Goal: Transaction & Acquisition: Download file/media

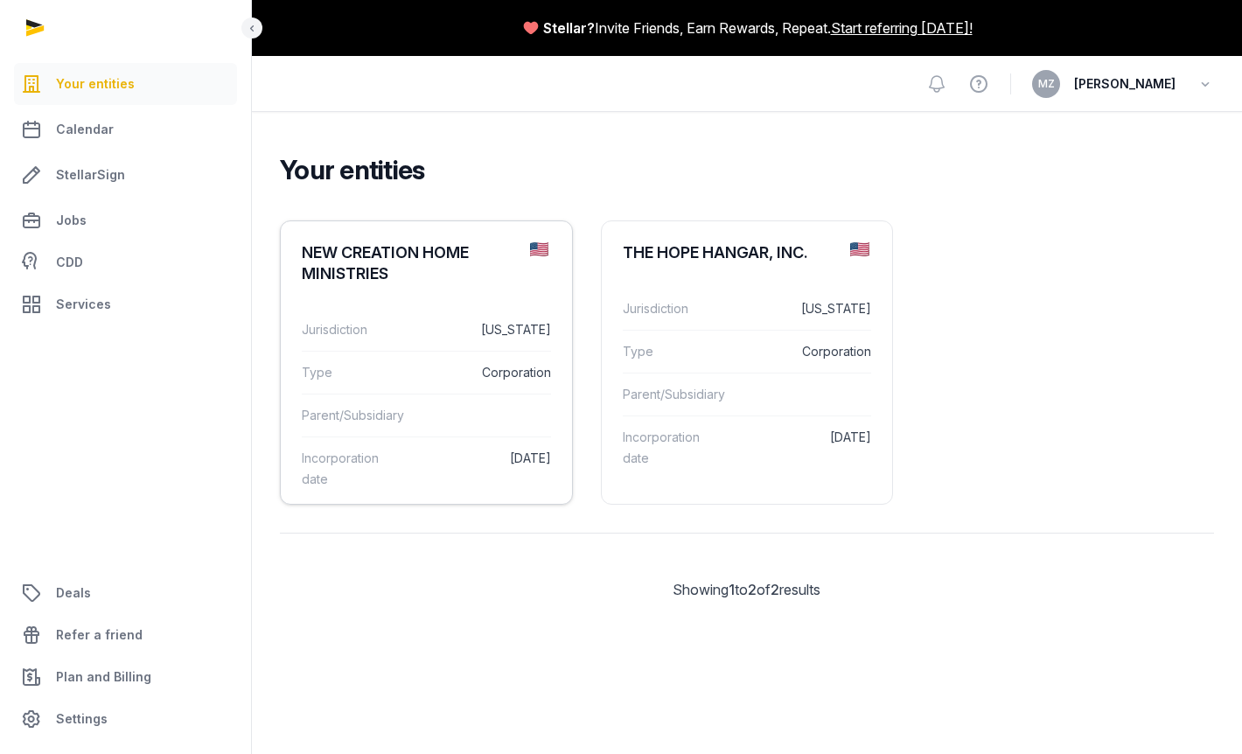
click at [397, 272] on div "NEW CREATION HOME MINISTRIES" at bounding box center [409, 263] width 214 height 42
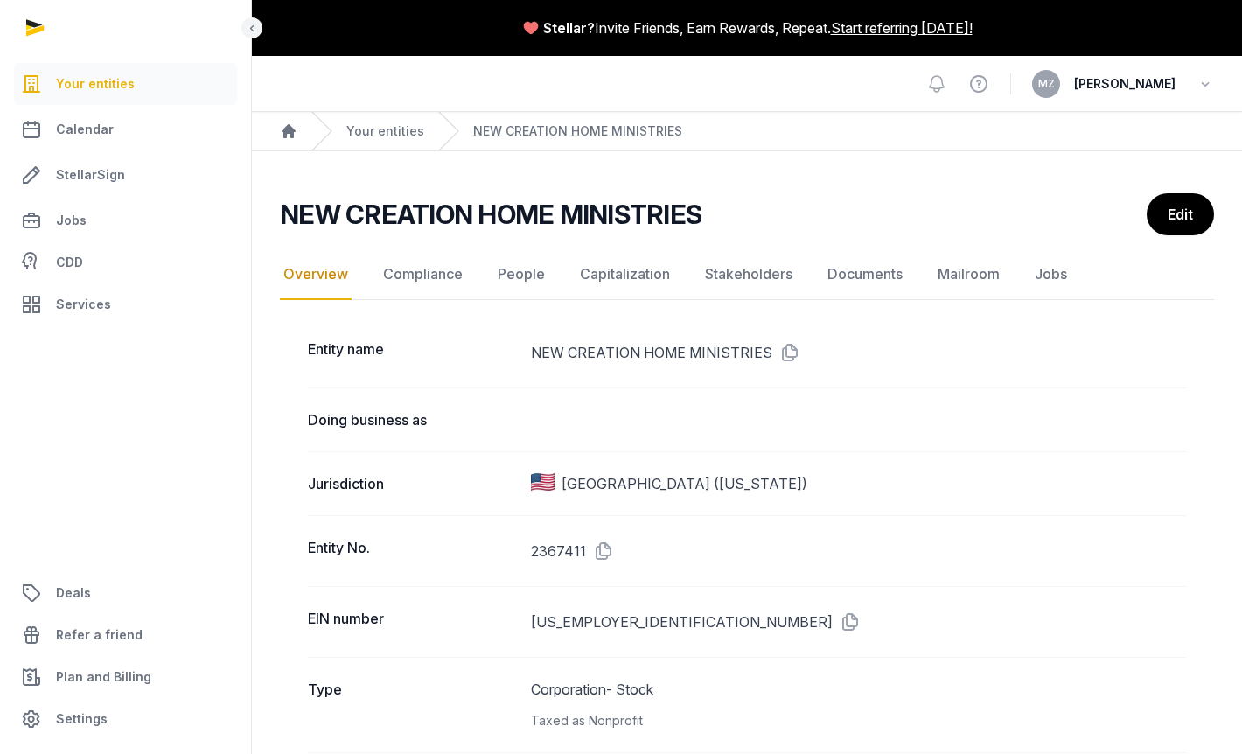
scroll to position [3, 0]
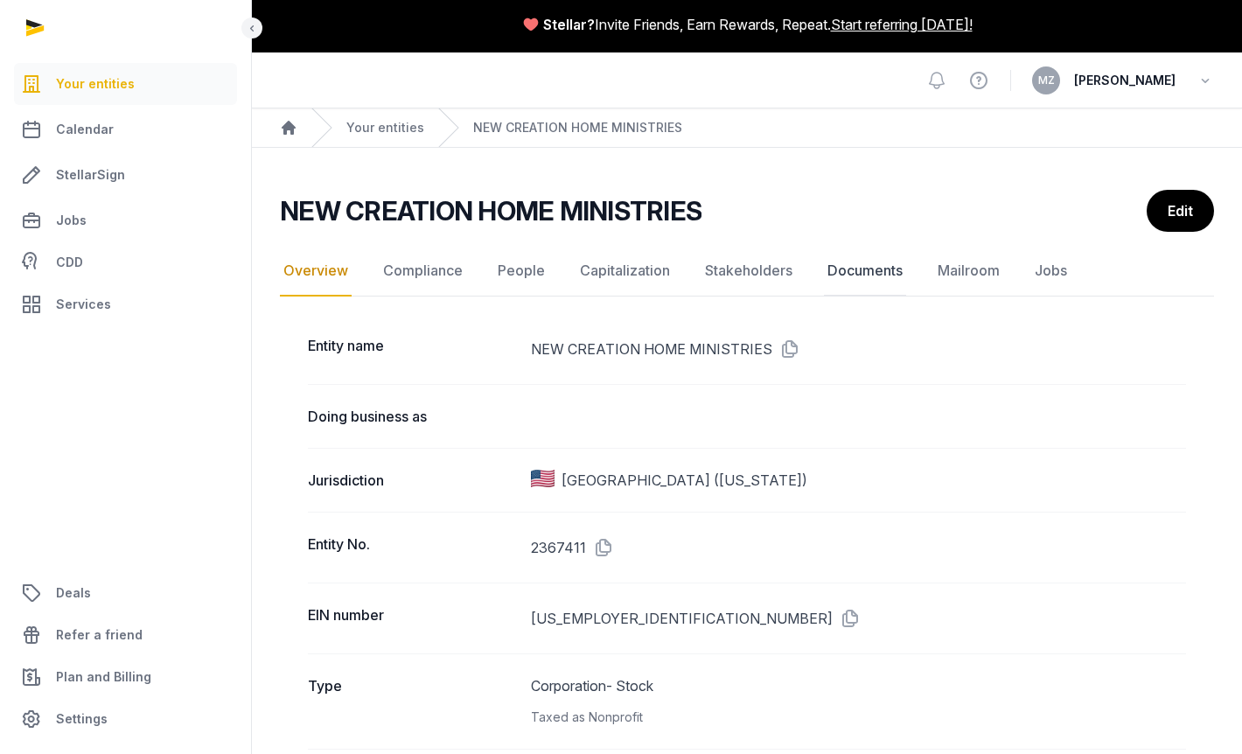
click at [876, 269] on link "Documents" at bounding box center [865, 271] width 82 height 51
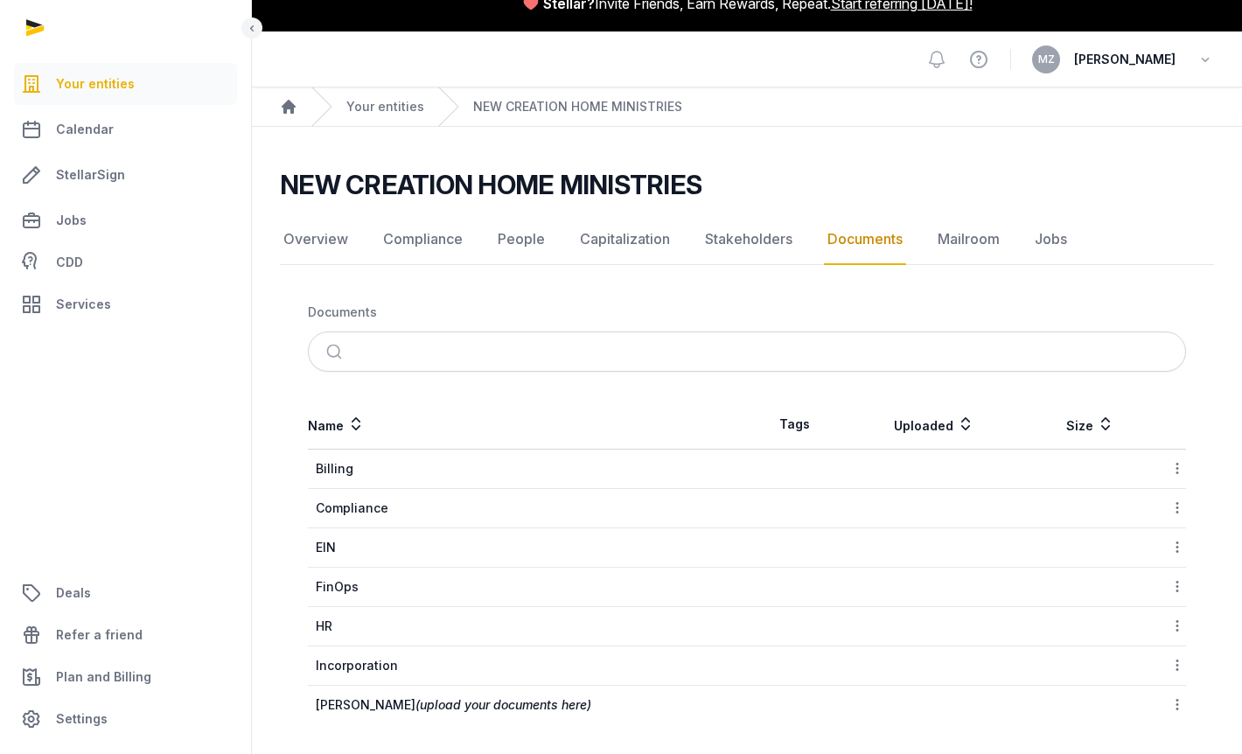
scroll to position [24, 0]
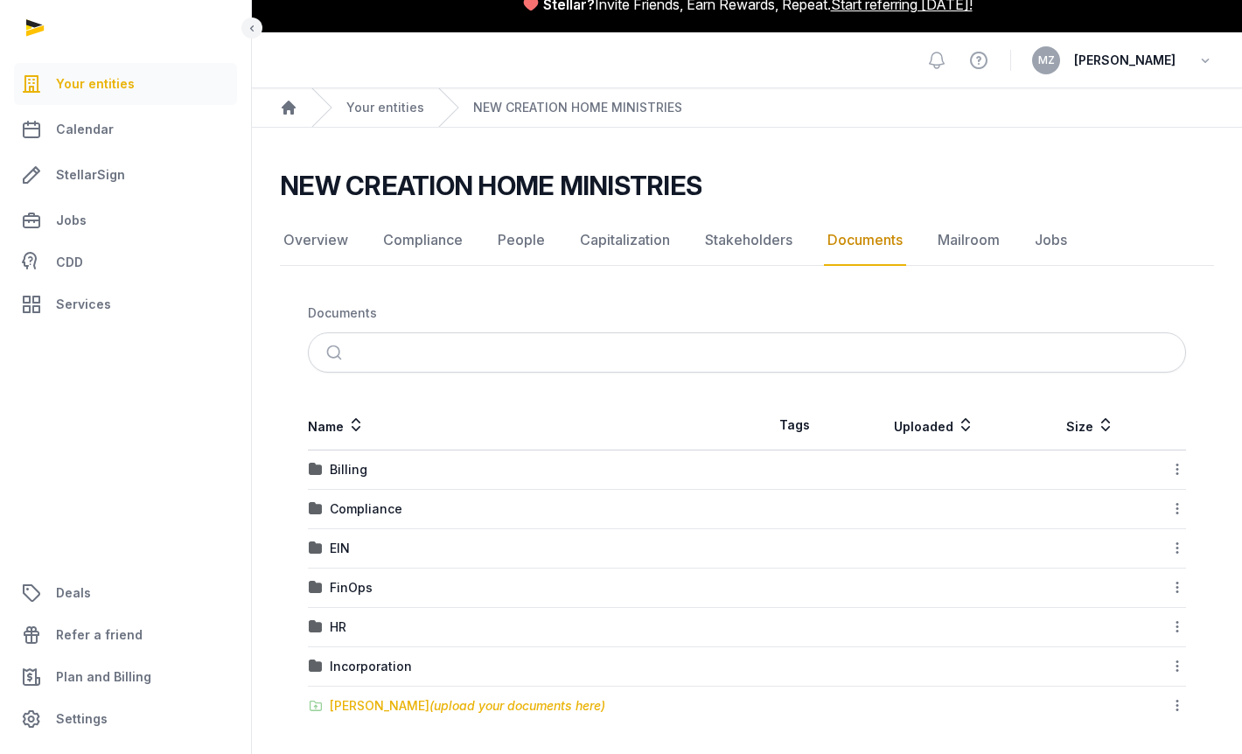
click at [430, 699] on span "(upload your documents here)" at bounding box center [518, 705] width 176 height 15
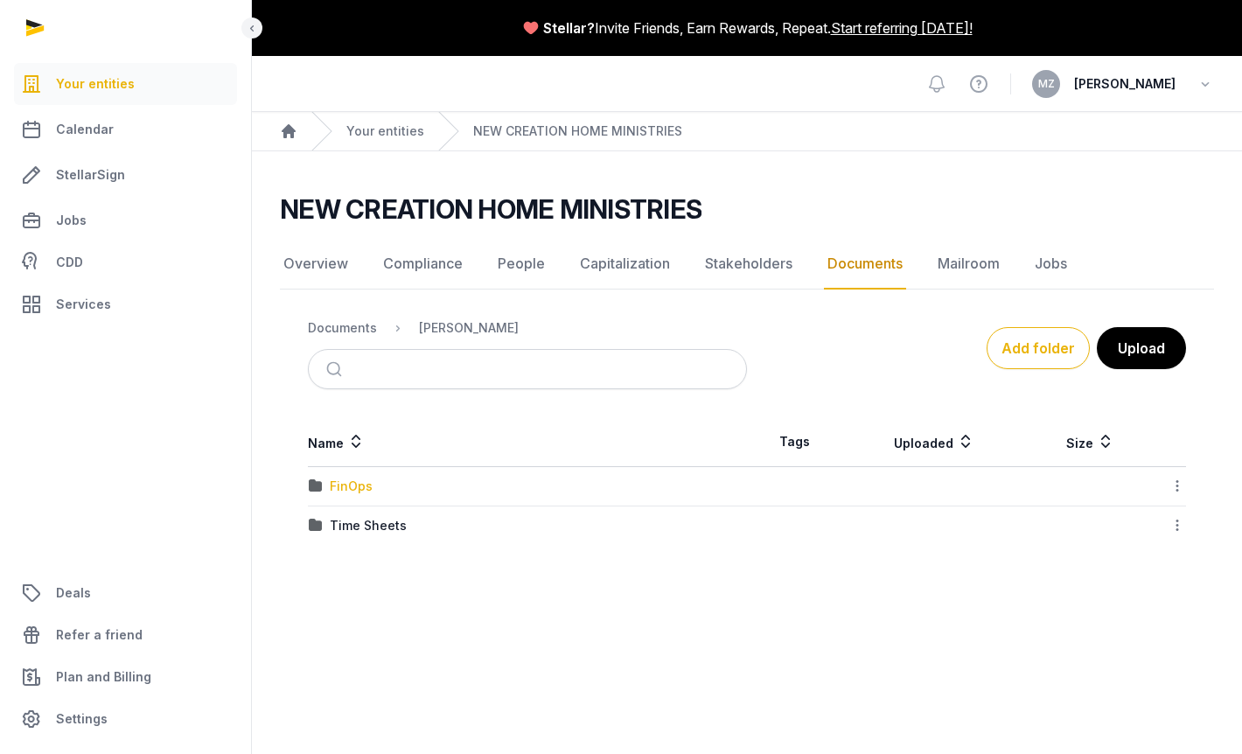
click at [346, 489] on div "FinOps" at bounding box center [351, 486] width 43 height 17
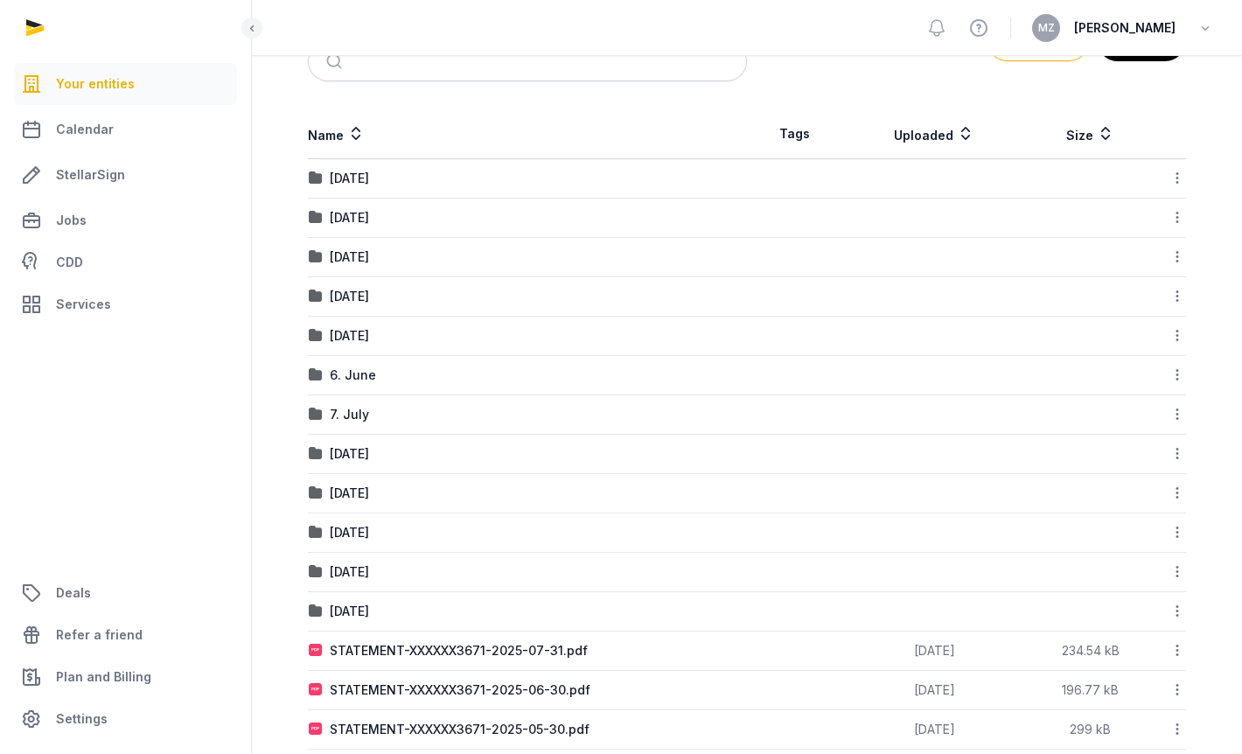
scroll to position [310, 0]
click at [1181, 369] on icon at bounding box center [1178, 373] width 16 height 18
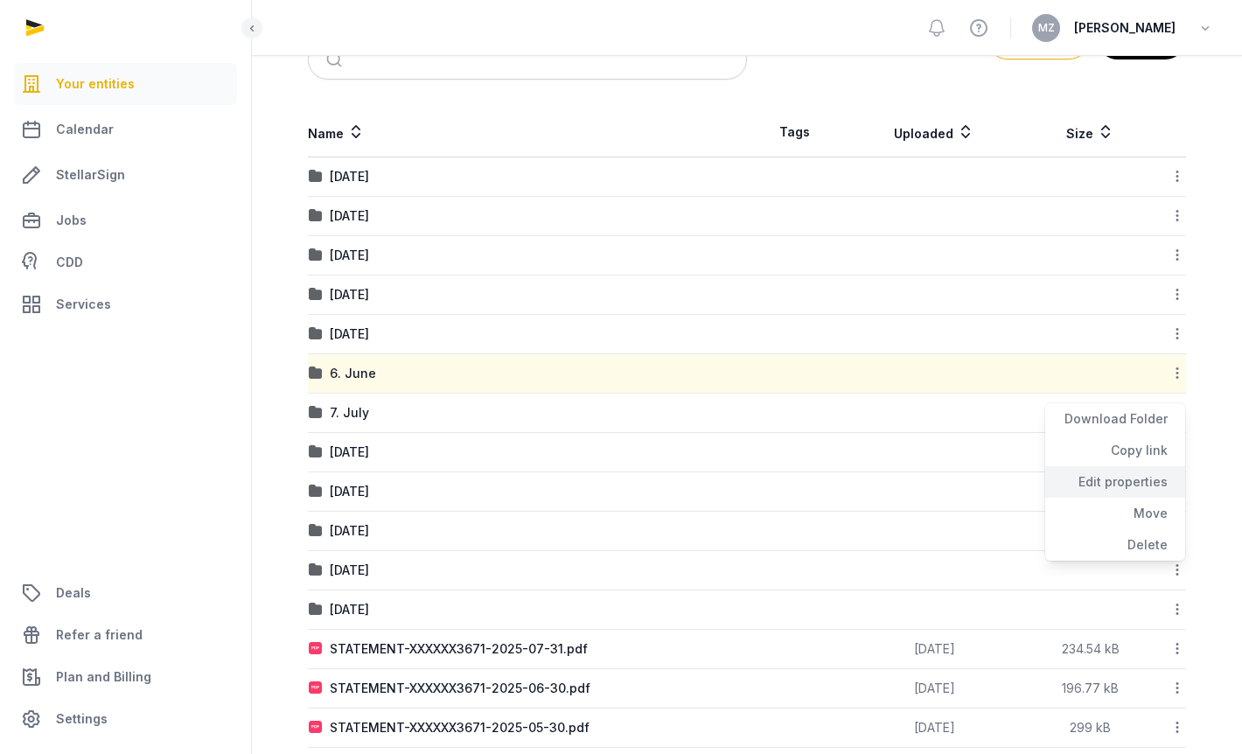
click at [1145, 498] on div "Edit properties" at bounding box center [1115, 513] width 140 height 31
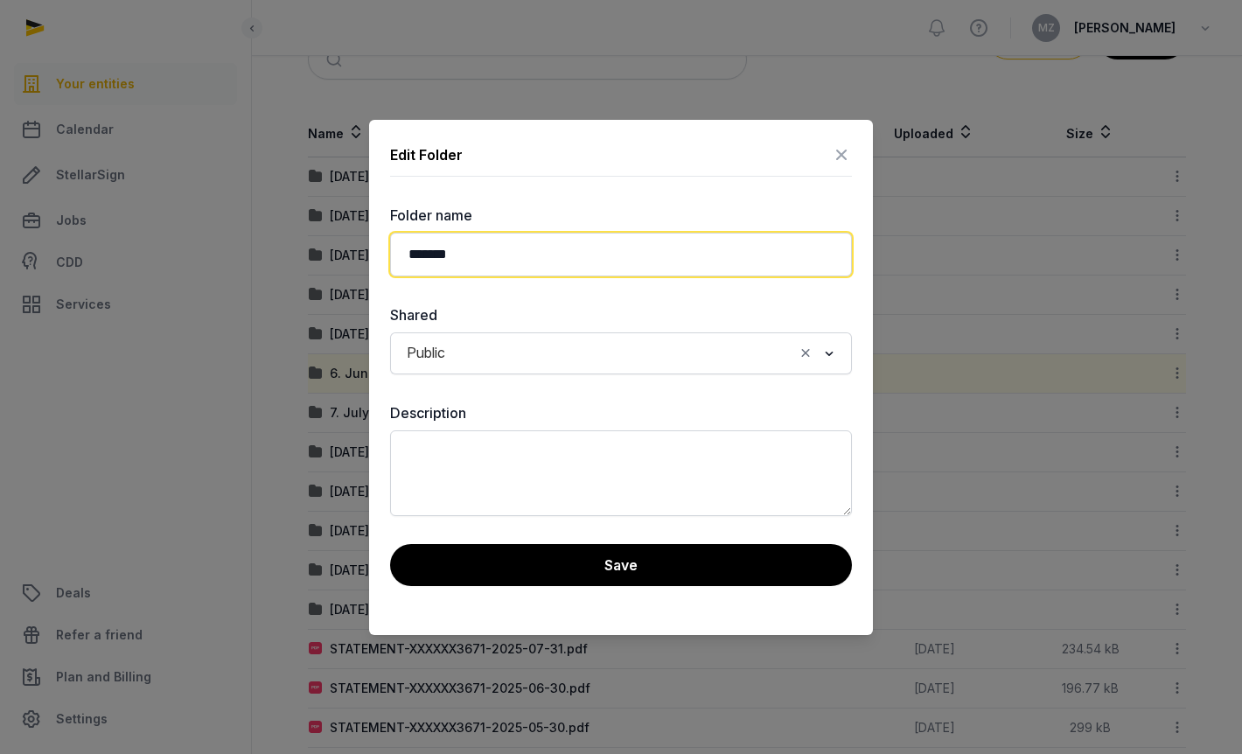
click at [551, 252] on input "*******" at bounding box center [621, 255] width 462 height 44
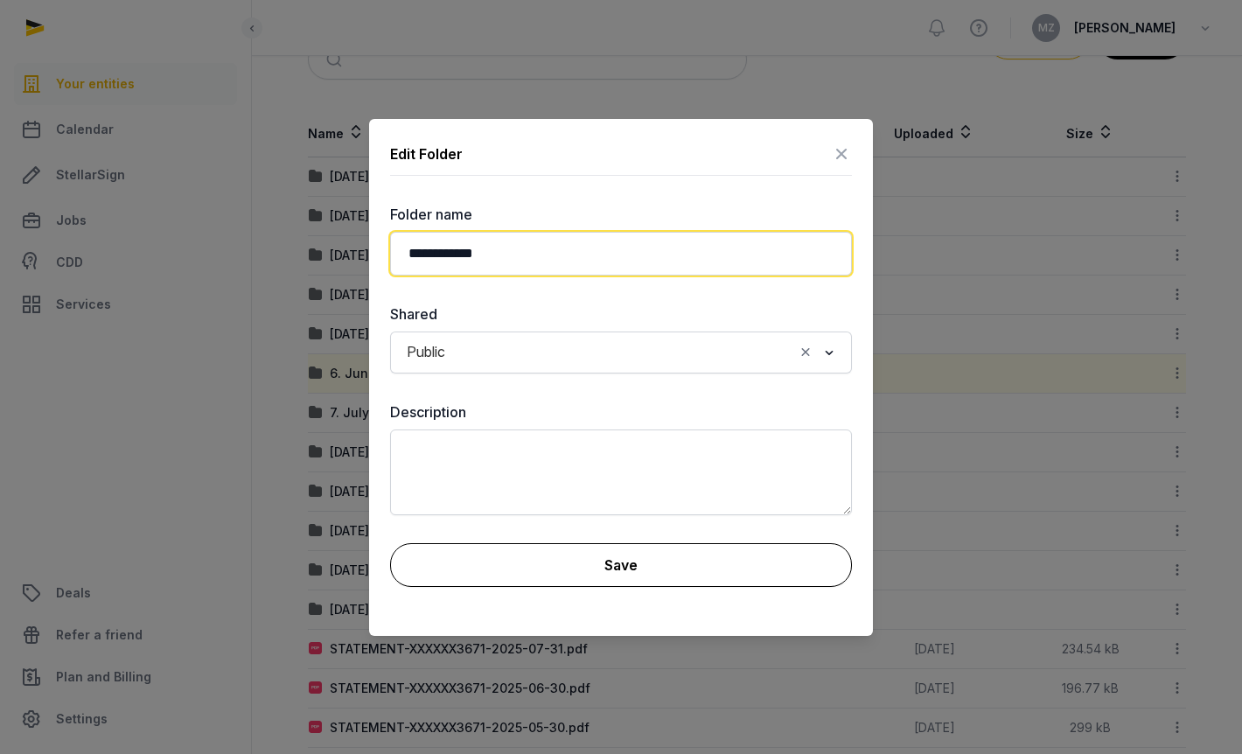
type input "**********"
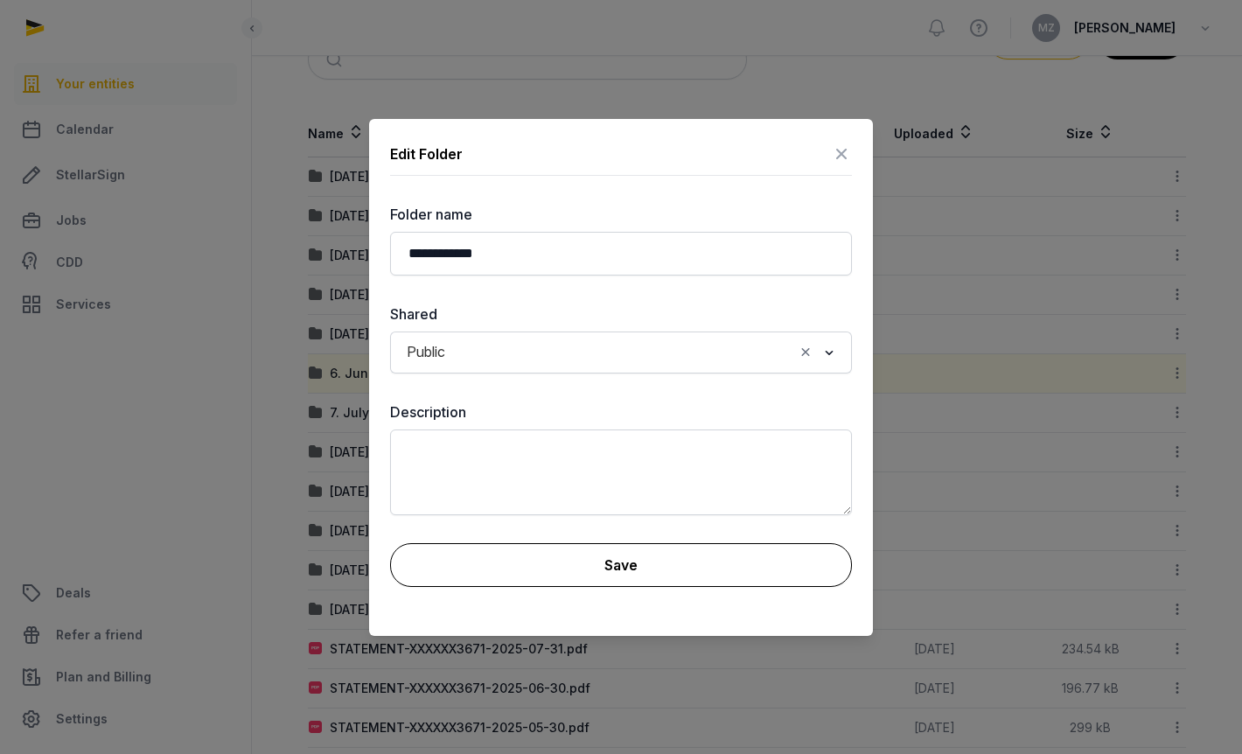
click at [666, 556] on button "Save" at bounding box center [621, 565] width 462 height 44
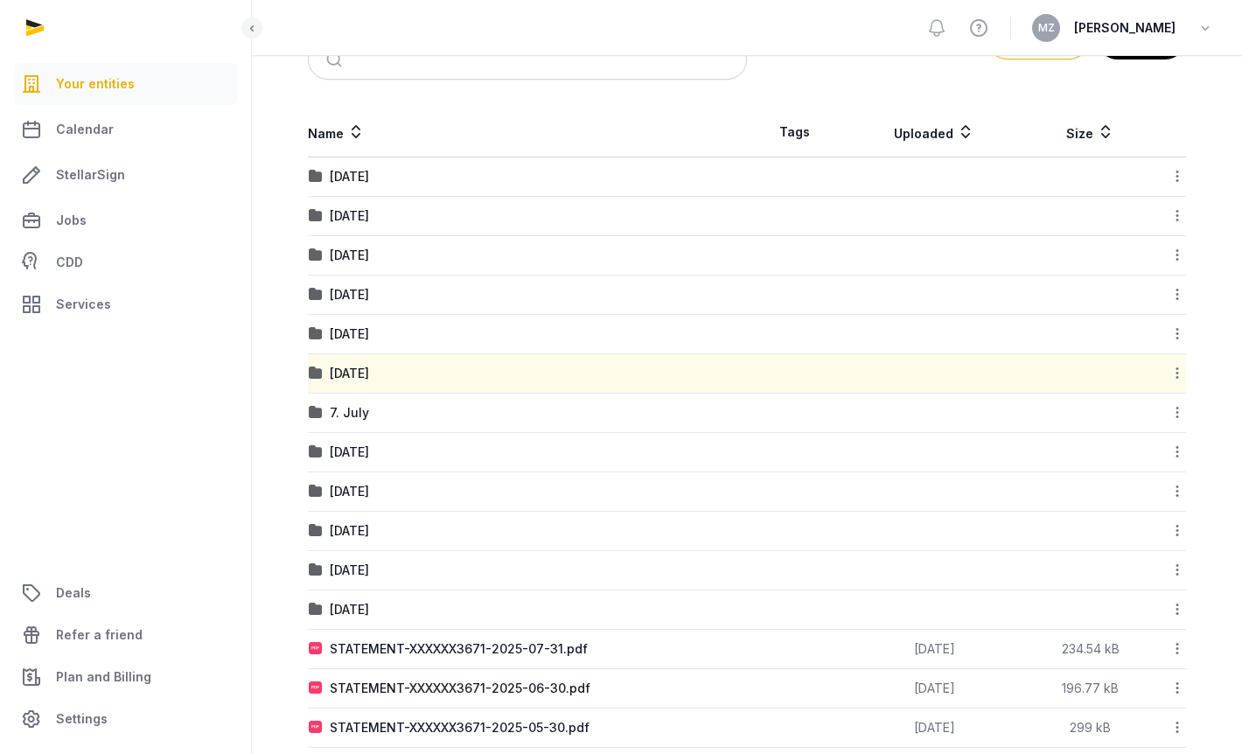
click at [1179, 411] on icon at bounding box center [1178, 412] width 16 height 18
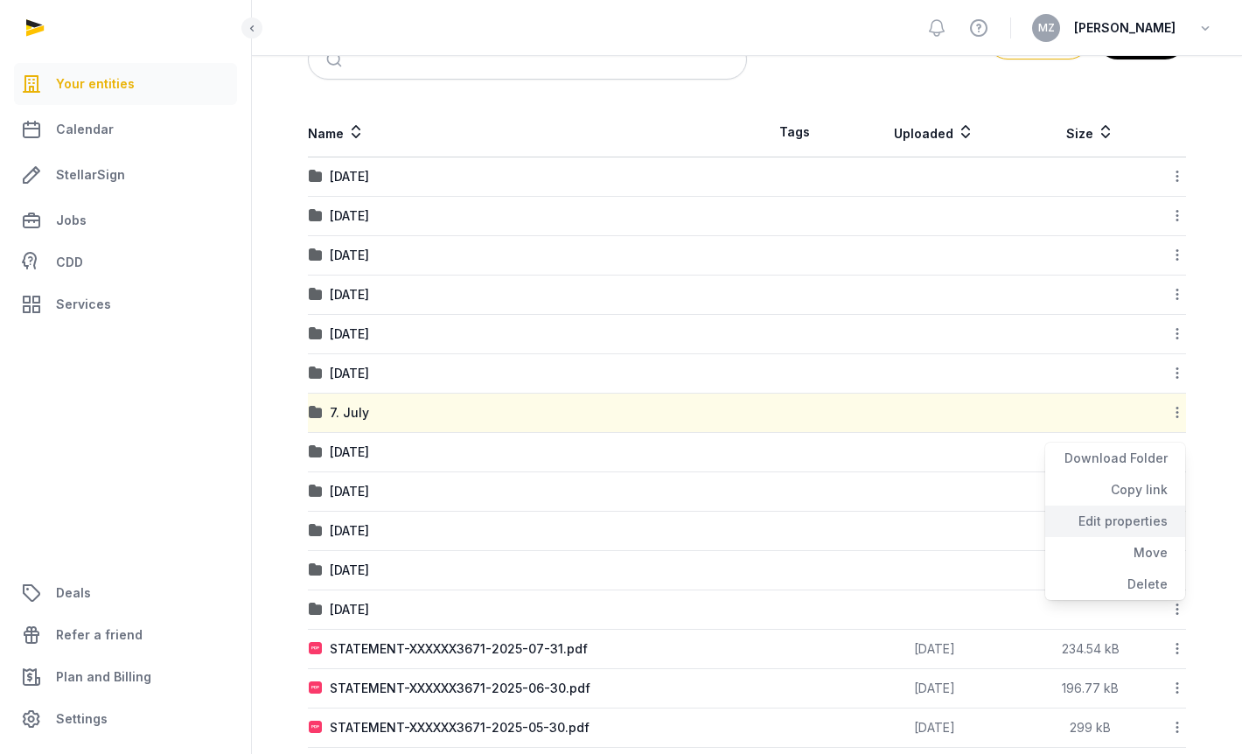
click at [1156, 537] on div "Edit properties" at bounding box center [1115, 552] width 140 height 31
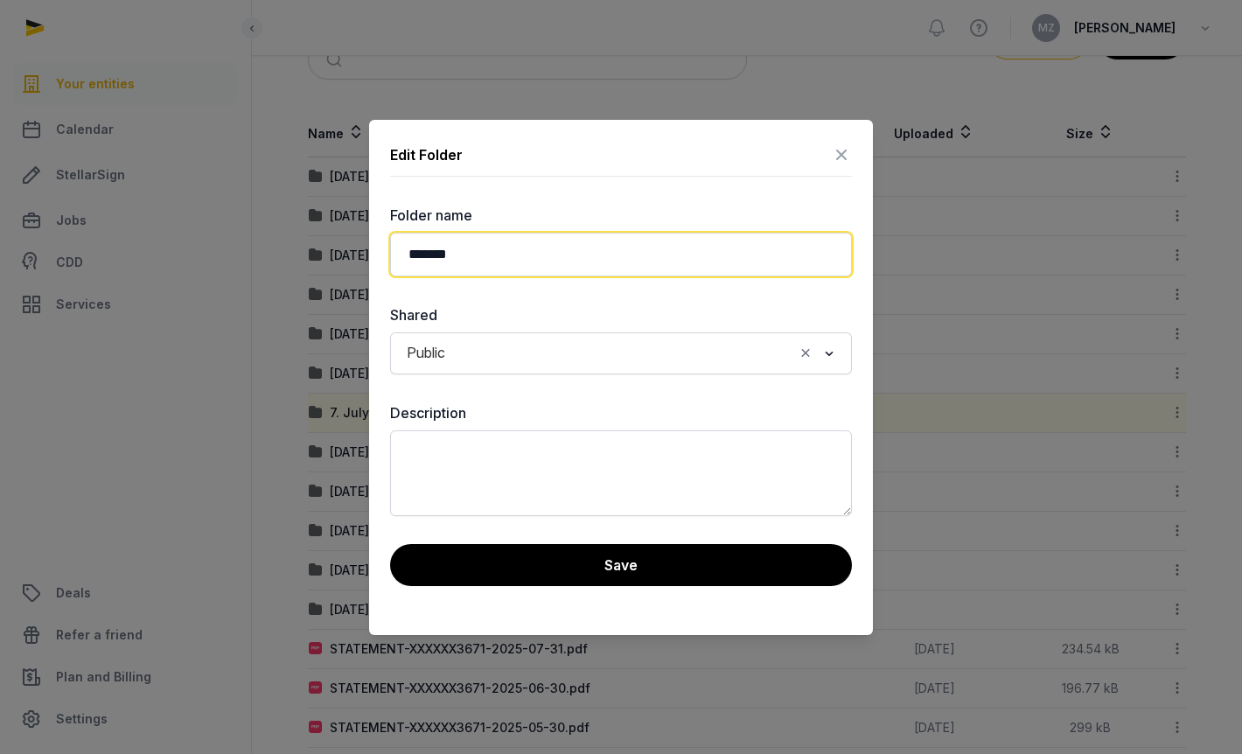
click at [638, 244] on input "*******" at bounding box center [621, 255] width 462 height 44
click at [603, 247] on input "*******" at bounding box center [621, 255] width 462 height 44
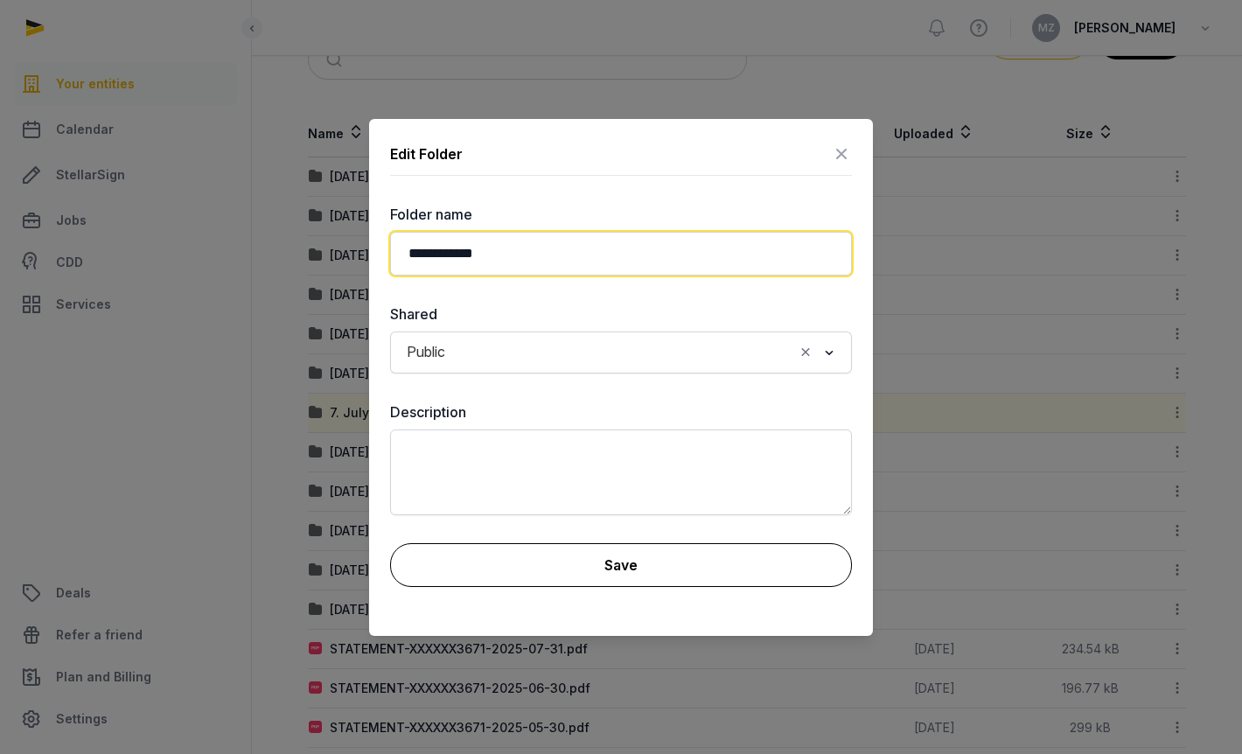
type input "**********"
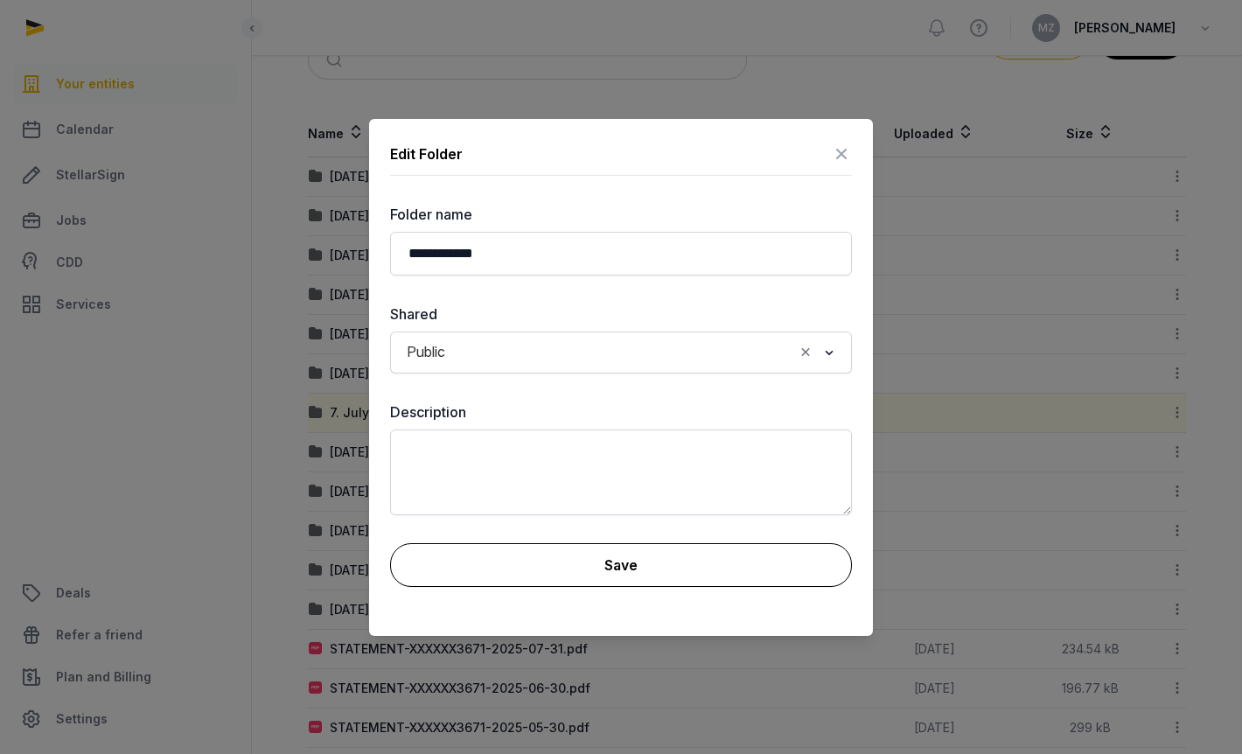
click at [622, 558] on button "Save" at bounding box center [621, 565] width 462 height 44
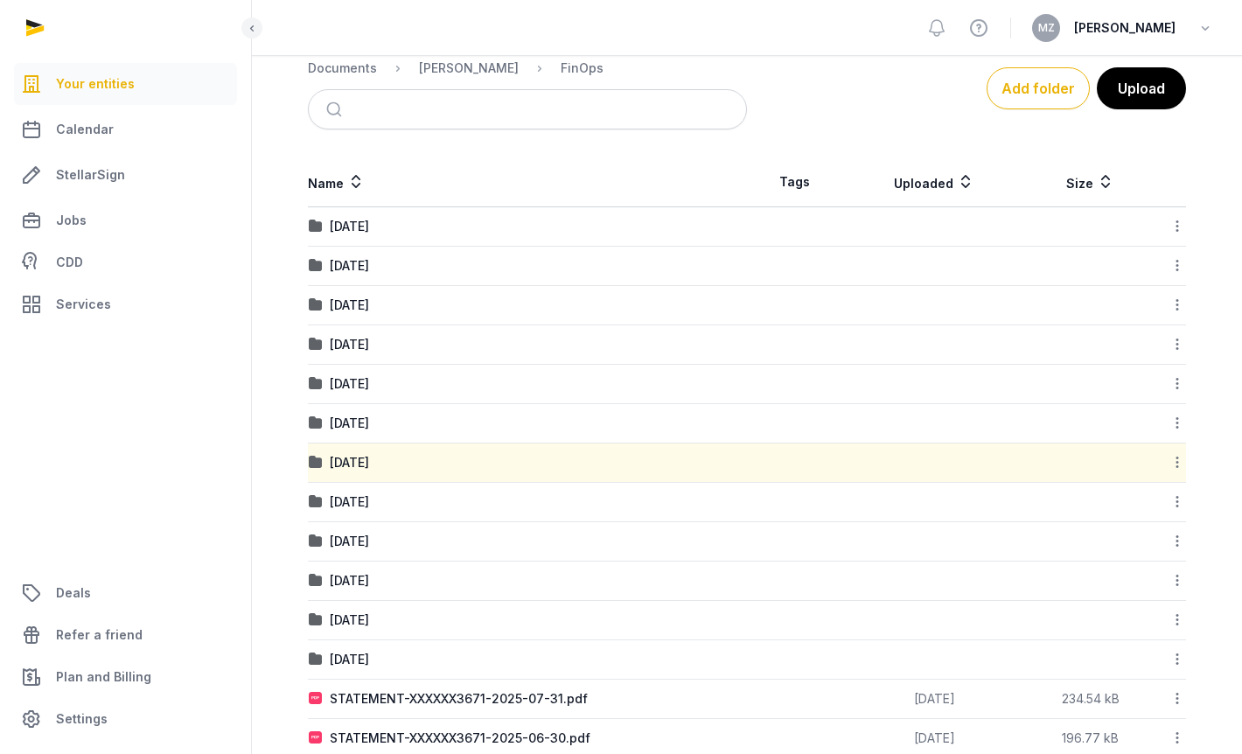
scroll to position [258, 0]
click at [369, 340] on div "[DATE]" at bounding box center [349, 346] width 39 height 17
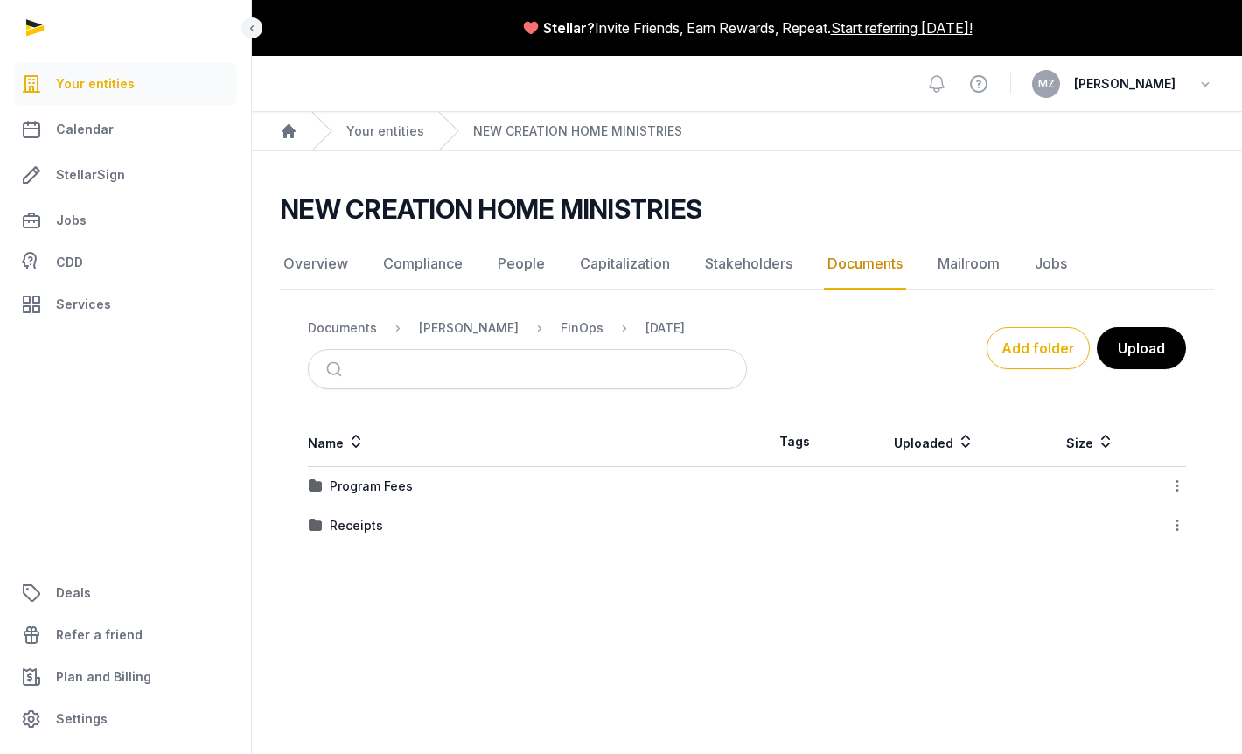
scroll to position [0, 0]
click at [363, 527] on div "Receipts" at bounding box center [356, 525] width 53 height 17
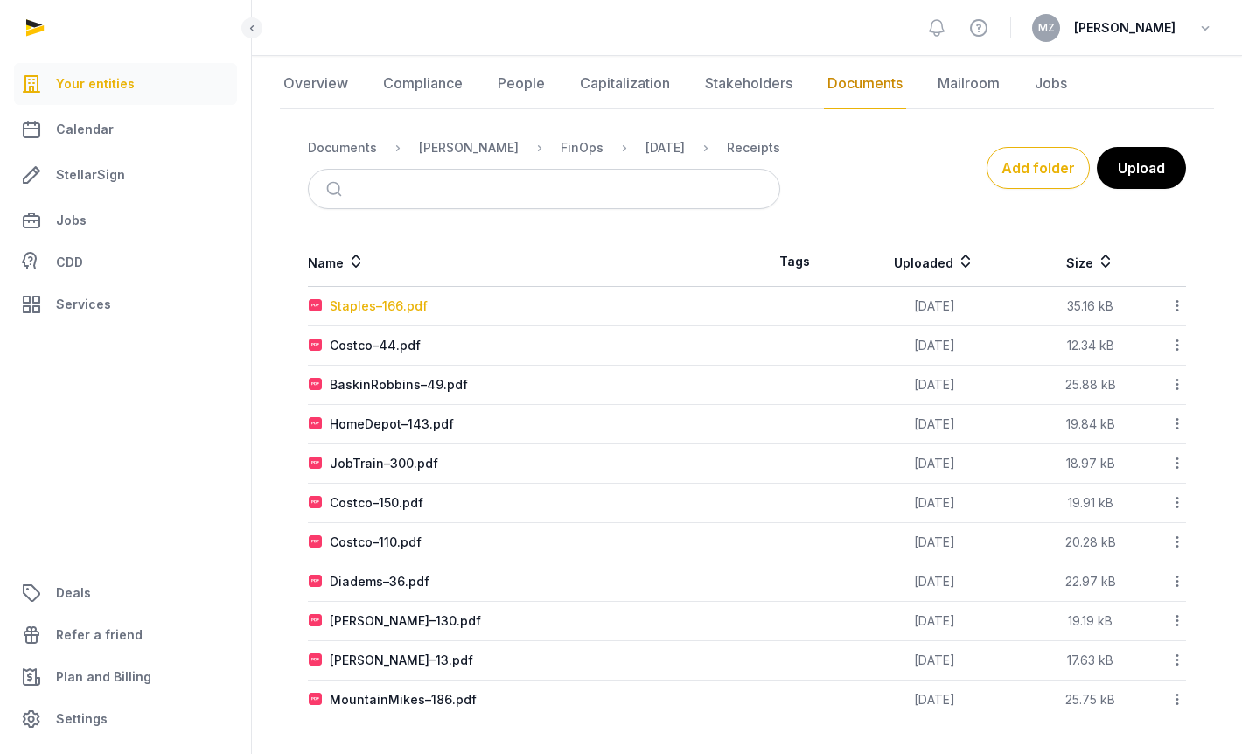
scroll to position [185, 0]
click at [362, 588] on div "Diadems–36.pdf" at bounding box center [380, 581] width 100 height 17
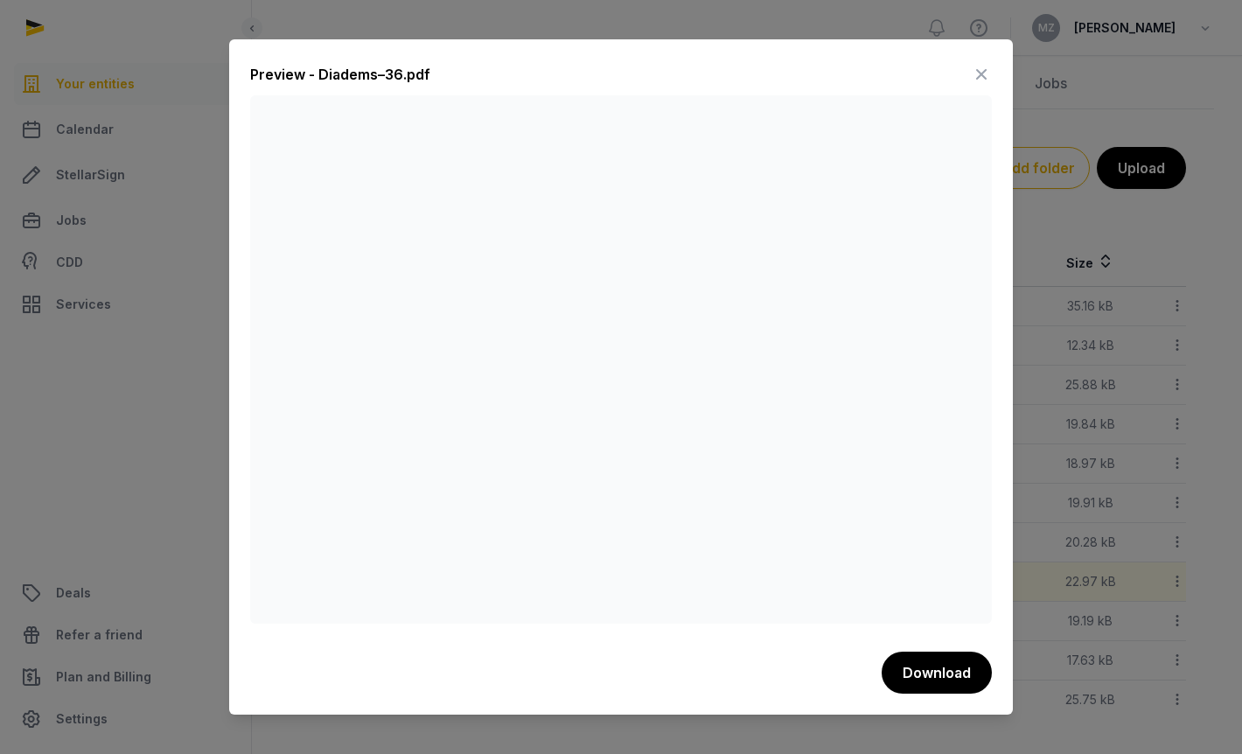
click at [984, 72] on icon at bounding box center [981, 74] width 21 height 28
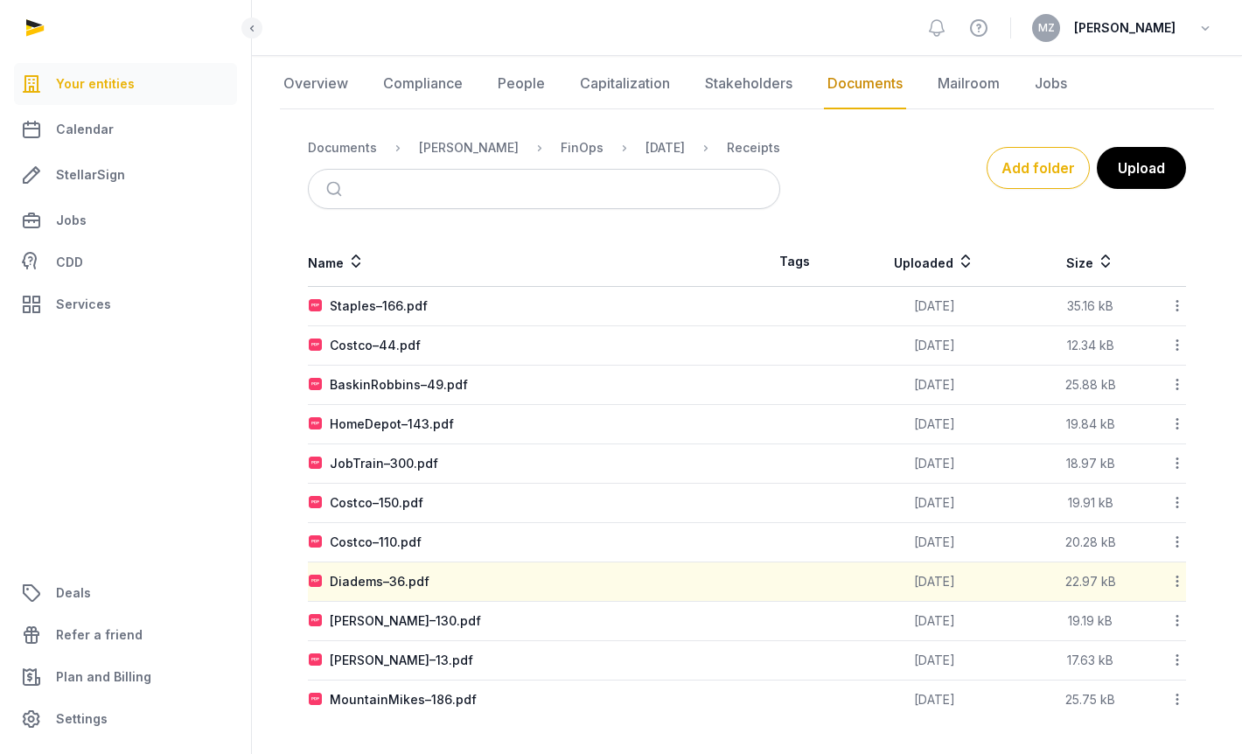
click at [1176, 586] on icon at bounding box center [1178, 581] width 16 height 18
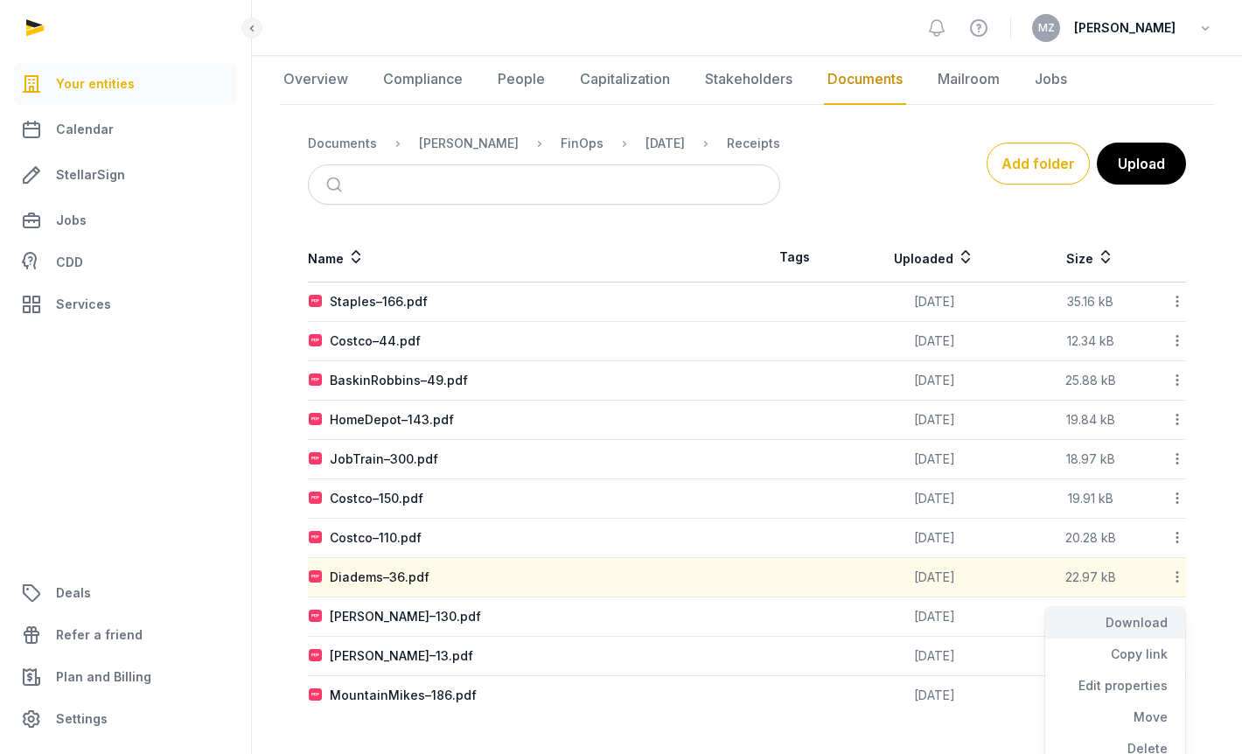
click at [1159, 639] on div "Download" at bounding box center [1115, 654] width 140 height 31
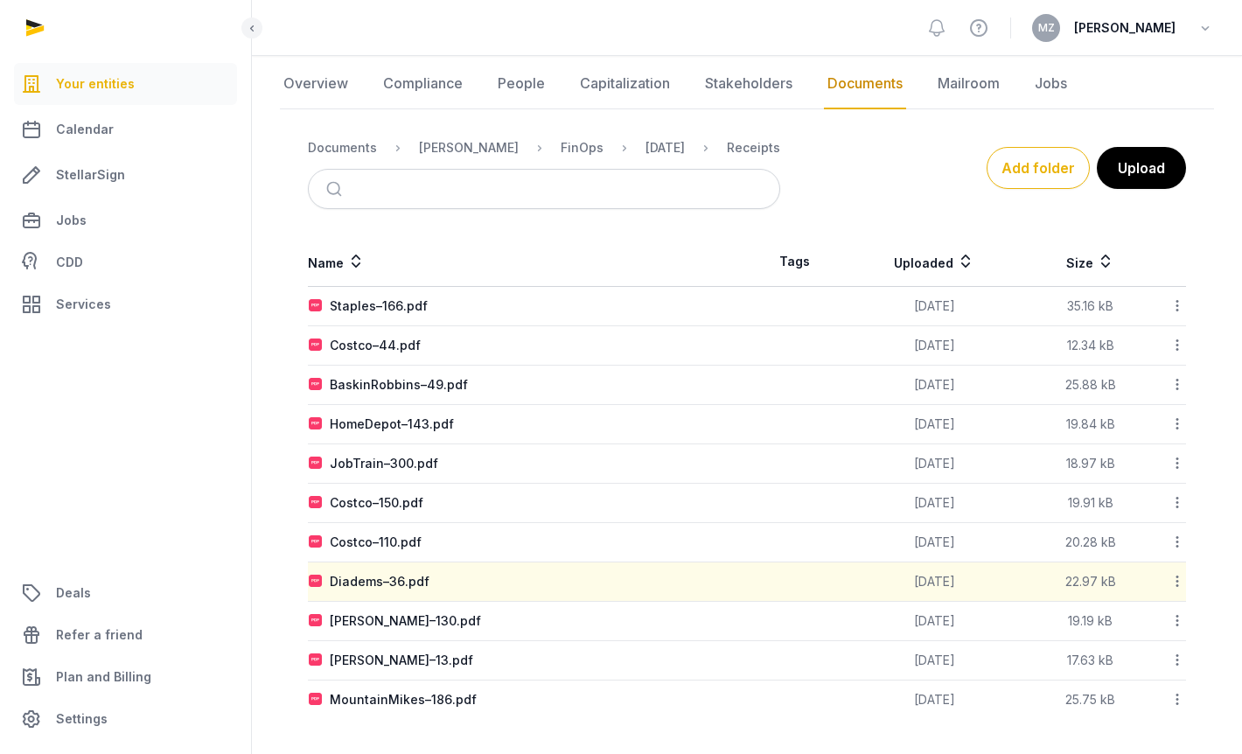
click at [862, 164] on div "Add folder Upload" at bounding box center [983, 168] width 406 height 42
click at [386, 550] on div "Costco–110.pdf" at bounding box center [376, 542] width 92 height 17
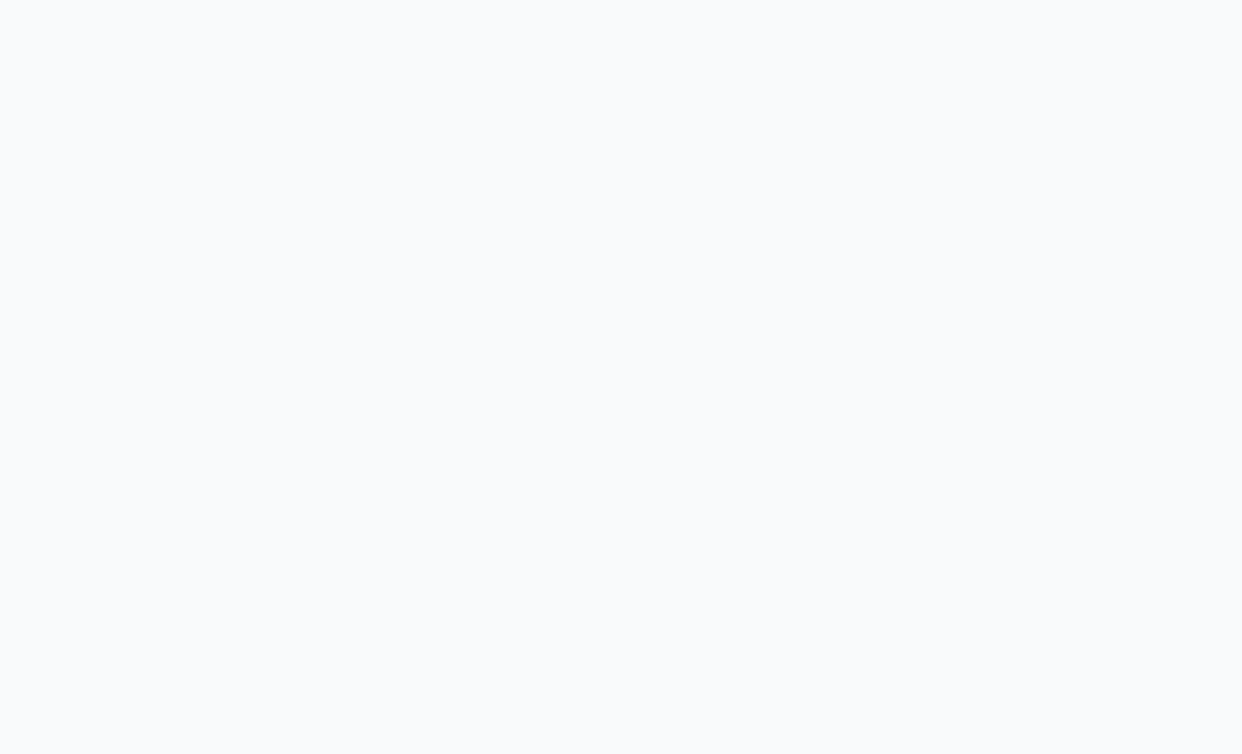
scroll to position [108, 0]
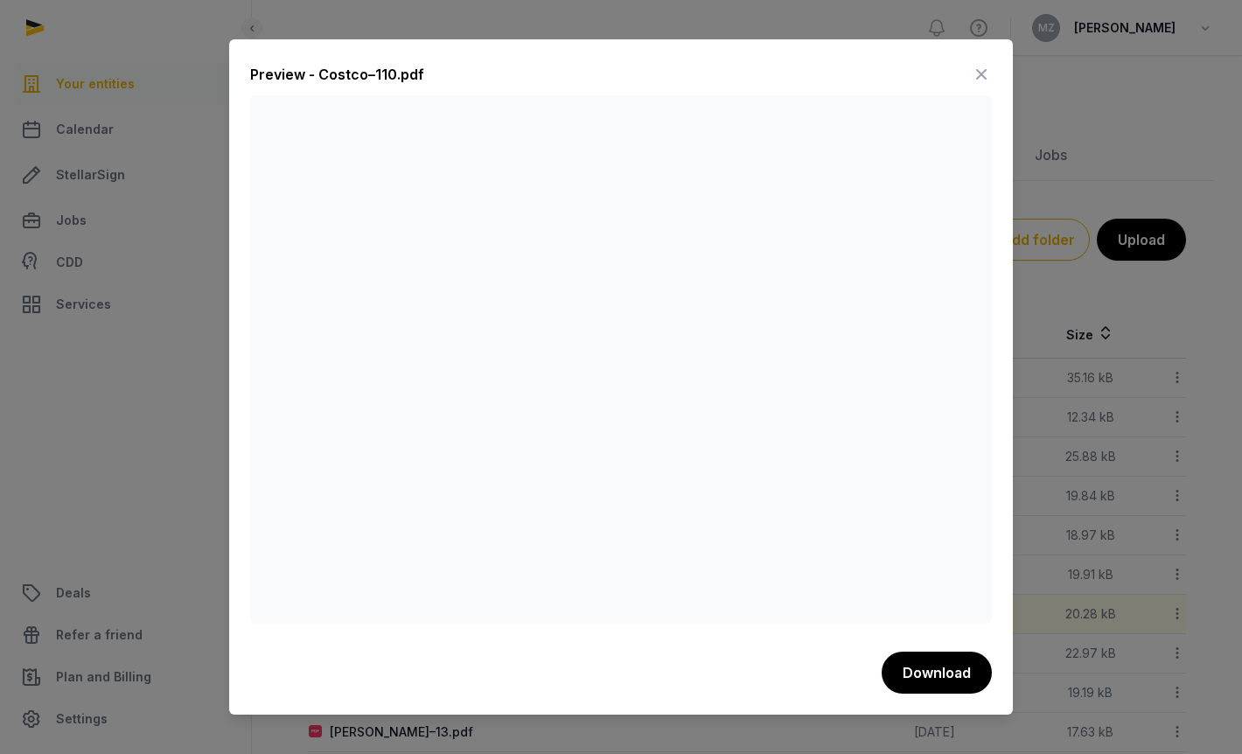
click at [982, 68] on icon at bounding box center [981, 74] width 21 height 28
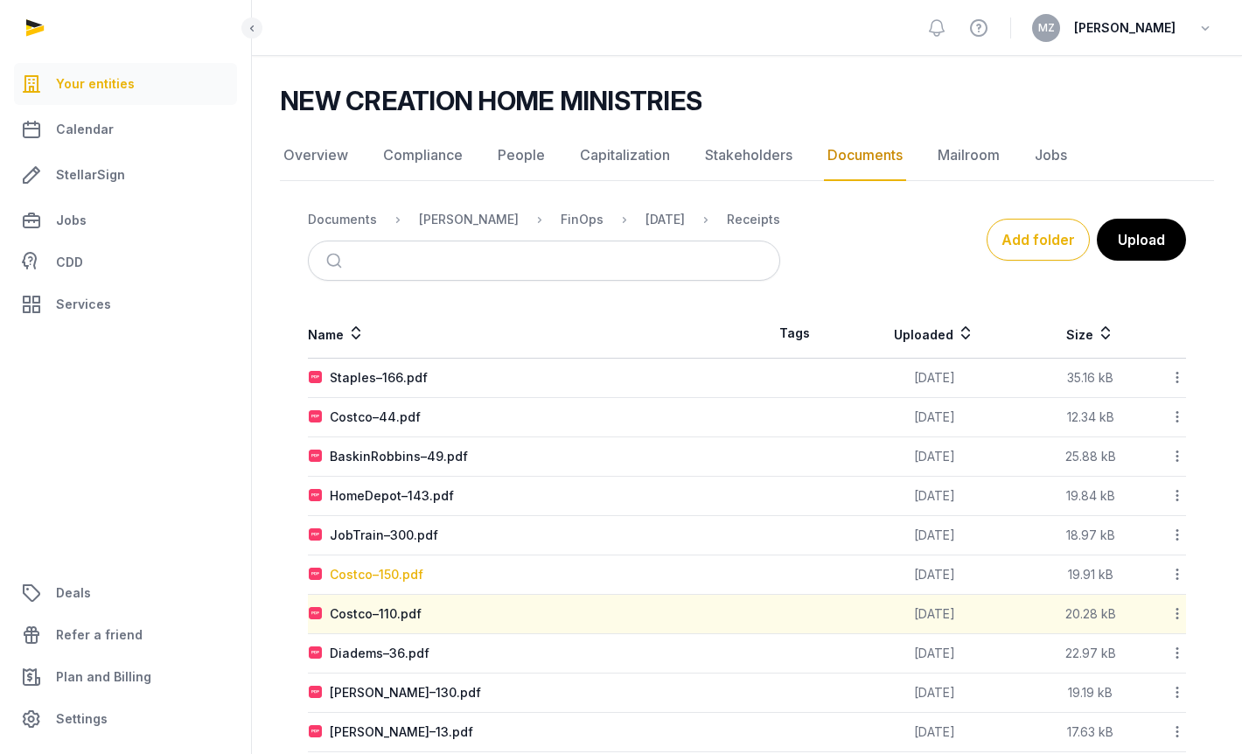
click at [384, 578] on div "Costco–150.pdf" at bounding box center [377, 574] width 94 height 17
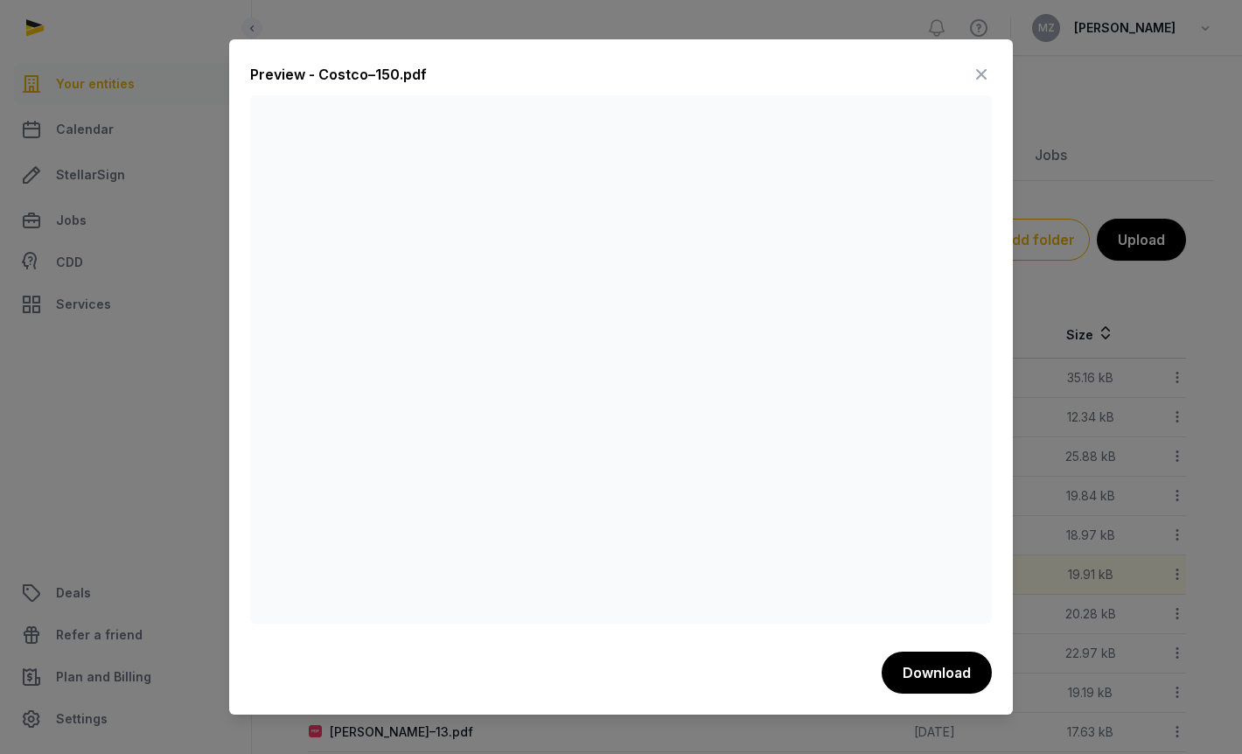
click at [984, 62] on icon at bounding box center [981, 74] width 21 height 28
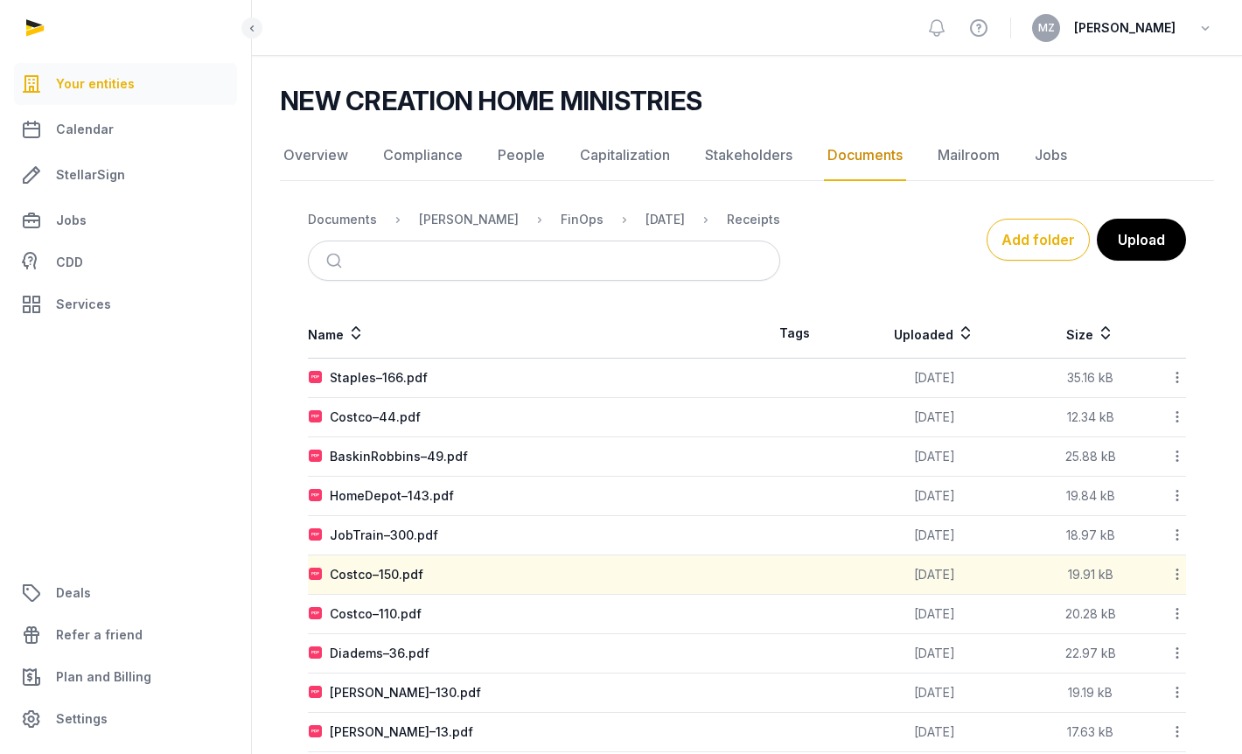
click at [290, 504] on div "Name Tags Uploaded Size Staples–166.pdf [DATE] 35.16 kB Download Copy link Edit…" at bounding box center [747, 550] width 934 height 482
click at [353, 544] on div "JobTrain–300.pdf" at bounding box center [384, 535] width 108 height 17
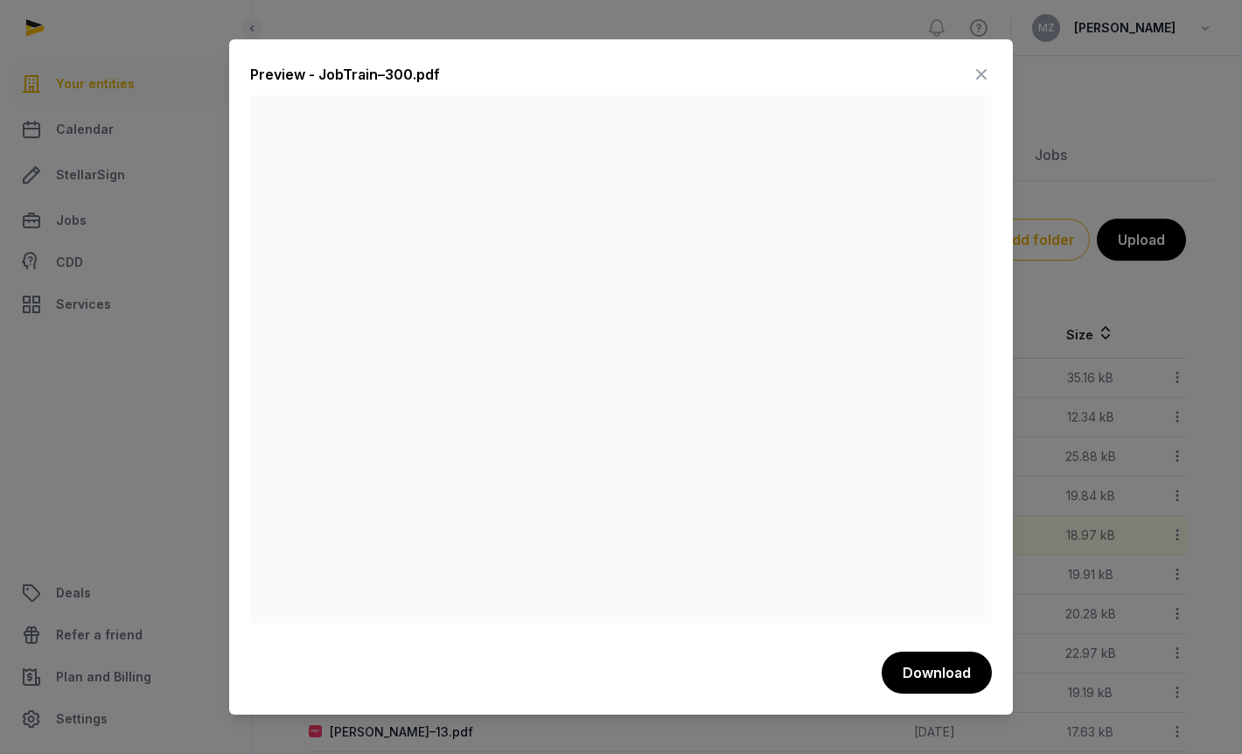
click at [976, 68] on icon at bounding box center [981, 74] width 21 height 28
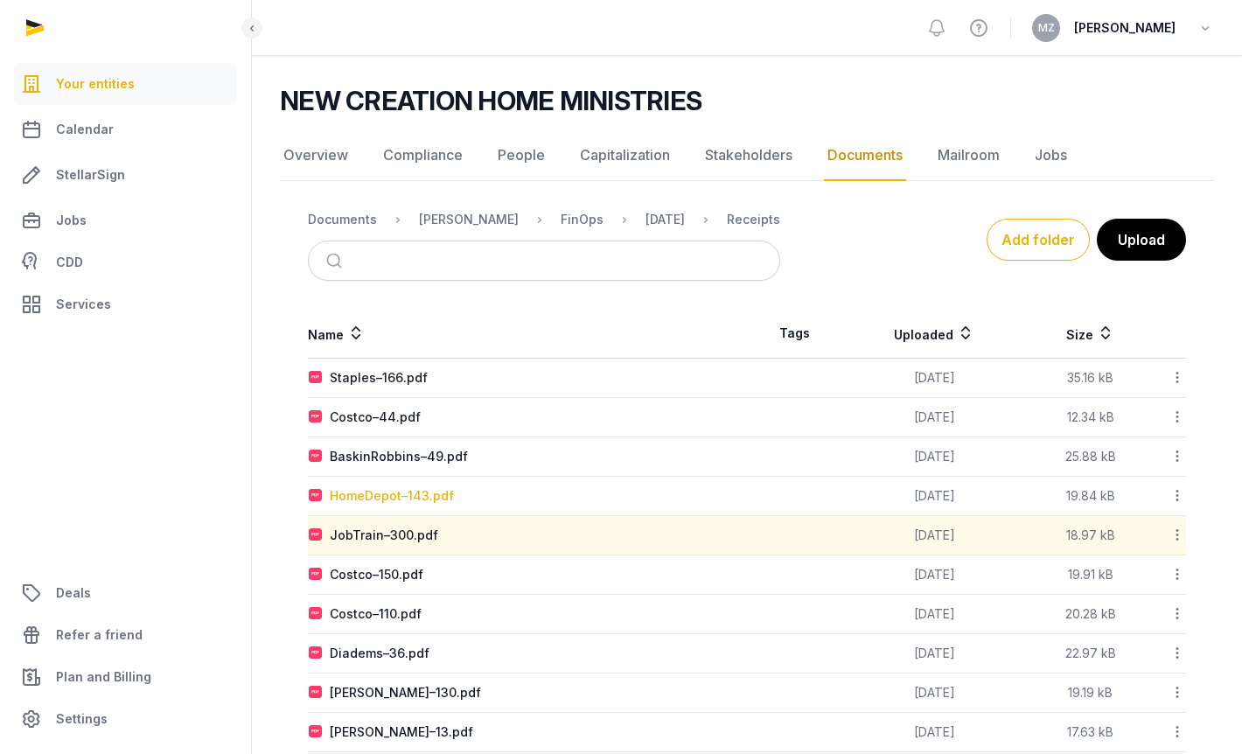
click at [367, 500] on div "HomeDepot–143.pdf" at bounding box center [392, 495] width 124 height 17
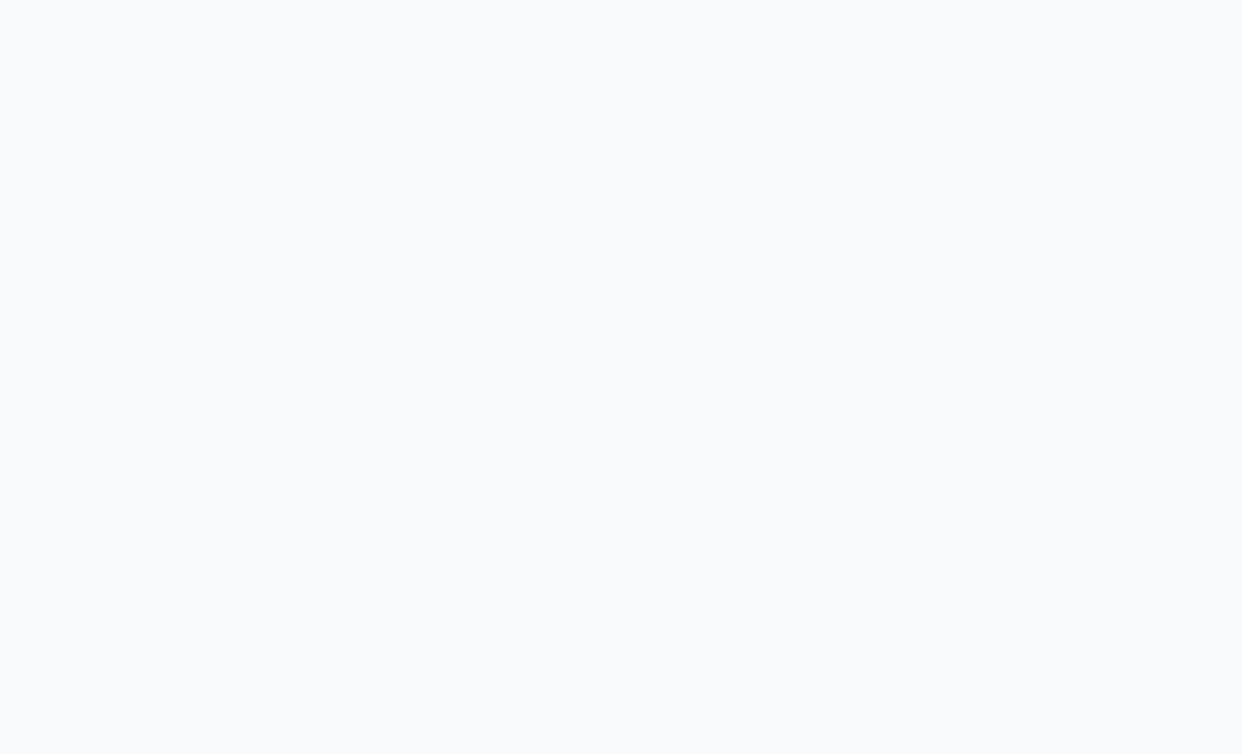
scroll to position [136, 0]
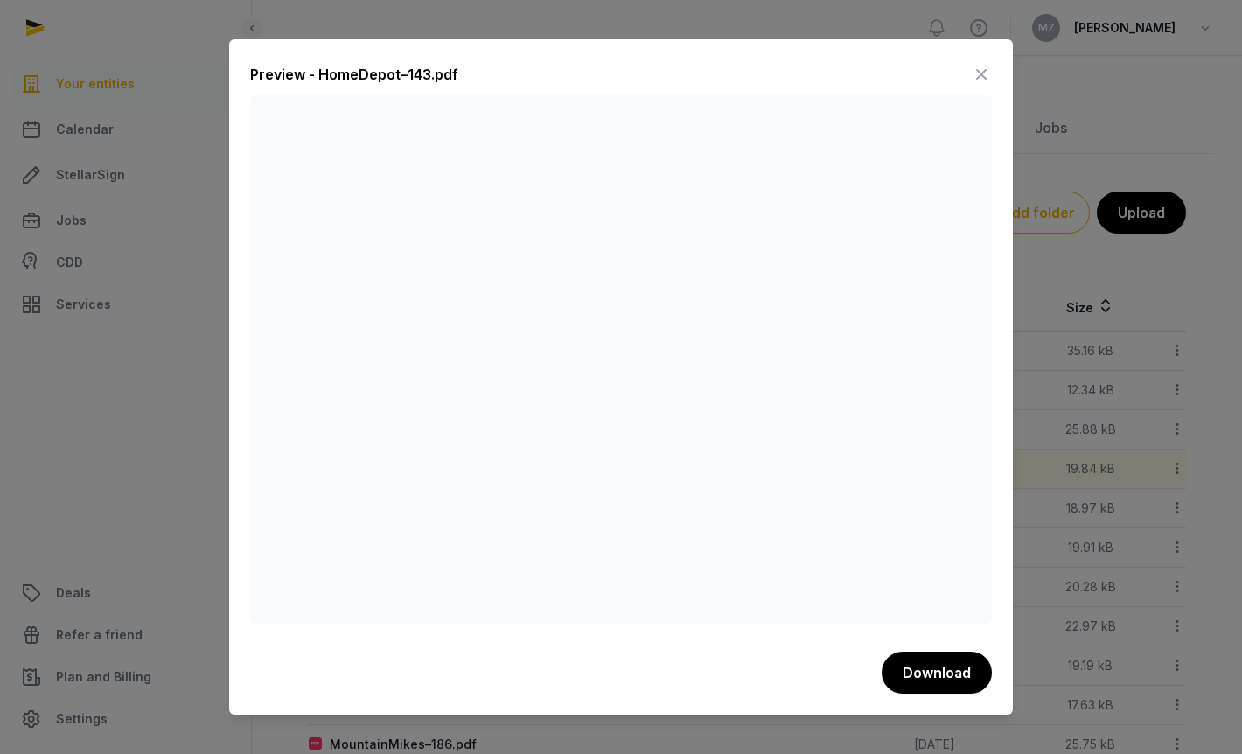
click at [981, 72] on icon at bounding box center [981, 74] width 21 height 28
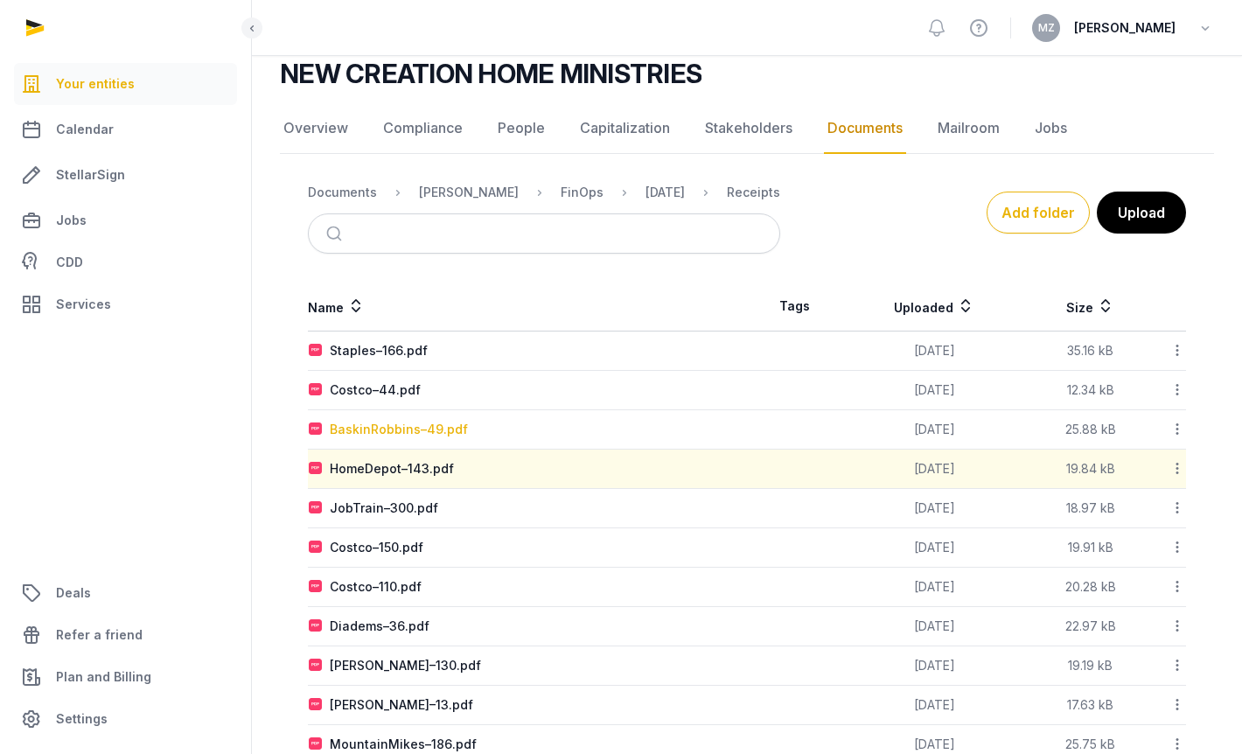
click at [394, 438] on div "BaskinRobbins–49.pdf" at bounding box center [399, 429] width 138 height 17
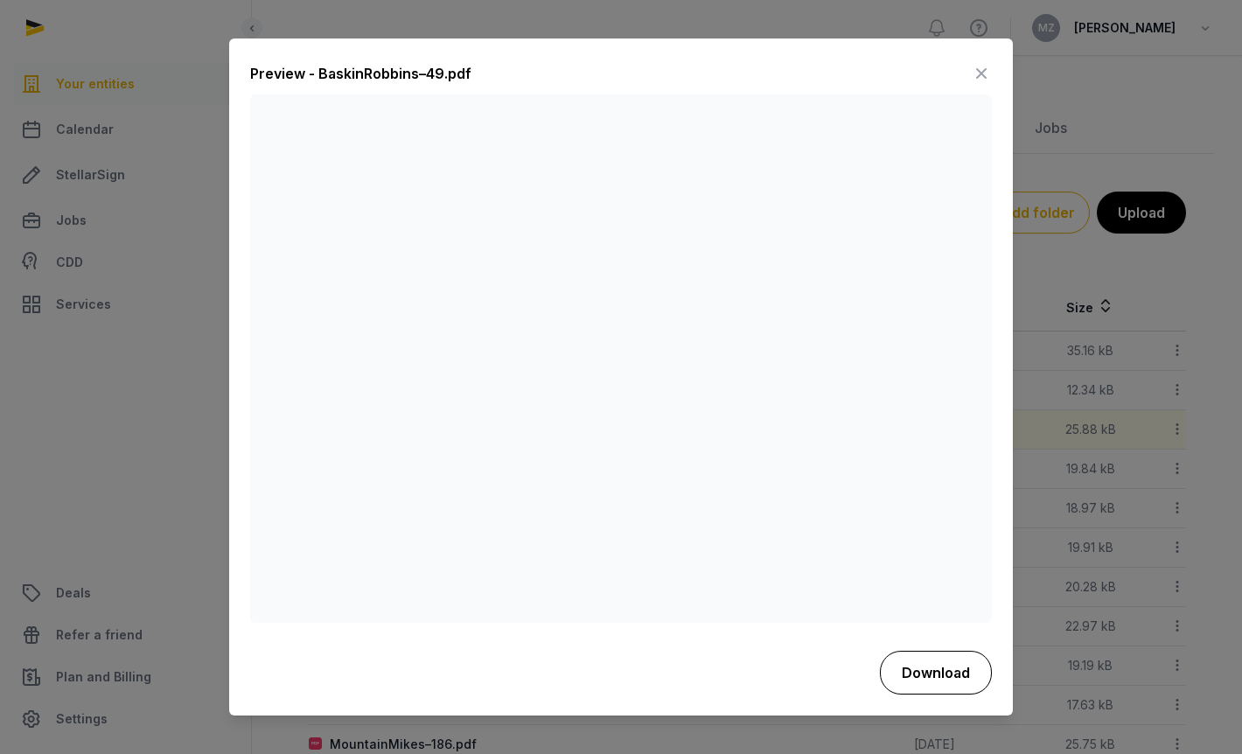
click at [926, 687] on button "Download" at bounding box center [936, 673] width 112 height 44
click at [982, 69] on icon at bounding box center [981, 74] width 21 height 28
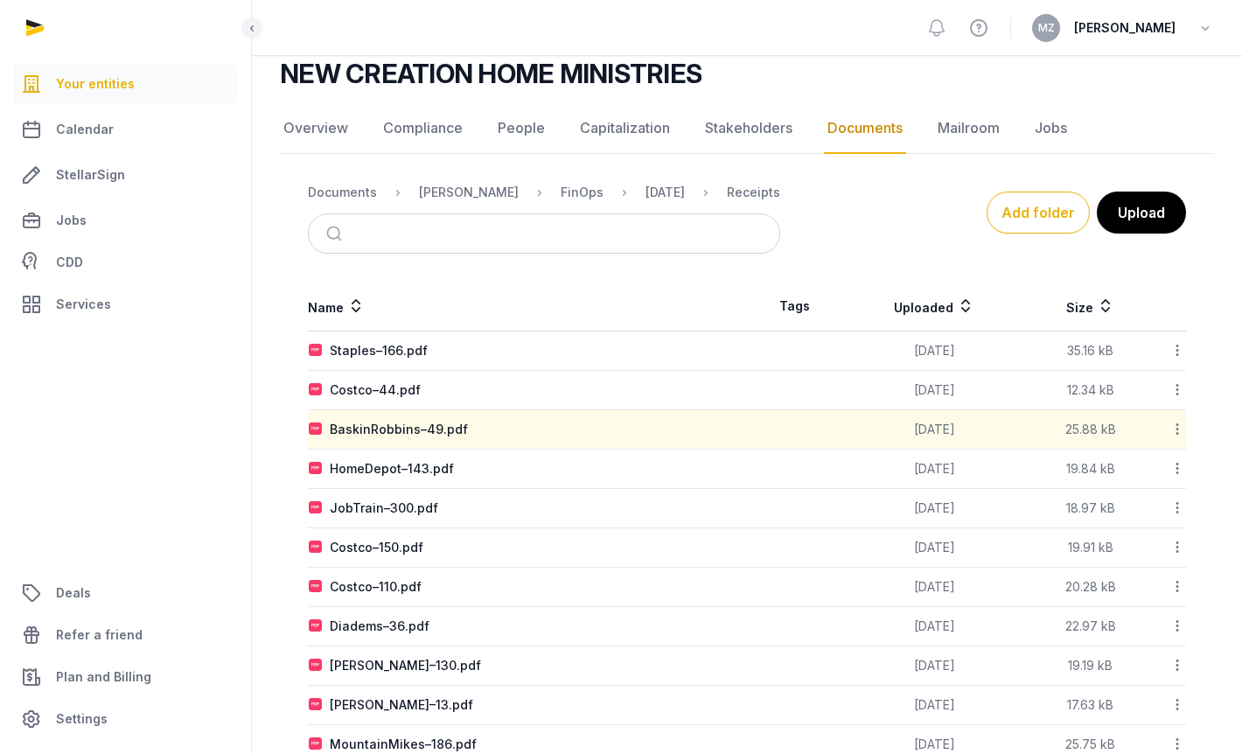
click at [290, 416] on div "Name Tags Uploaded Size Staples–166.pdf [DATE] 35.16 kB Download Copy link Edit…" at bounding box center [747, 523] width 934 height 482
click at [409, 360] on div "Staples–166.pdf" at bounding box center [379, 350] width 98 height 17
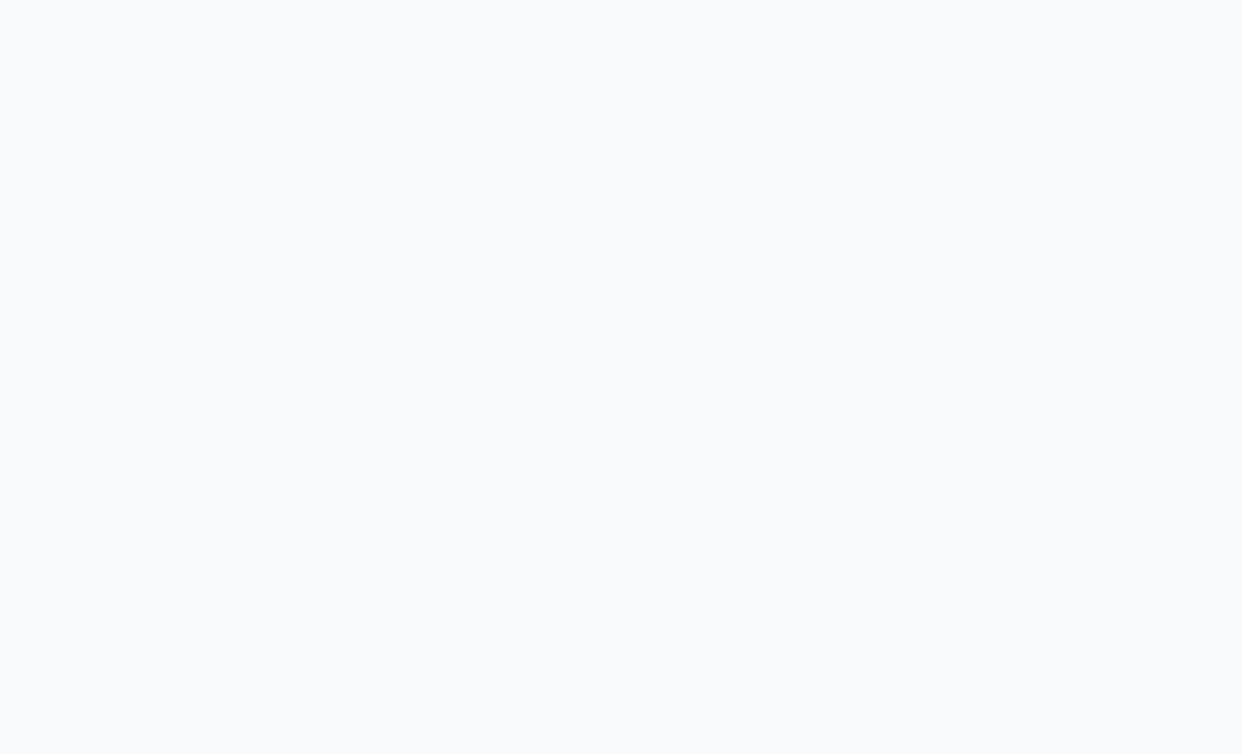
scroll to position [115, 0]
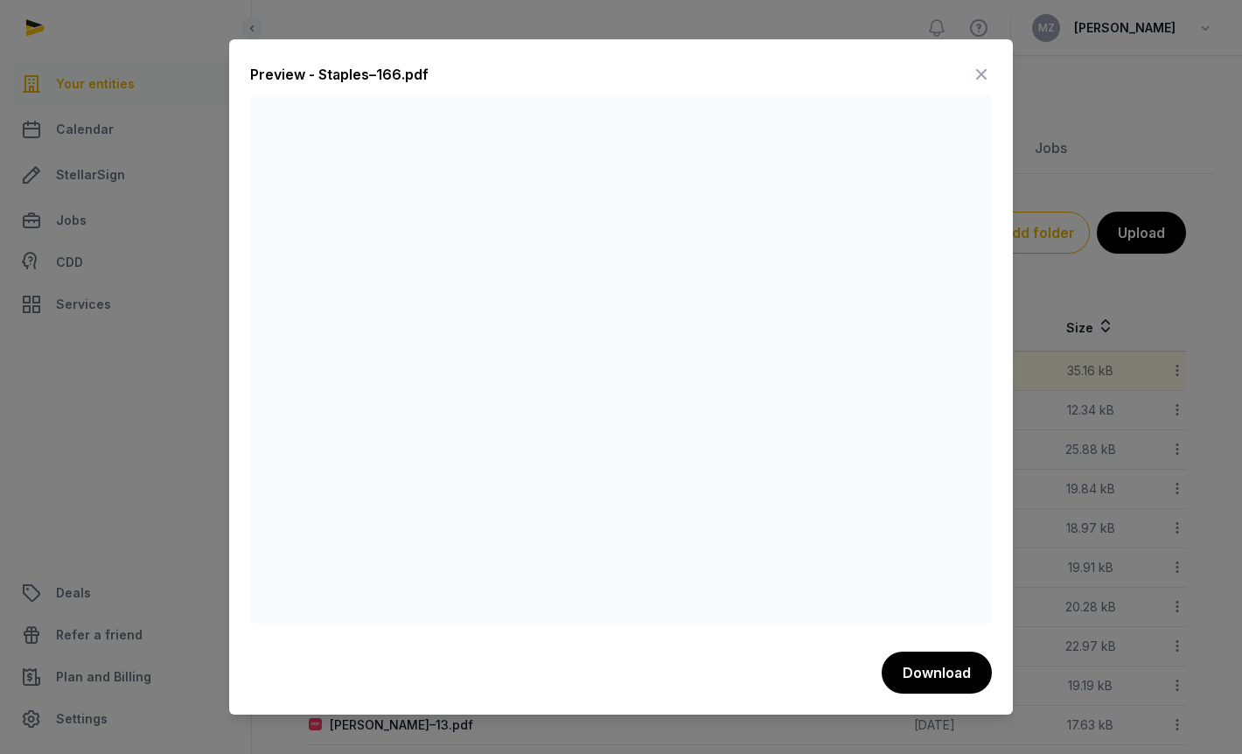
click at [982, 76] on icon at bounding box center [981, 74] width 21 height 28
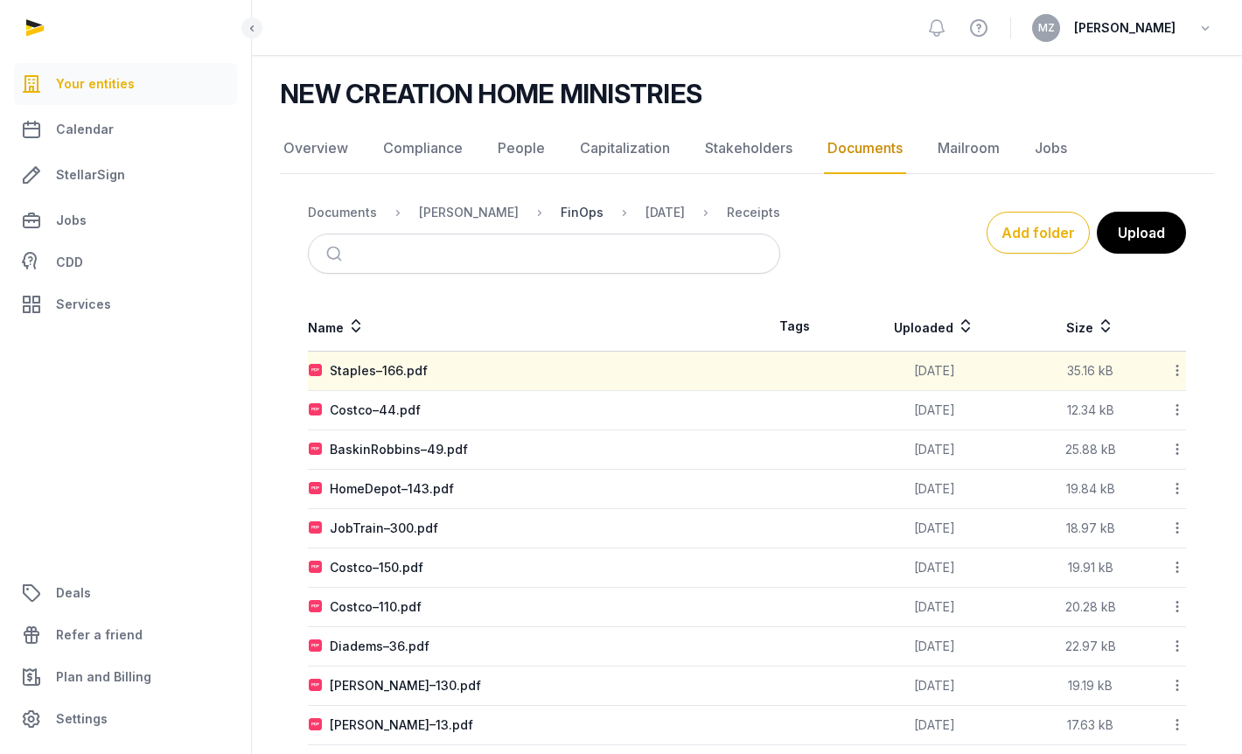
click at [561, 221] on div "FinOps" at bounding box center [582, 212] width 43 height 17
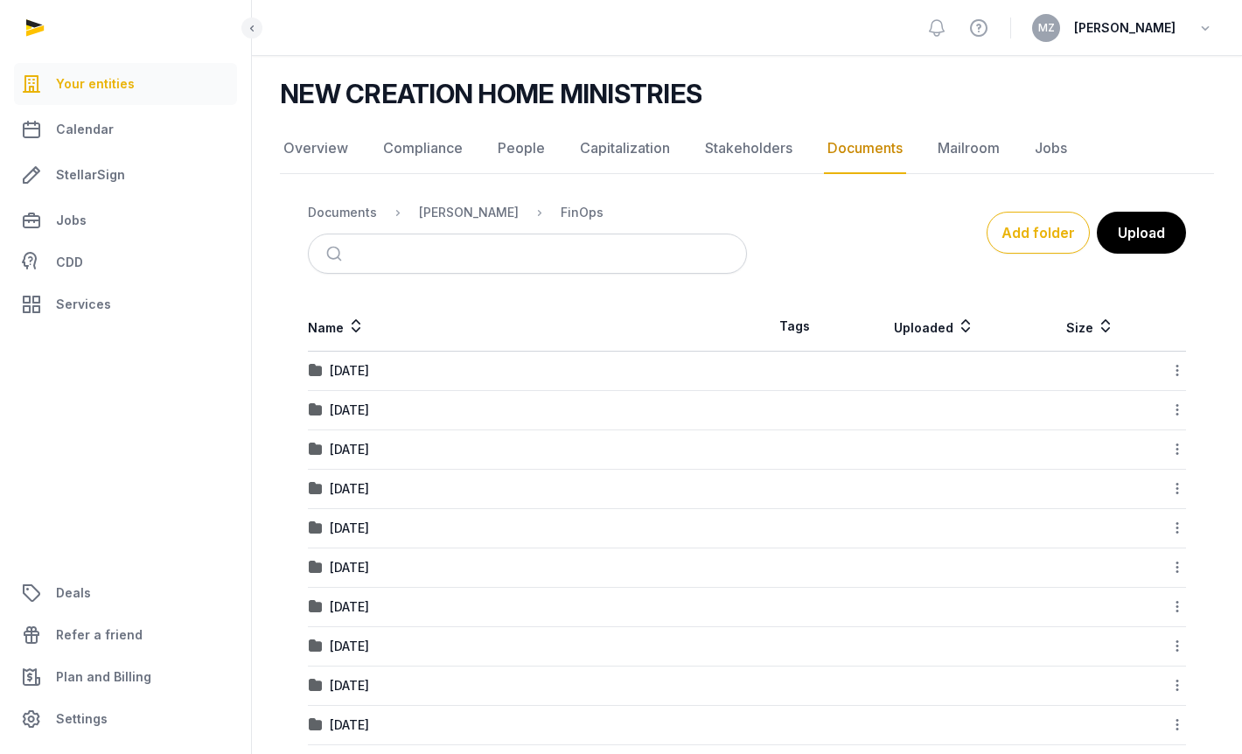
scroll to position [92, 0]
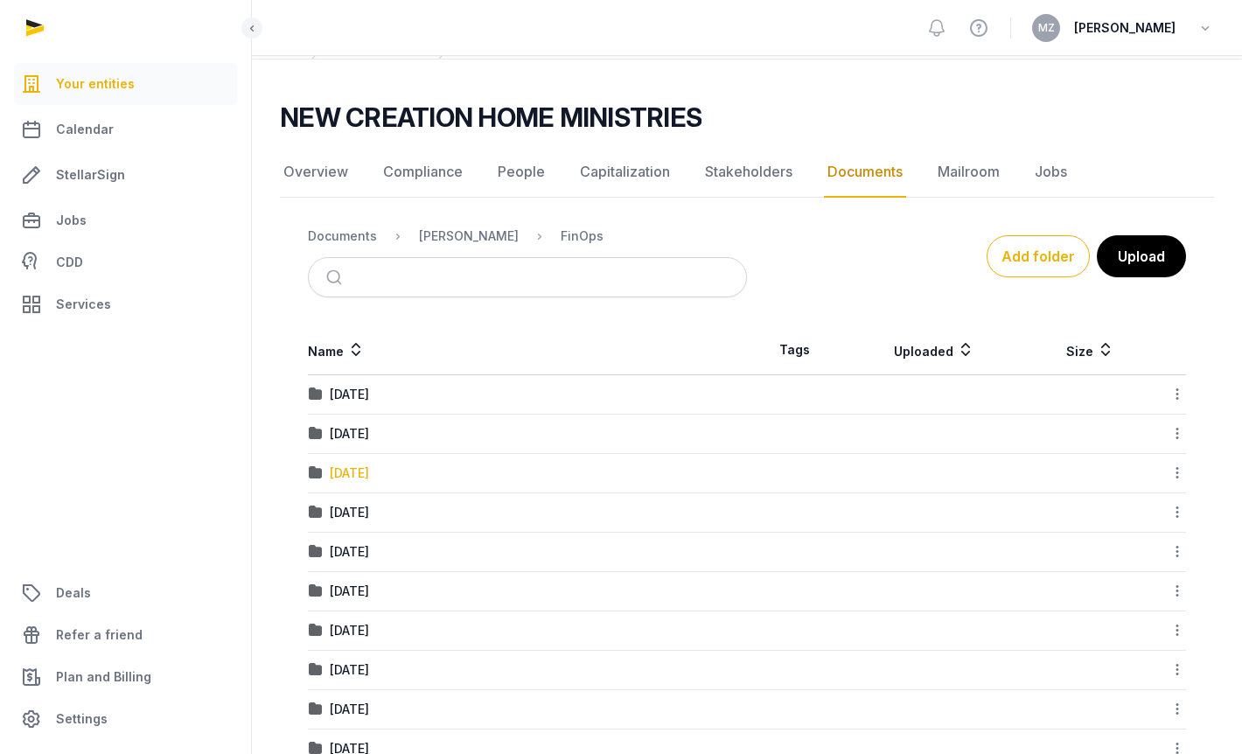
click at [369, 470] on div "[DATE]" at bounding box center [349, 473] width 39 height 17
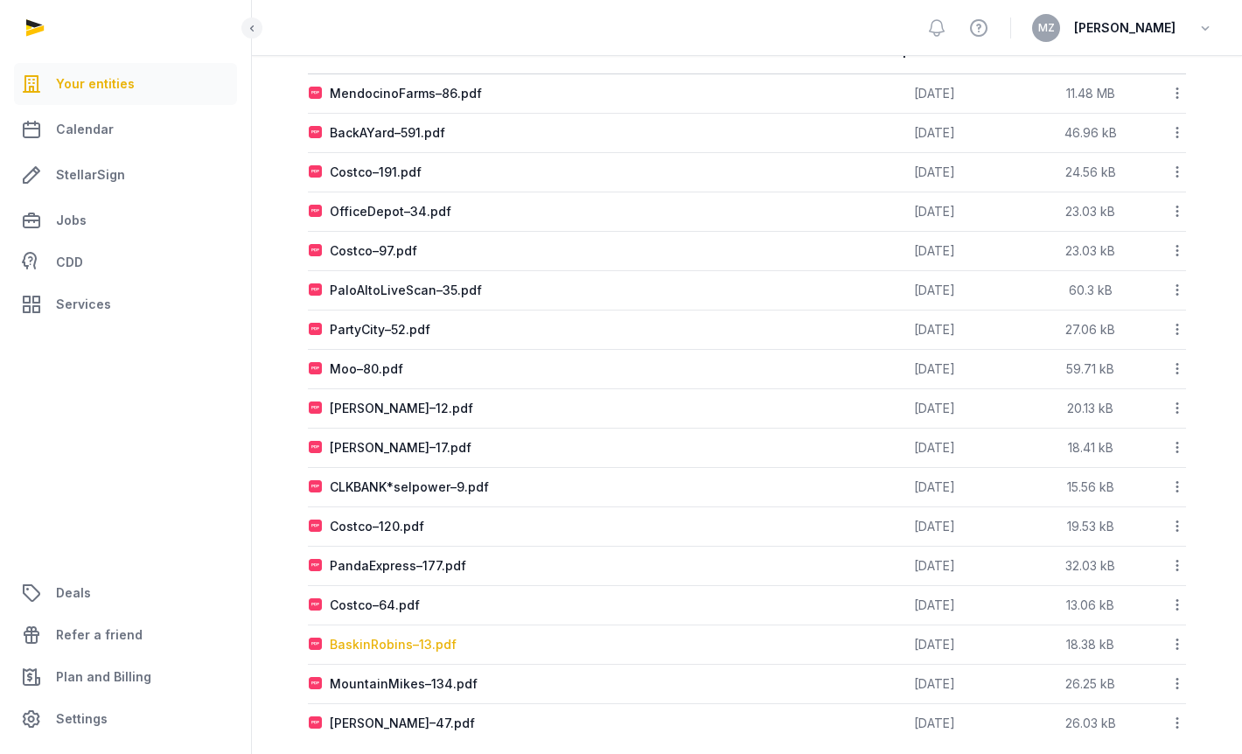
scroll to position [381, 0]
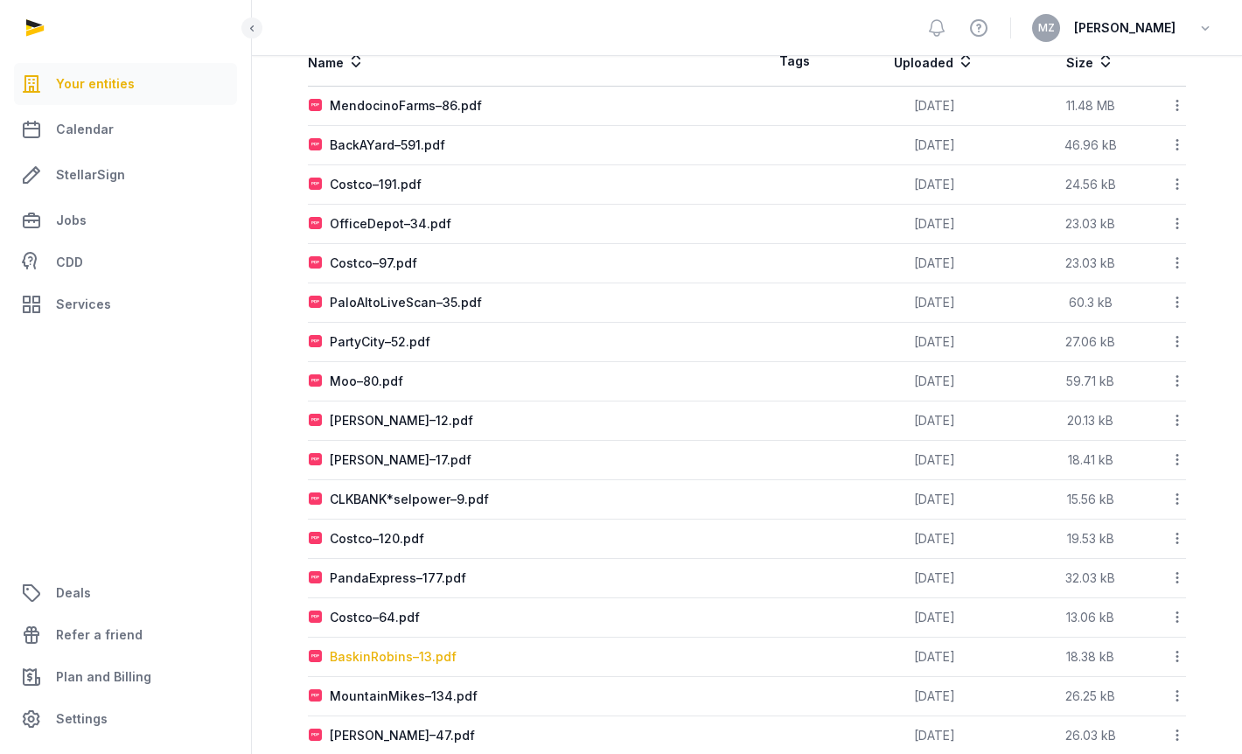
click at [395, 648] on div "BaskinRobins–13.pdf" at bounding box center [393, 656] width 127 height 17
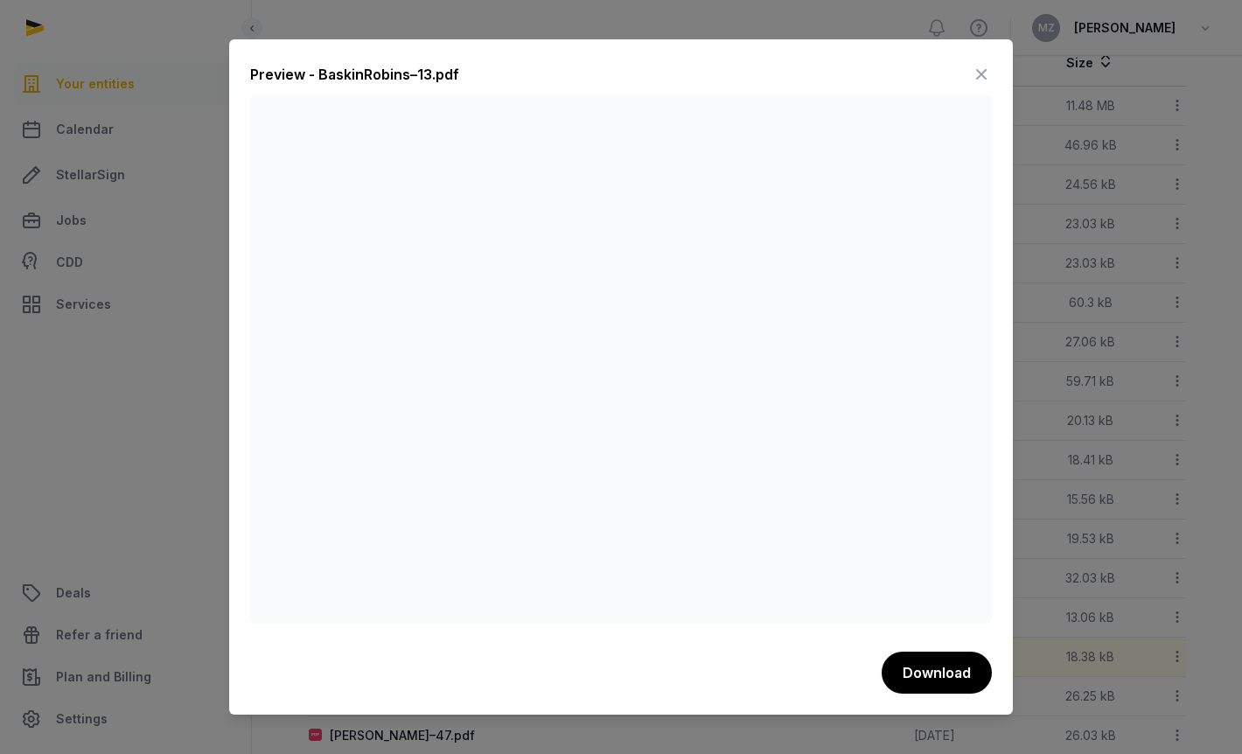
click at [977, 72] on icon at bounding box center [981, 74] width 21 height 28
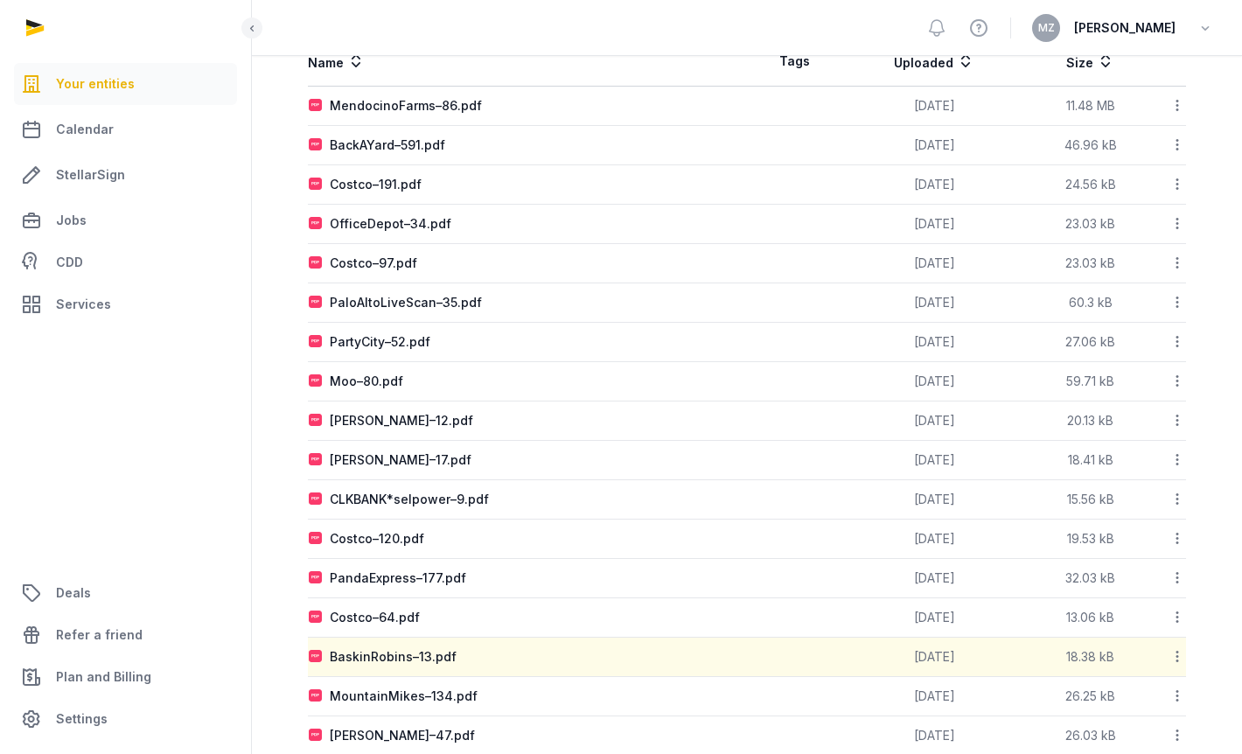
click at [292, 585] on div "Name Tags Uploaded Size MendocinoFarms–86.pdf [DATE] 11.48 MB Download Copy lin…" at bounding box center [747, 396] width 934 height 718
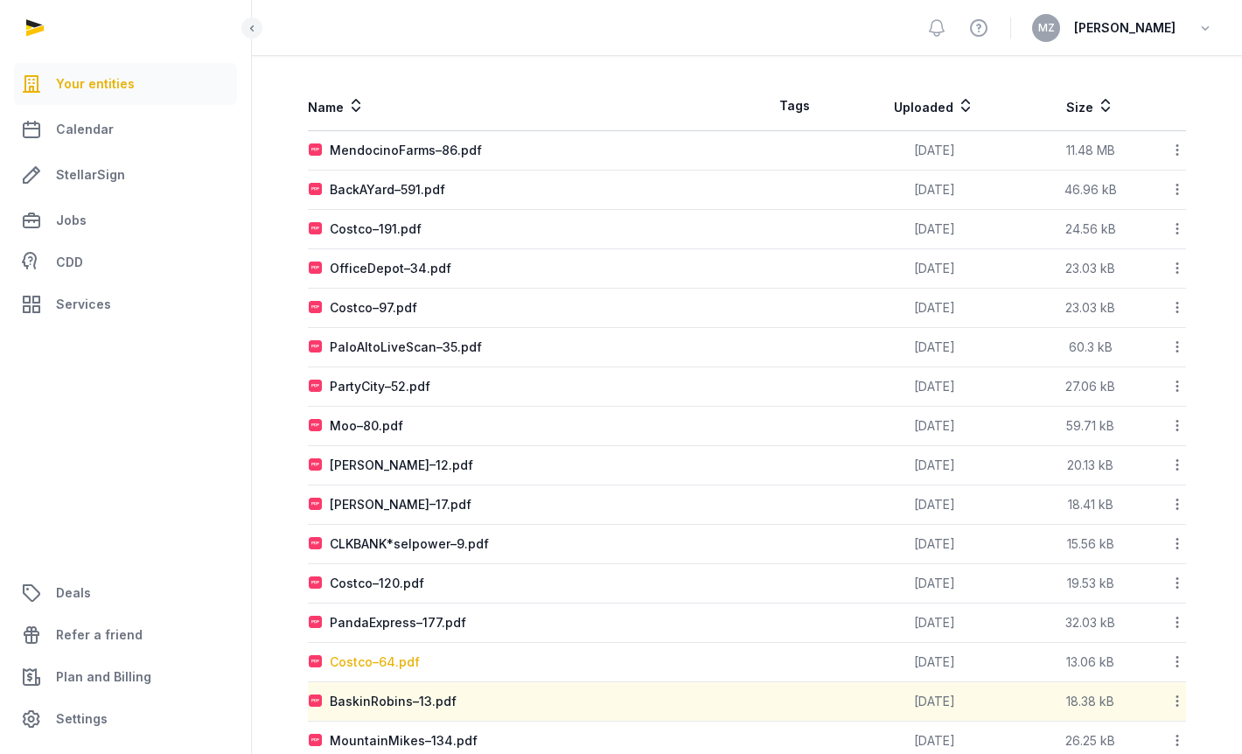
scroll to position [334, 0]
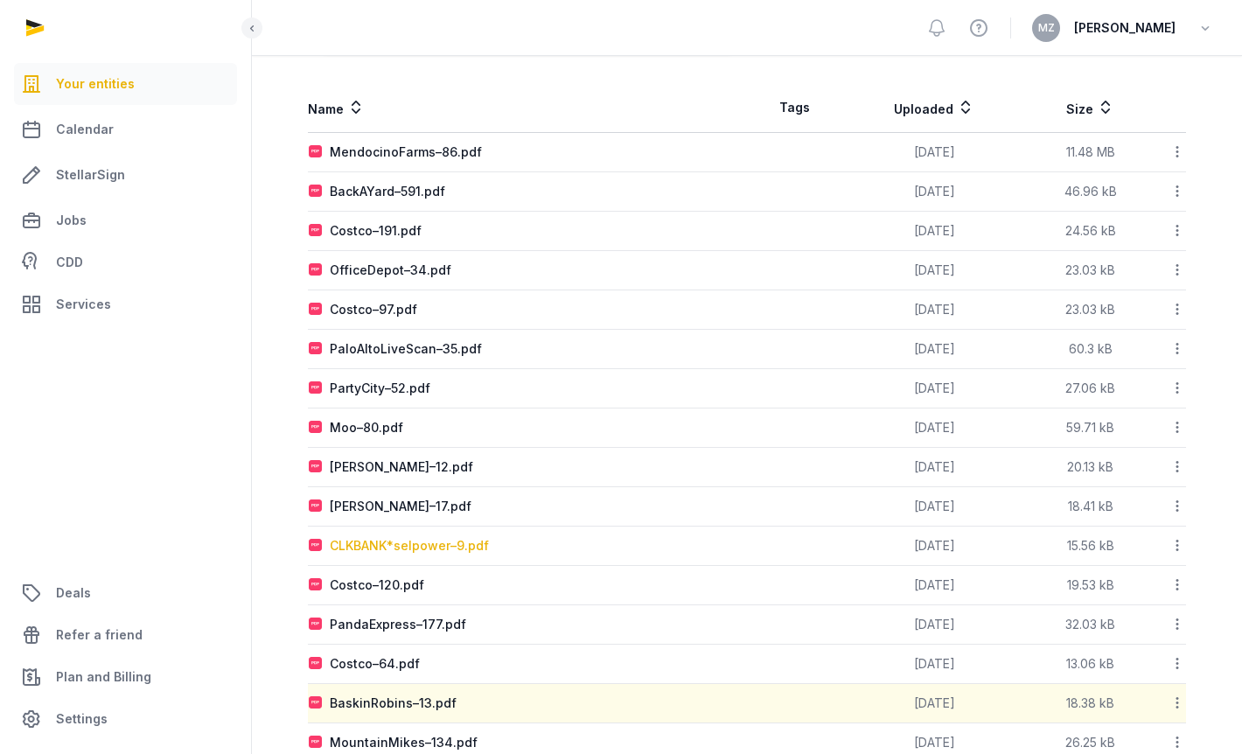
click at [409, 537] on div "CLKBANK*selpower–9.pdf" at bounding box center [409, 545] width 159 height 17
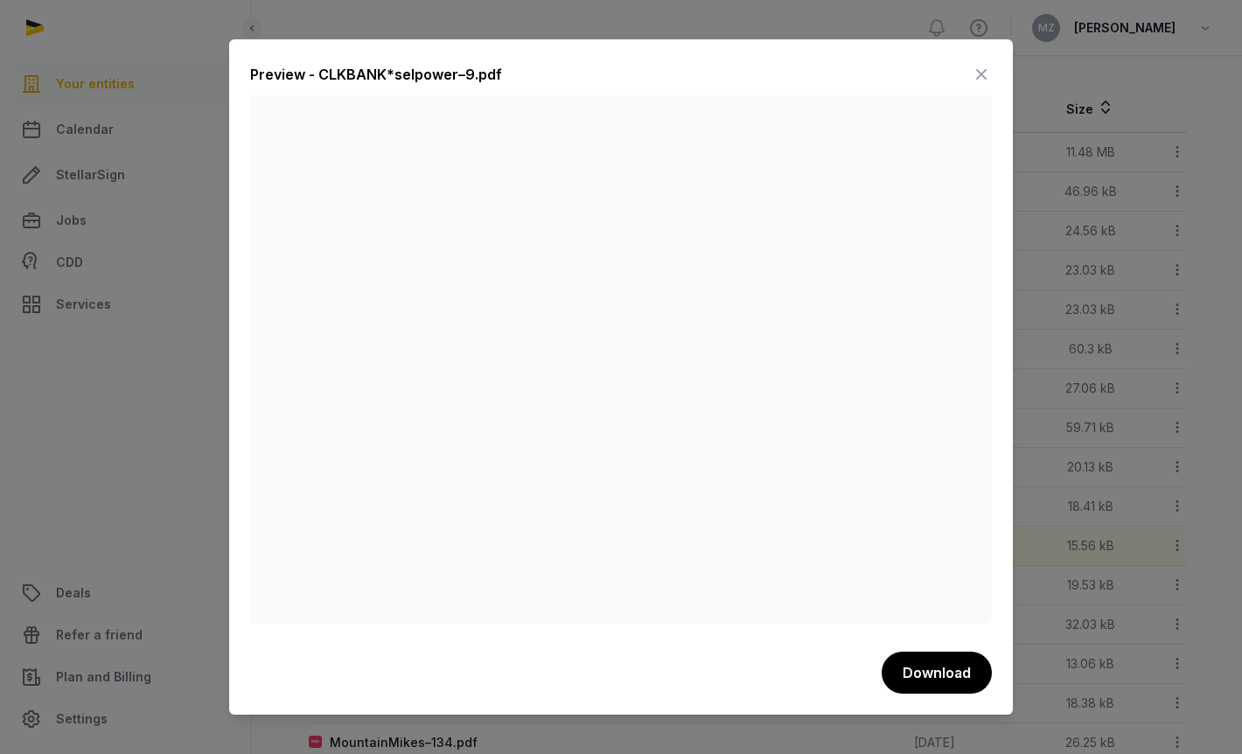
click at [983, 67] on icon at bounding box center [981, 74] width 21 height 28
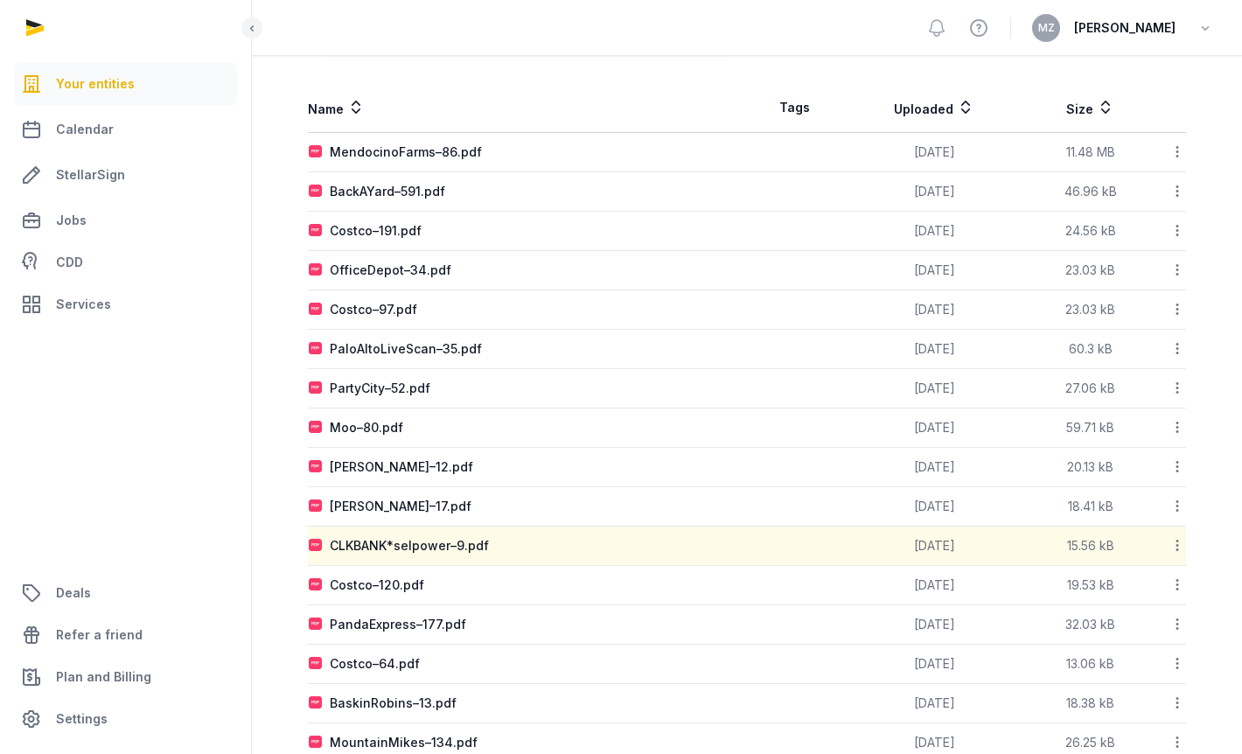
click at [259, 489] on div "NEW CREATION HOME MINISTRIES Documents Overview Compliance People Capitalizatio…" at bounding box center [747, 330] width 990 height 942
click at [393, 500] on div "[PERSON_NAME]–17.pdf" at bounding box center [401, 506] width 142 height 17
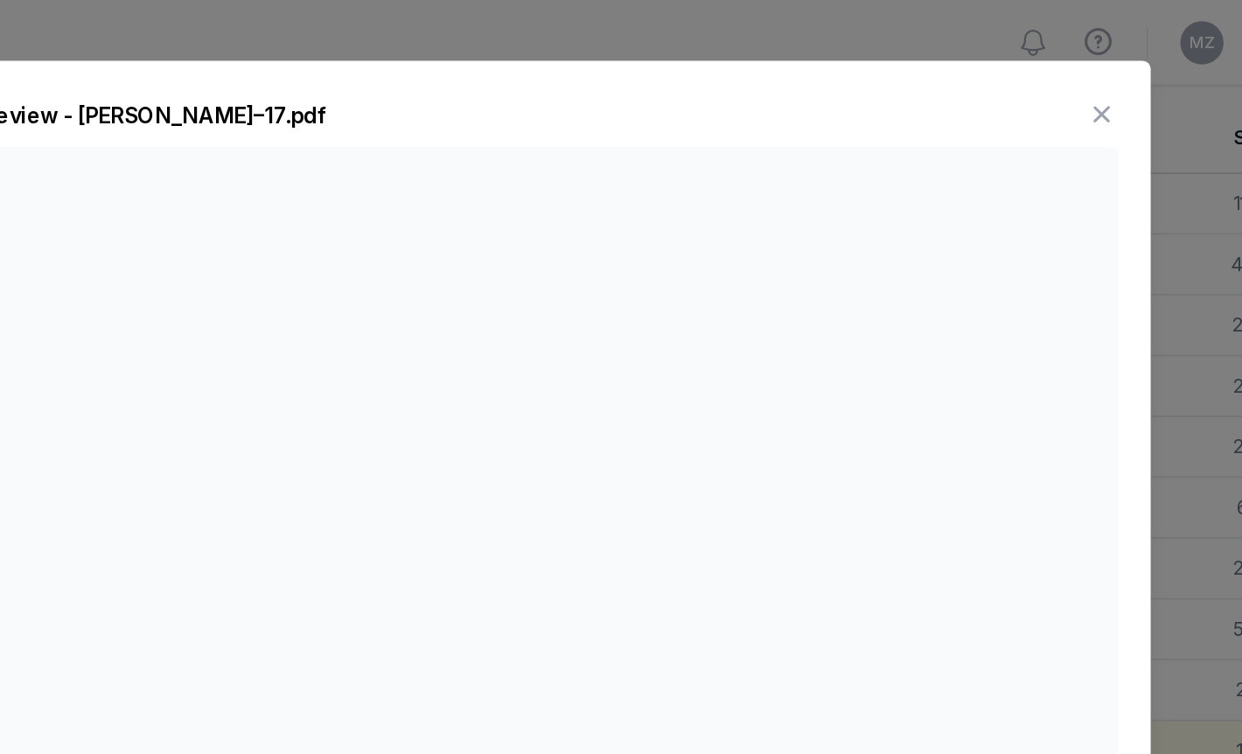
scroll to position [319, 0]
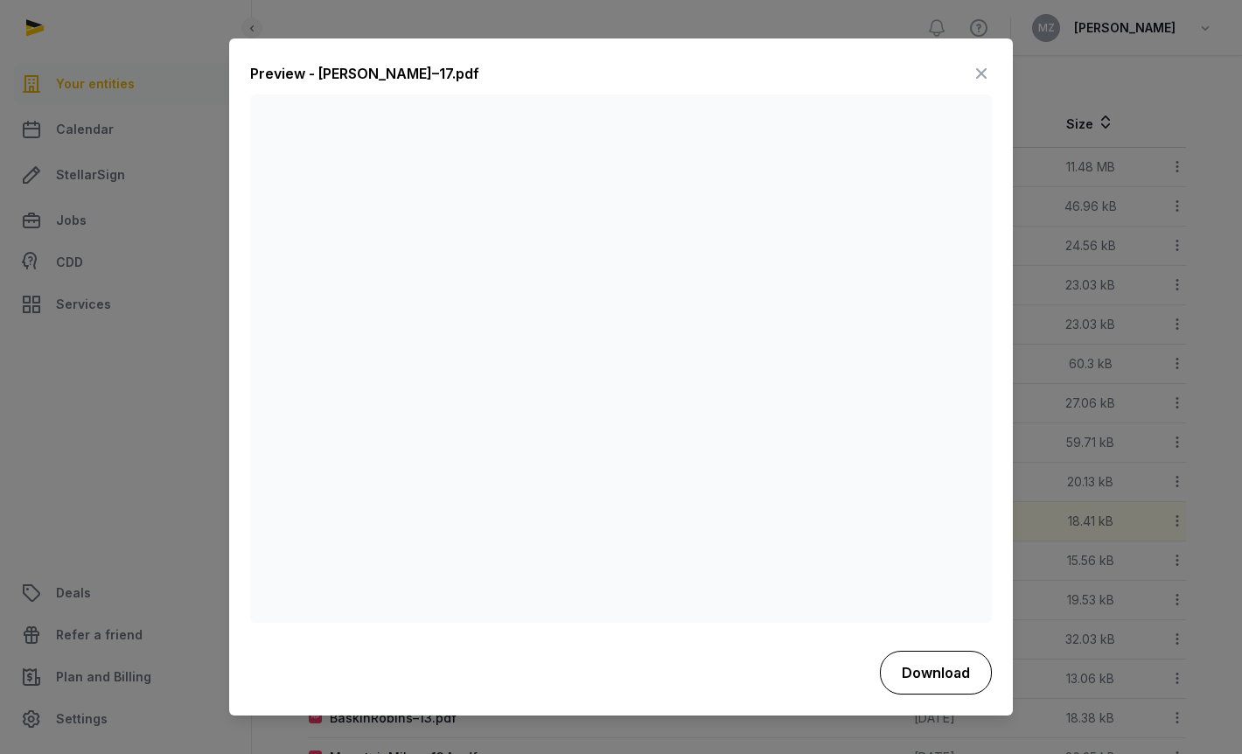
click at [942, 667] on button "Download" at bounding box center [936, 673] width 112 height 44
click at [982, 62] on icon at bounding box center [981, 74] width 21 height 28
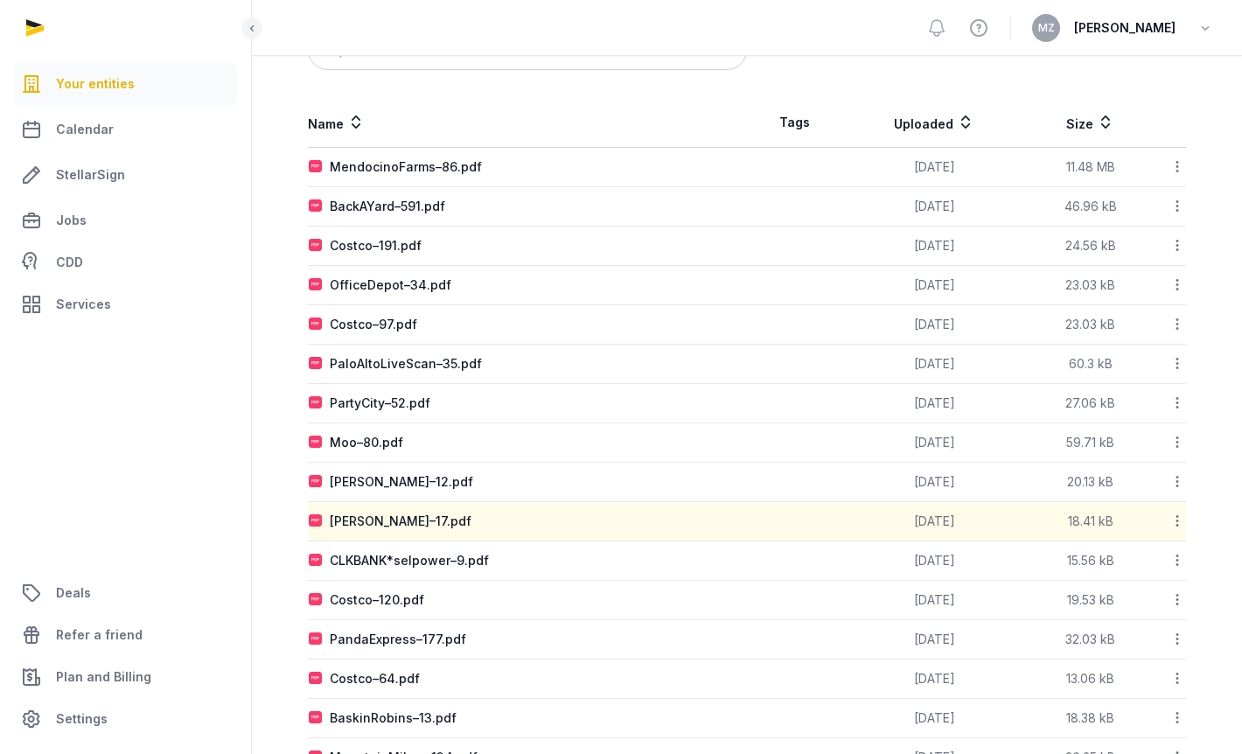
click at [298, 479] on div "Name Tags Uploaded Size MendocinoFarms–86.pdf [DATE] 11.48 MB Download Copy lin…" at bounding box center [747, 457] width 934 height 718
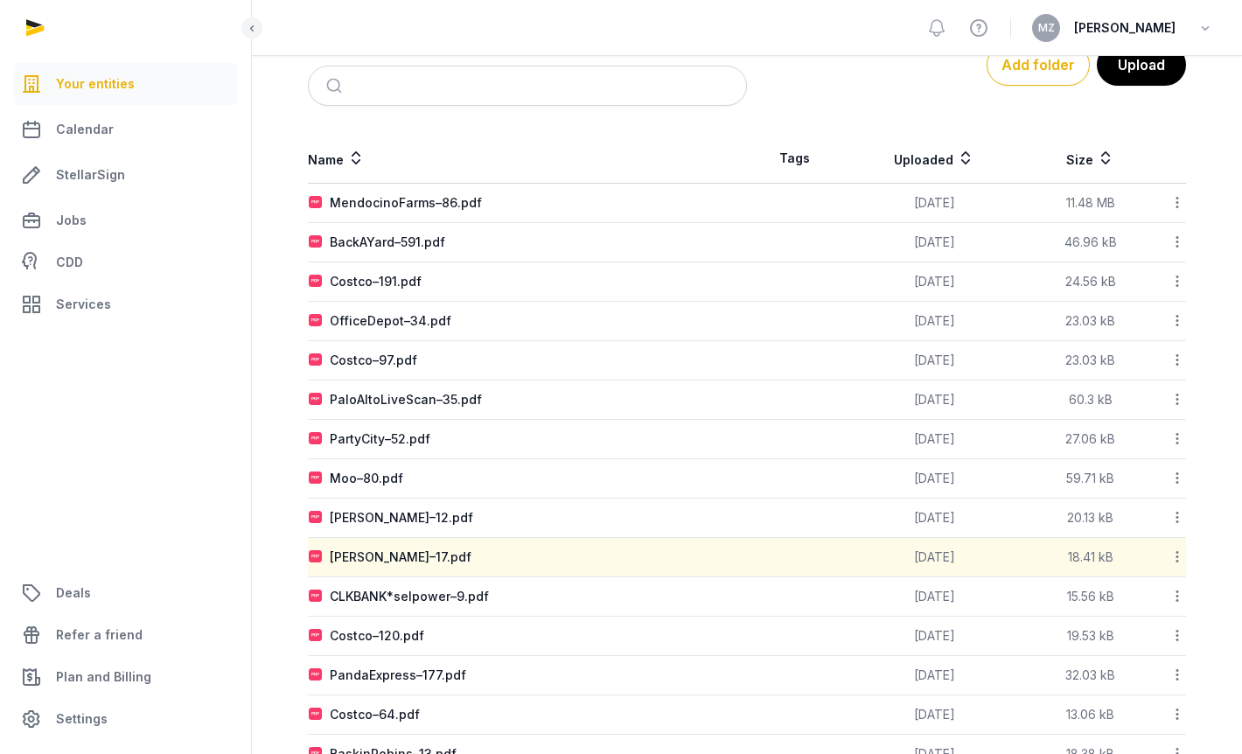
scroll to position [276, 0]
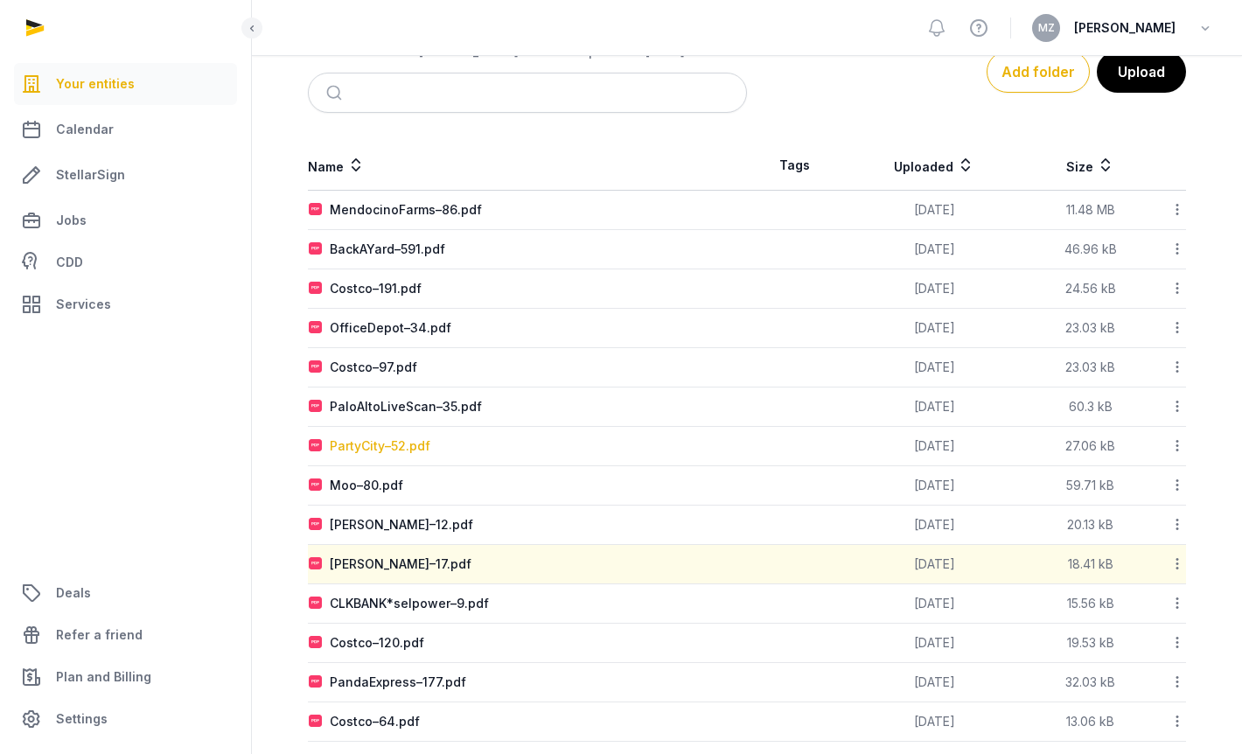
click at [365, 444] on div "PartyCity–52.pdf" at bounding box center [380, 445] width 101 height 17
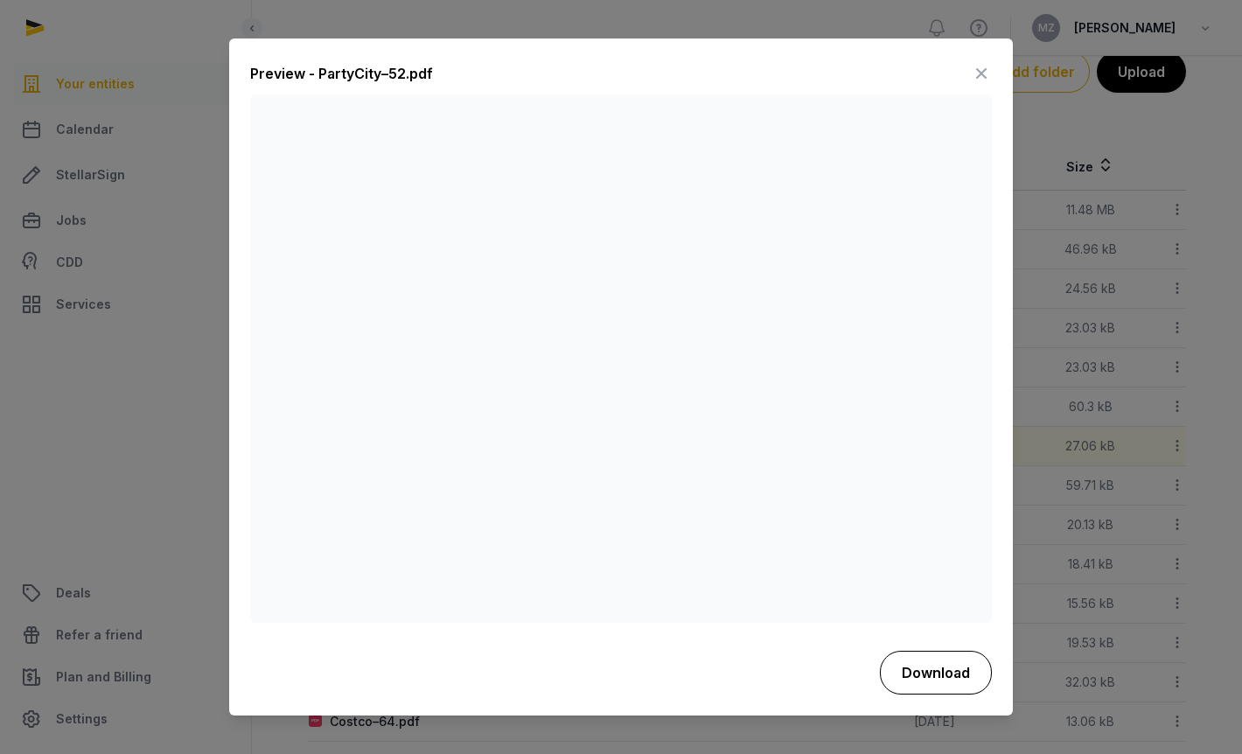
click at [933, 672] on button "Download" at bounding box center [936, 673] width 112 height 44
click at [981, 67] on icon at bounding box center [981, 74] width 21 height 28
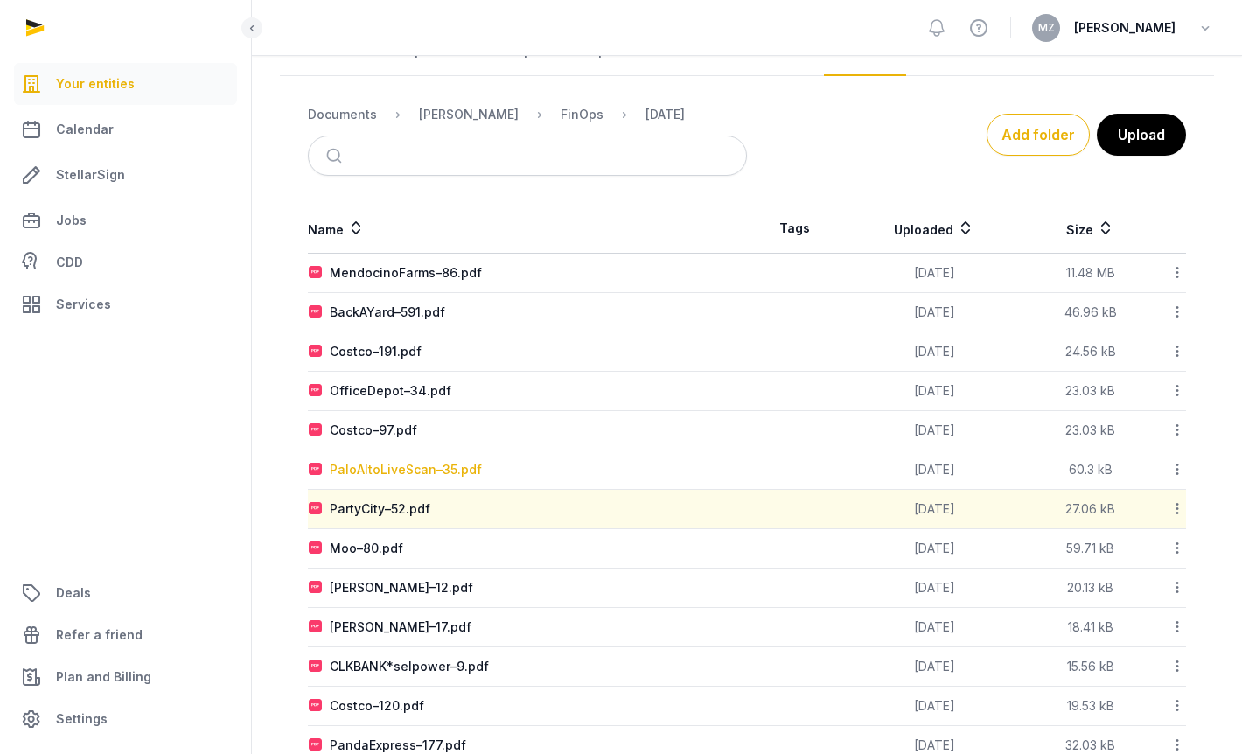
scroll to position [212, 0]
click at [276, 436] on div "NEW CREATION HOME MINISTRIES Documents Overview Compliance People Capitalizatio…" at bounding box center [747, 453] width 990 height 942
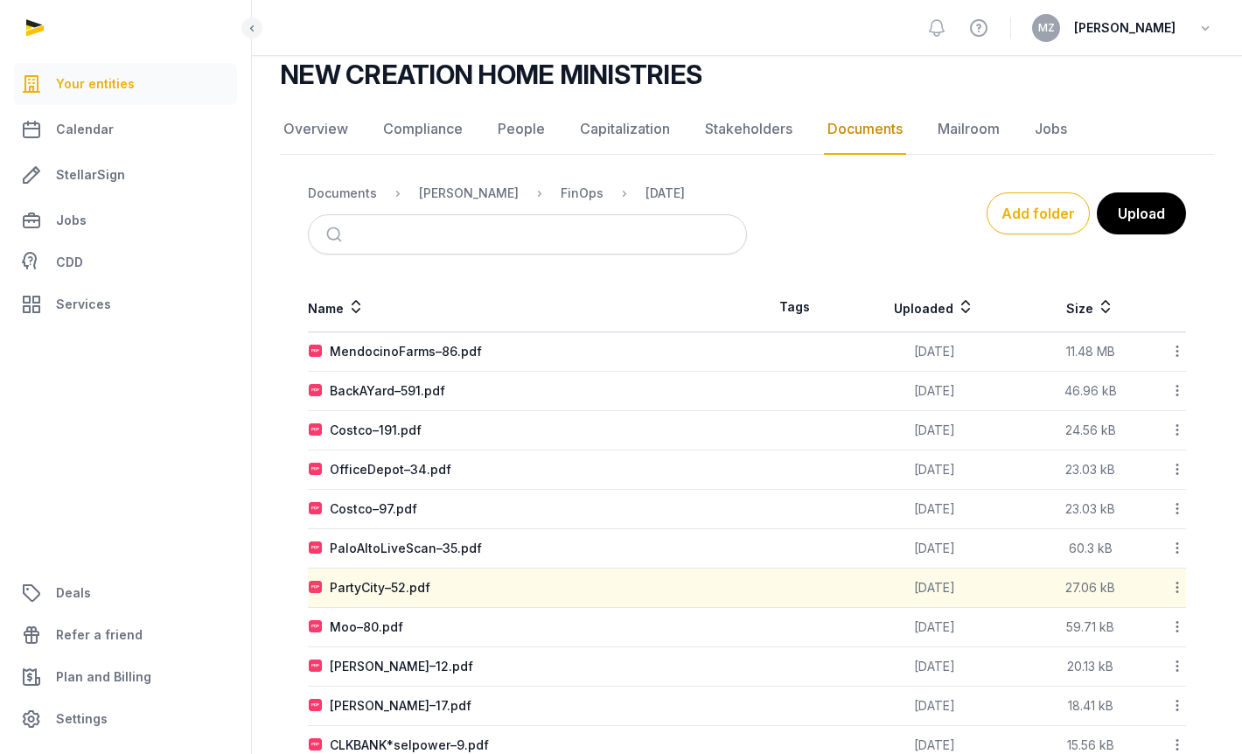
scroll to position [125, 0]
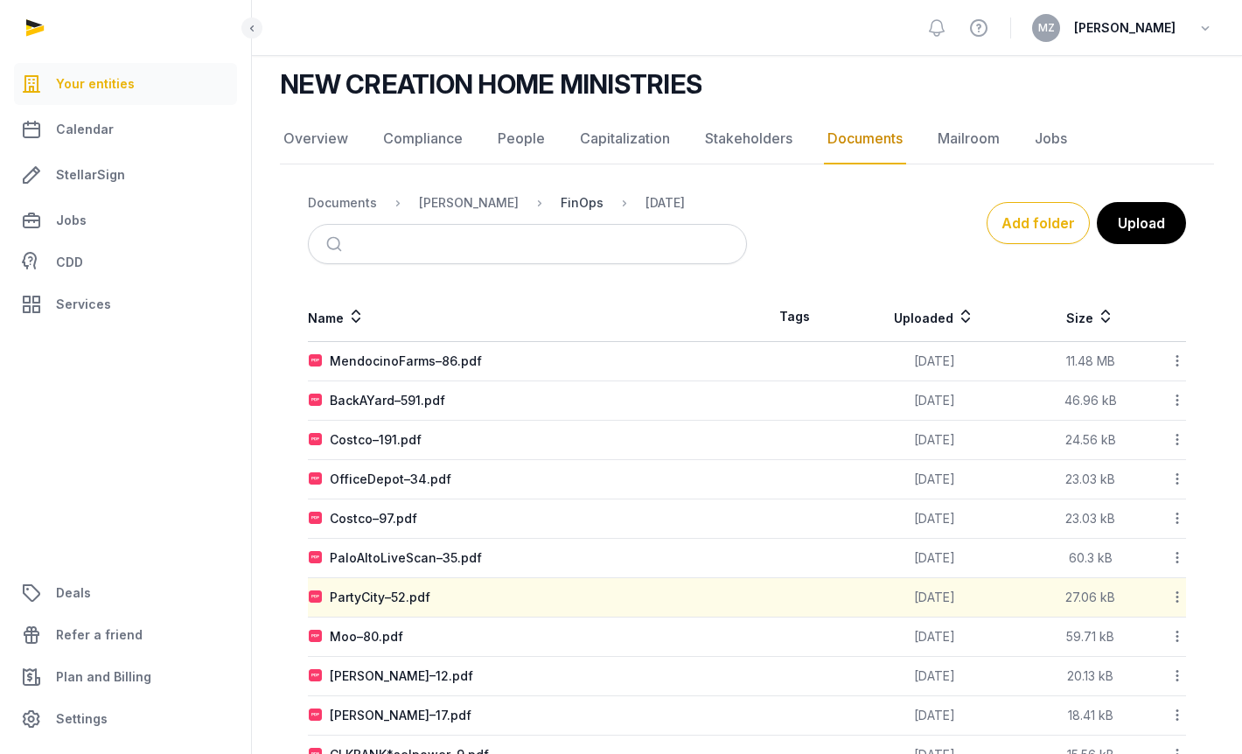
click at [561, 203] on div "FinOps" at bounding box center [582, 202] width 43 height 17
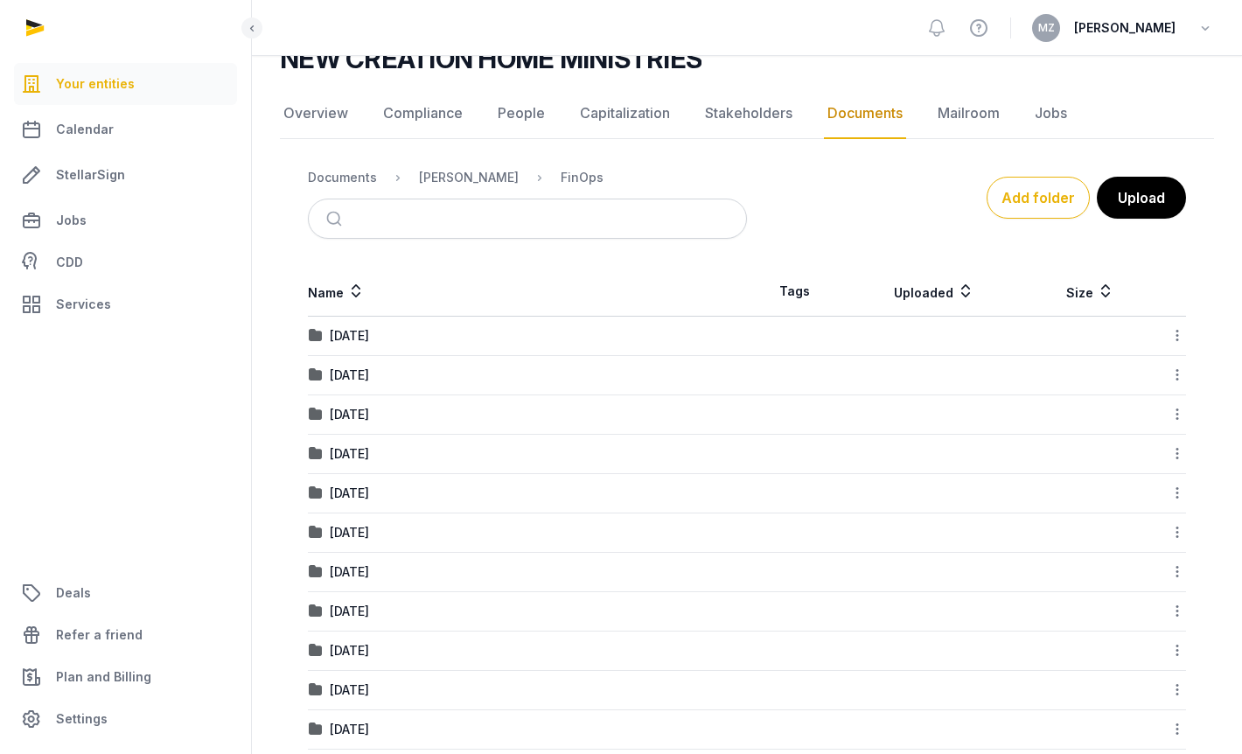
scroll to position [164, 0]
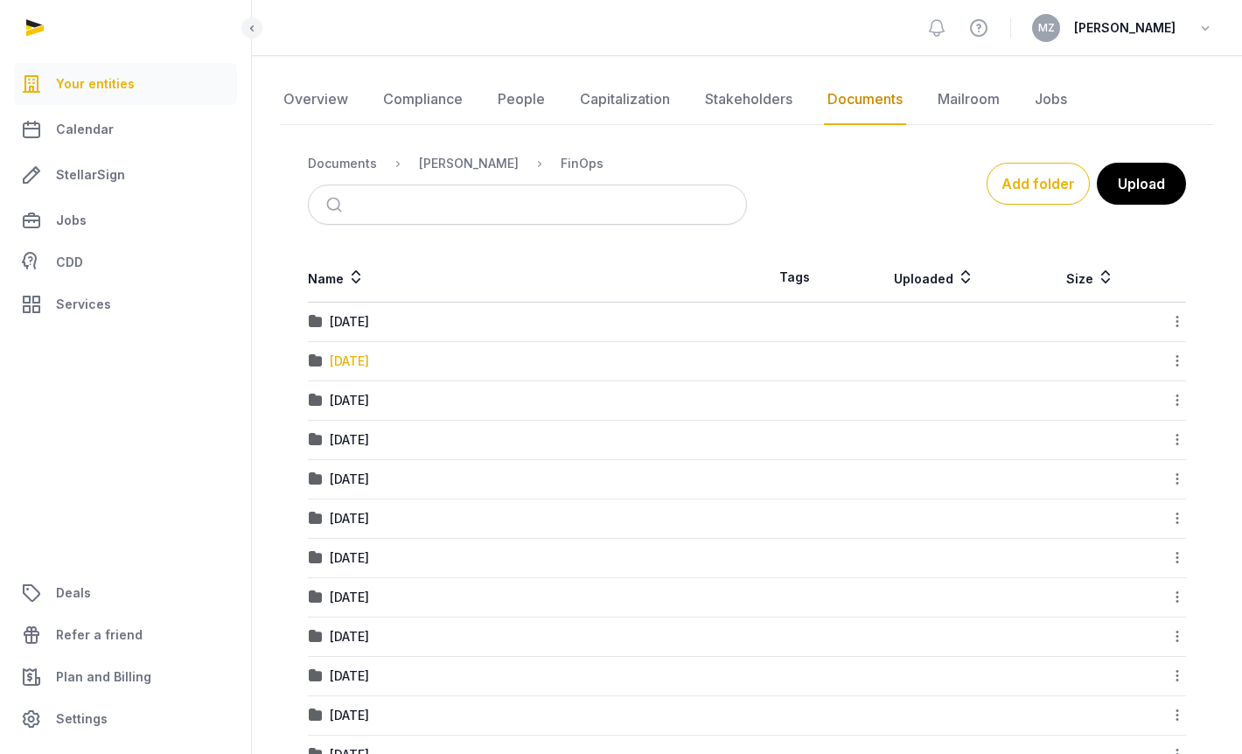
click at [369, 360] on div "[DATE]" at bounding box center [349, 361] width 39 height 17
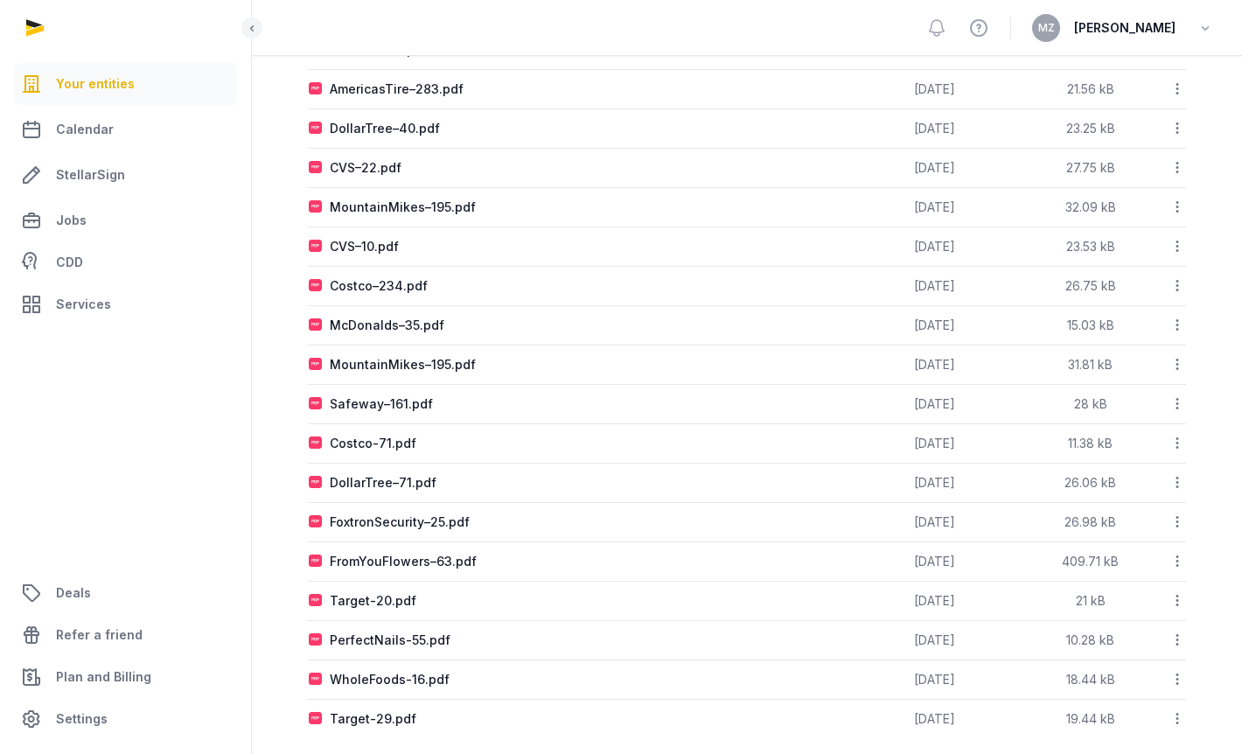
scroll to position [829, 0]
click at [370, 711] on div "Target-29.pdf" at bounding box center [373, 719] width 87 height 17
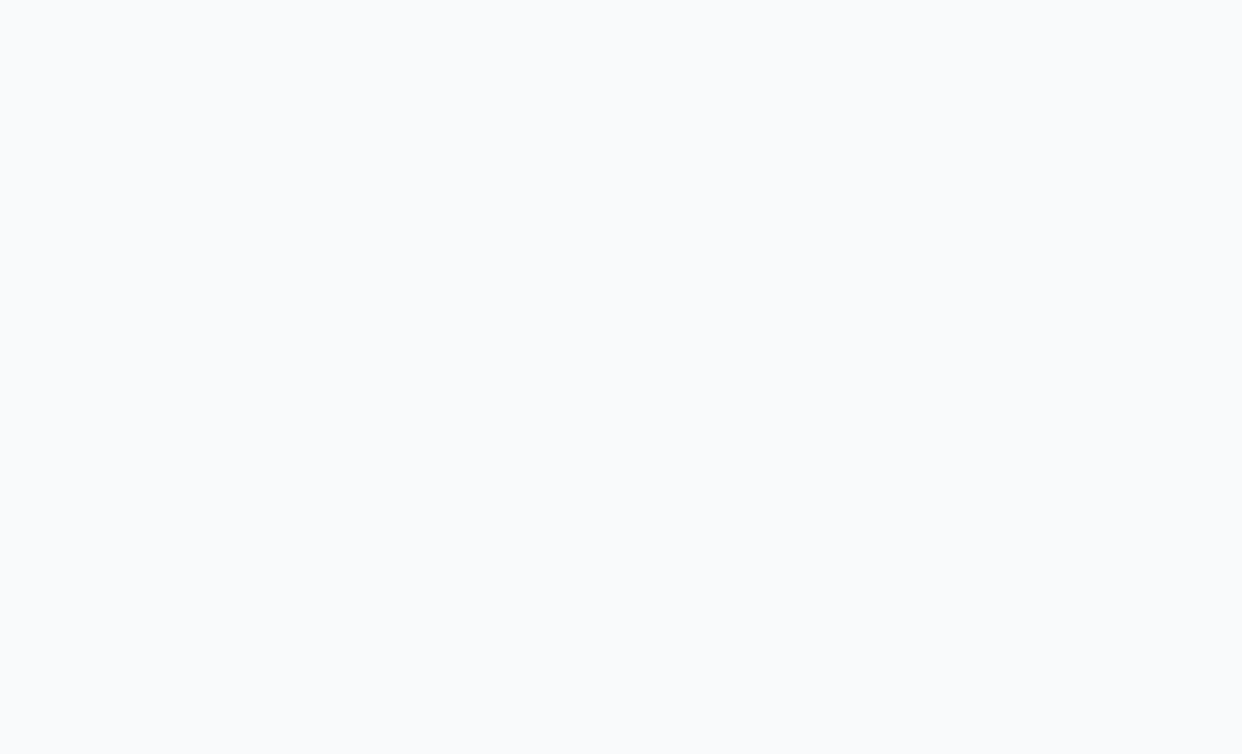
scroll to position [683, 0]
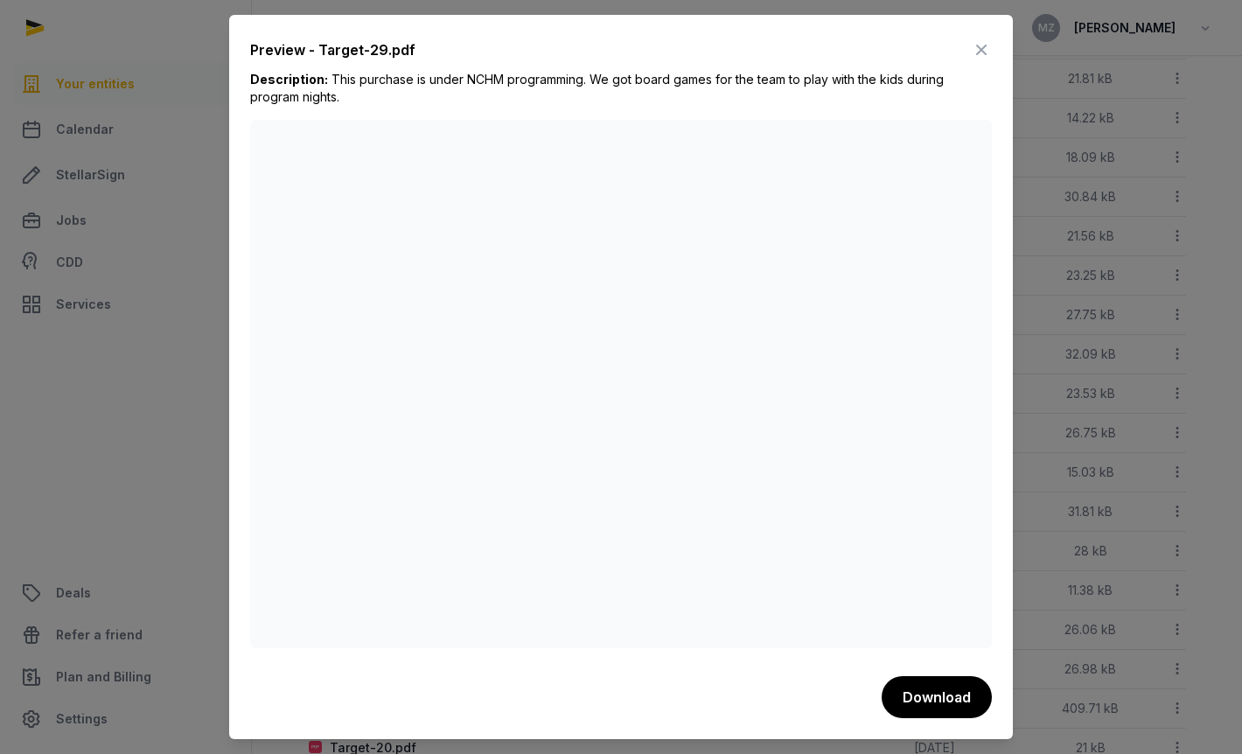
drag, startPoint x: 936, startPoint y: 696, endPoint x: 923, endPoint y: 678, distance: 22.6
click at [936, 696] on button "Download" at bounding box center [937, 697] width 110 height 42
click at [978, 41] on icon at bounding box center [981, 50] width 21 height 28
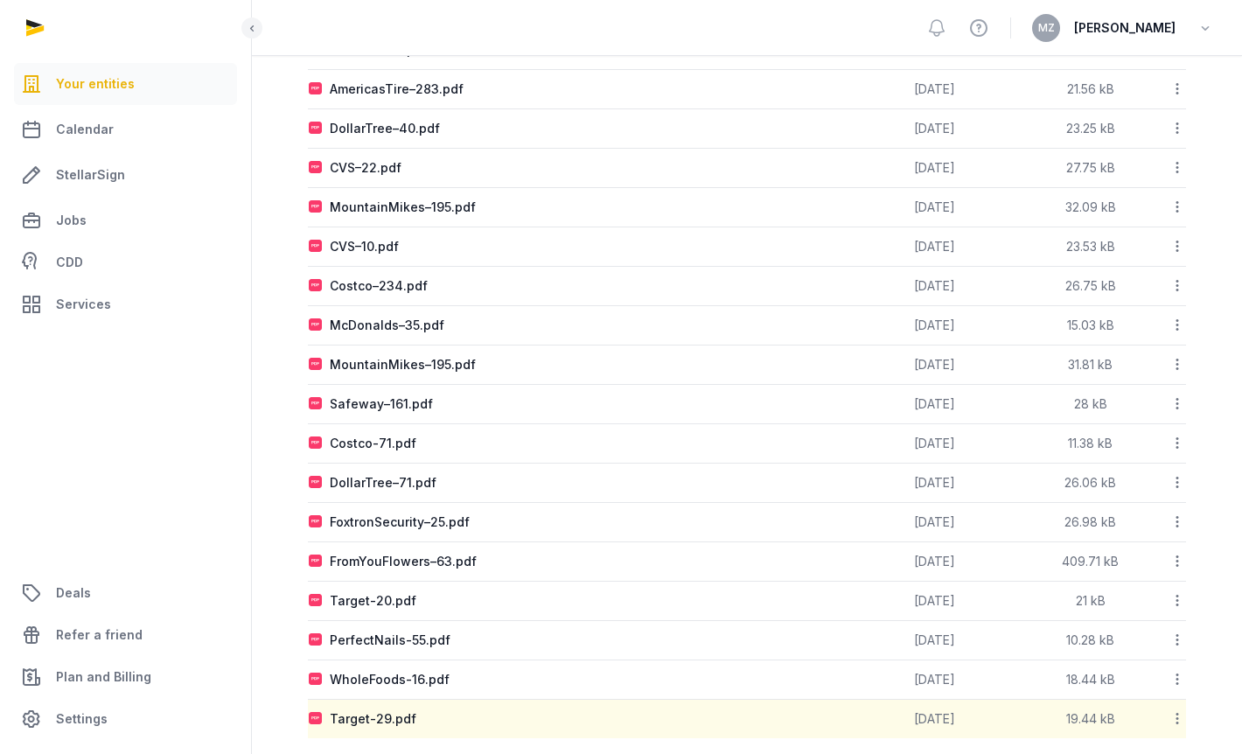
scroll to position [829, 0]
click at [289, 617] on div "Name Tags Uploaded Size Program Fees Download Folder Copy link Edit properties …" at bounding box center [747, 163] width 934 height 1151
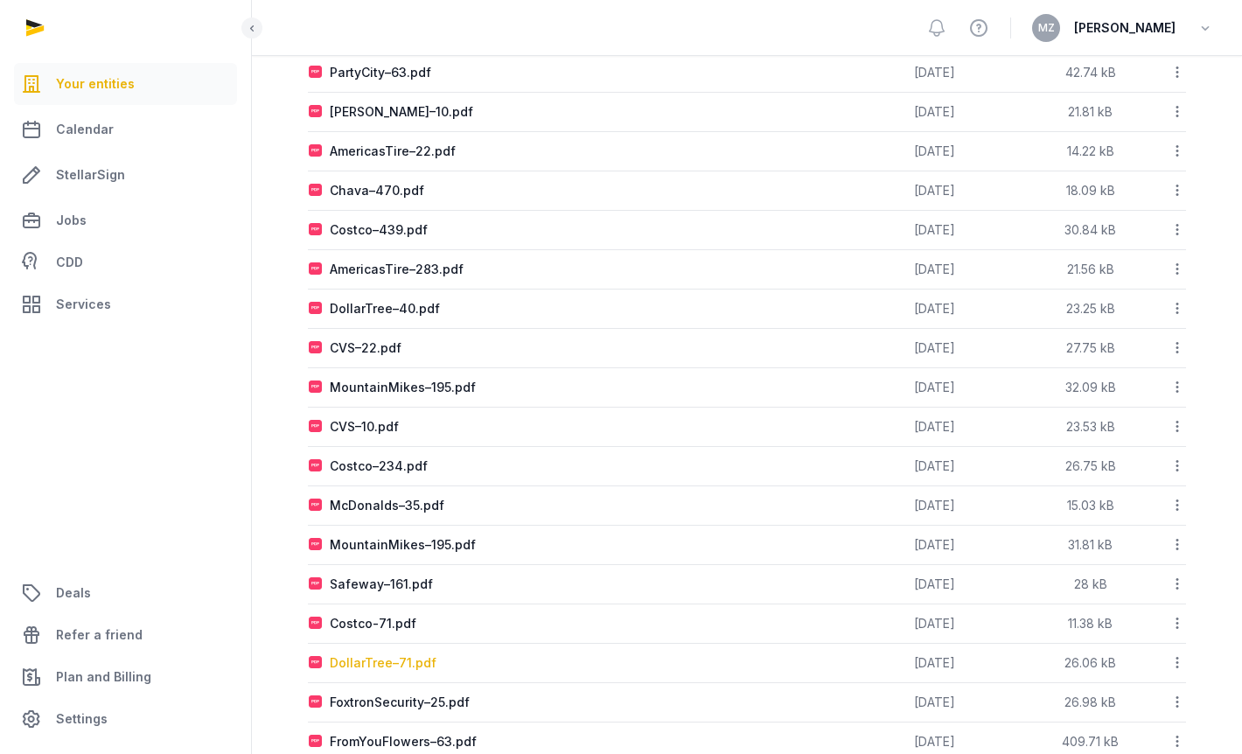
scroll to position [650, 0]
click at [368, 654] on div "DollarTree–71.pdf" at bounding box center [383, 662] width 107 height 17
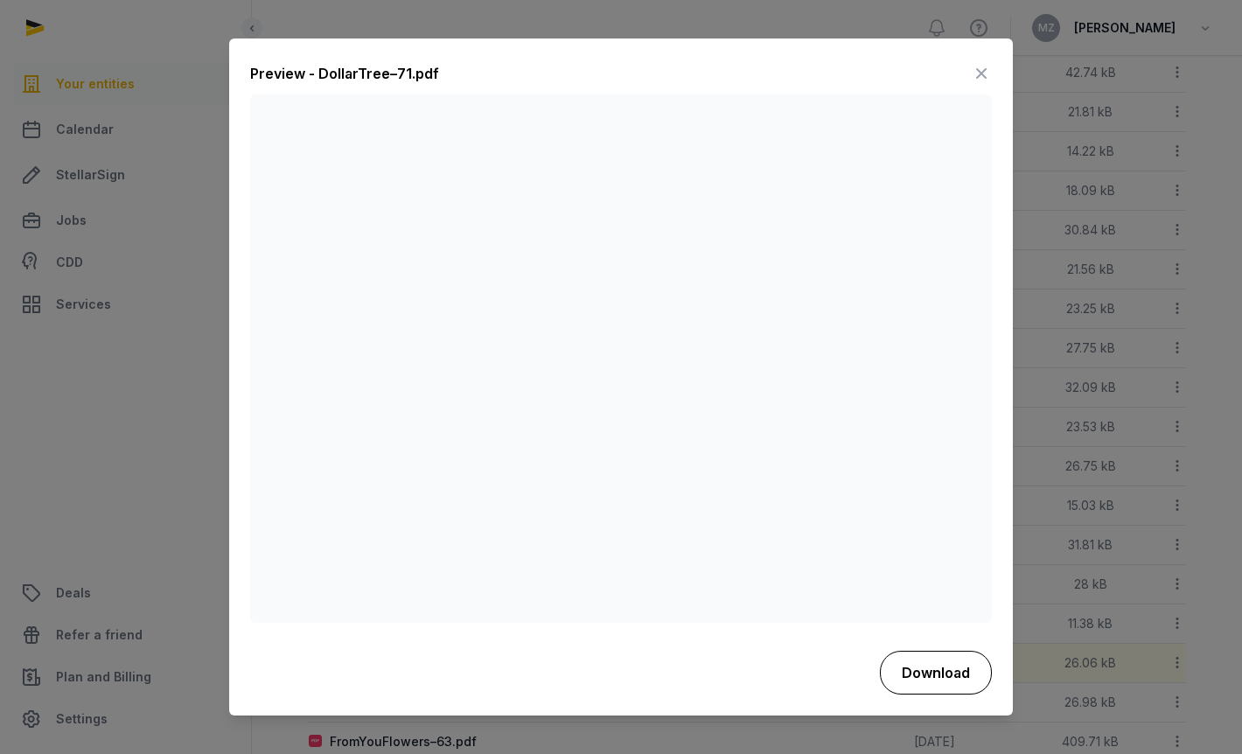
click at [941, 674] on button "Download" at bounding box center [936, 673] width 112 height 44
click at [982, 73] on icon at bounding box center [981, 74] width 21 height 28
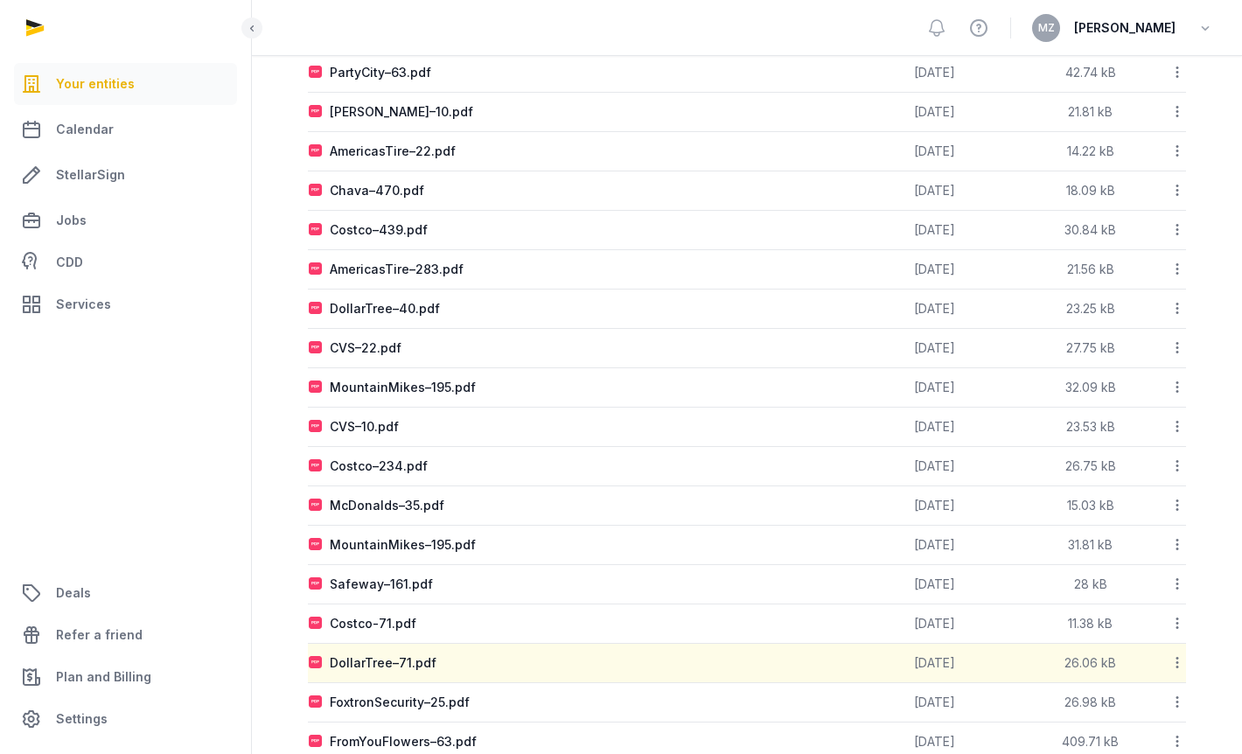
click at [287, 605] on div "Name Tags Uploaded Size Program Fees Download Folder Copy link Edit properties …" at bounding box center [747, 342] width 934 height 1151
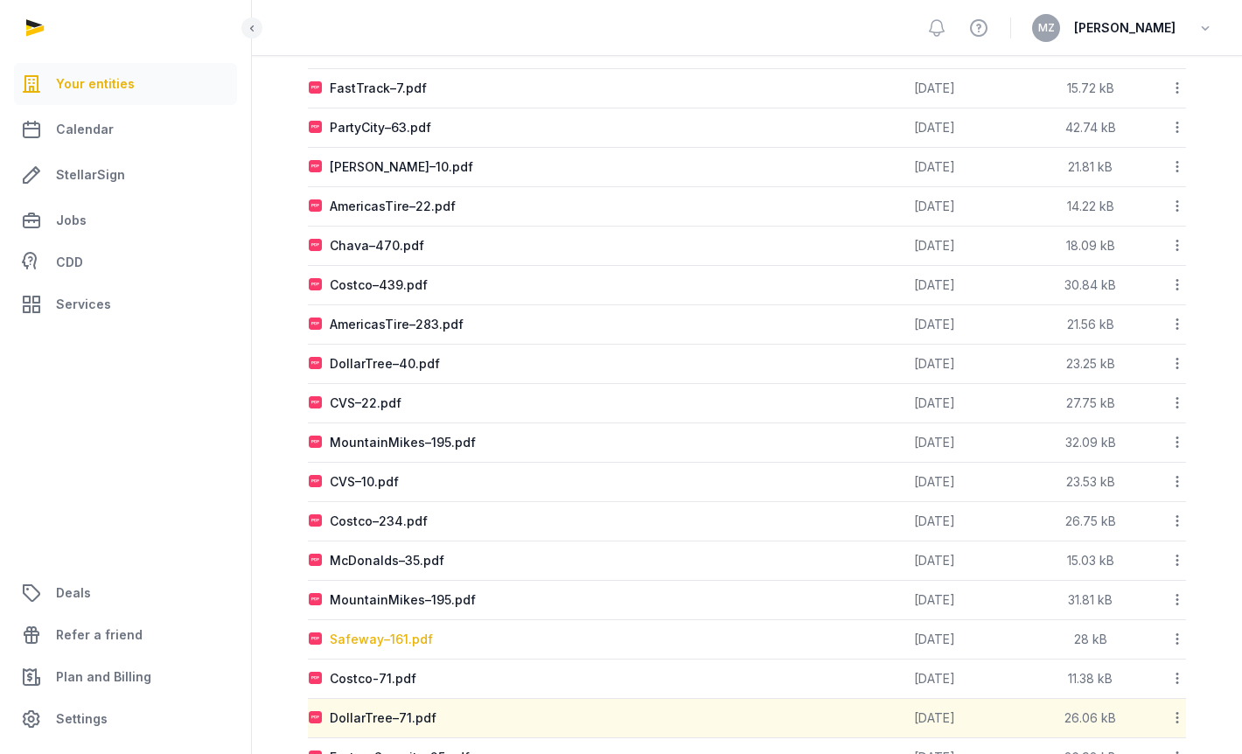
scroll to position [595, 0]
click at [386, 631] on div "Safeway–161.pdf" at bounding box center [381, 639] width 103 height 17
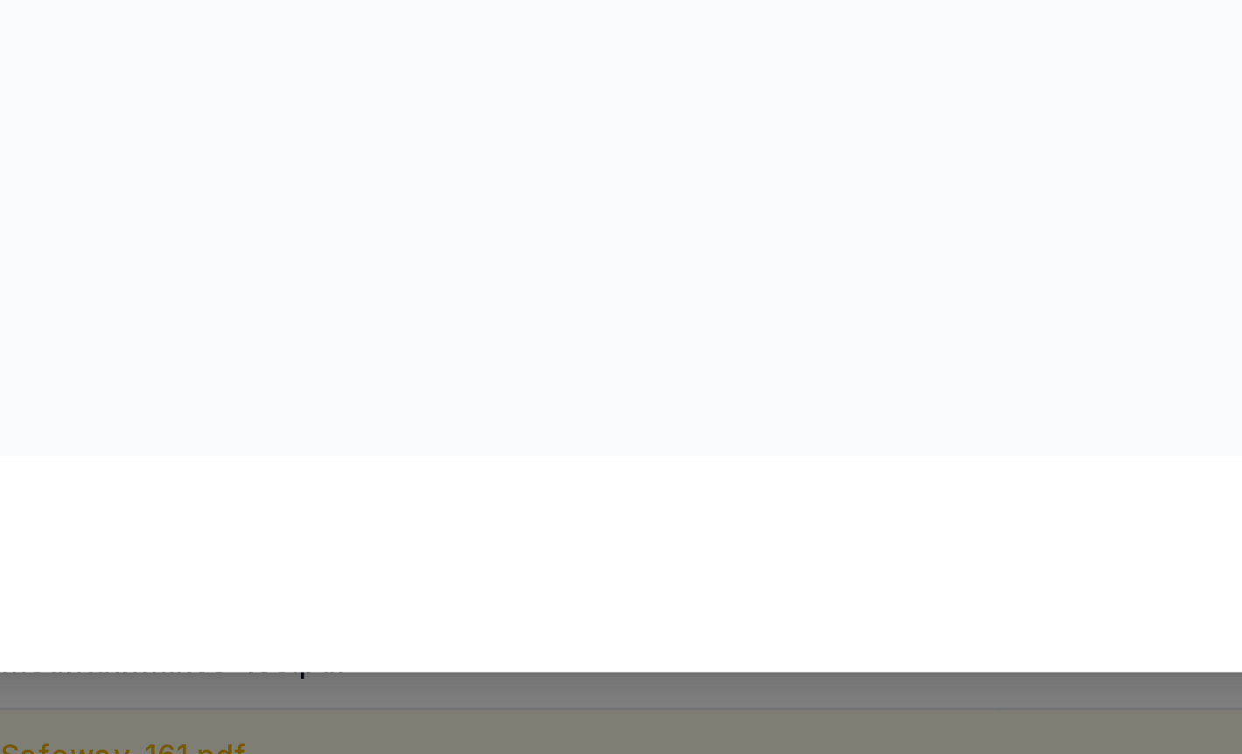
scroll to position [753, 0]
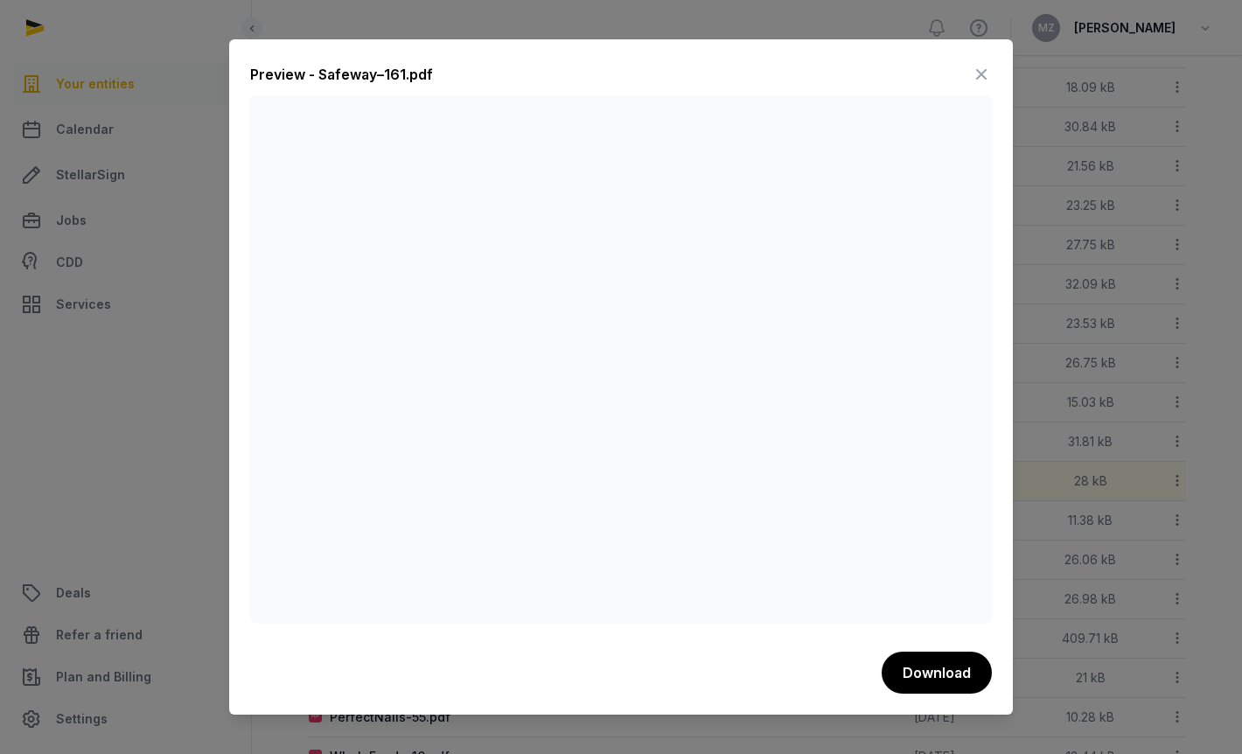
click at [982, 71] on icon at bounding box center [981, 74] width 21 height 28
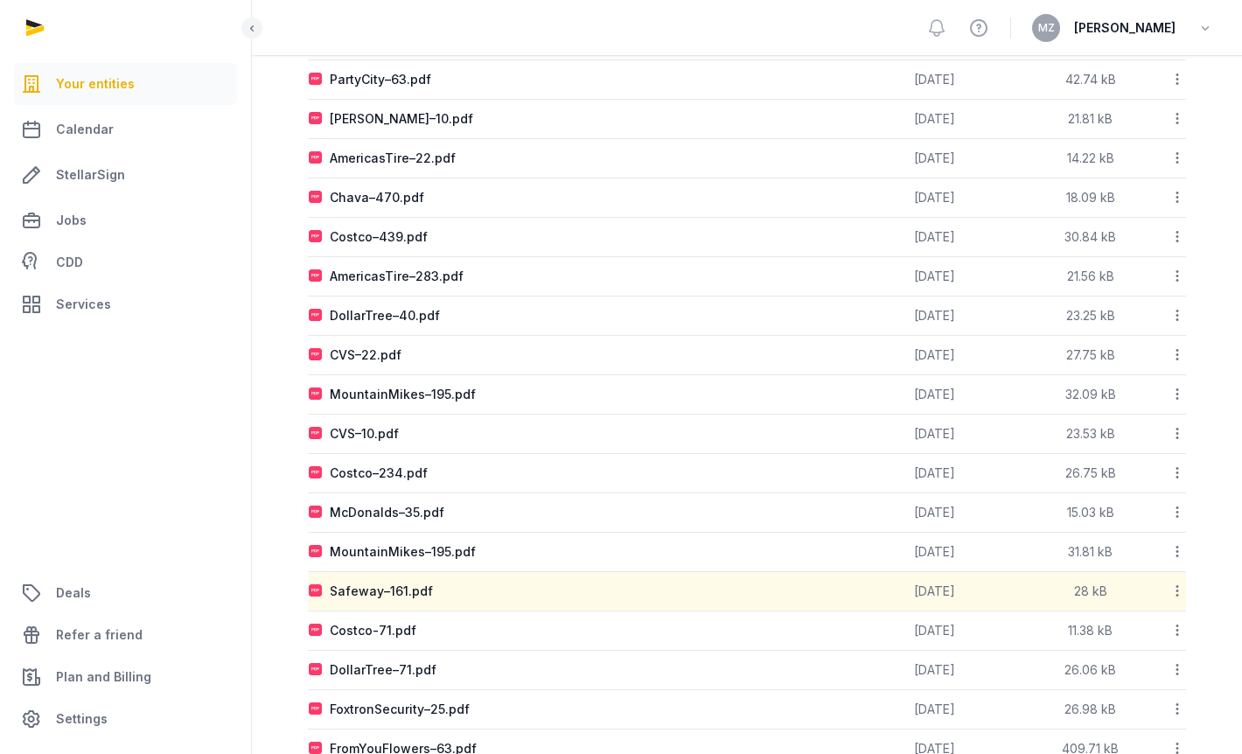
scroll to position [637, 0]
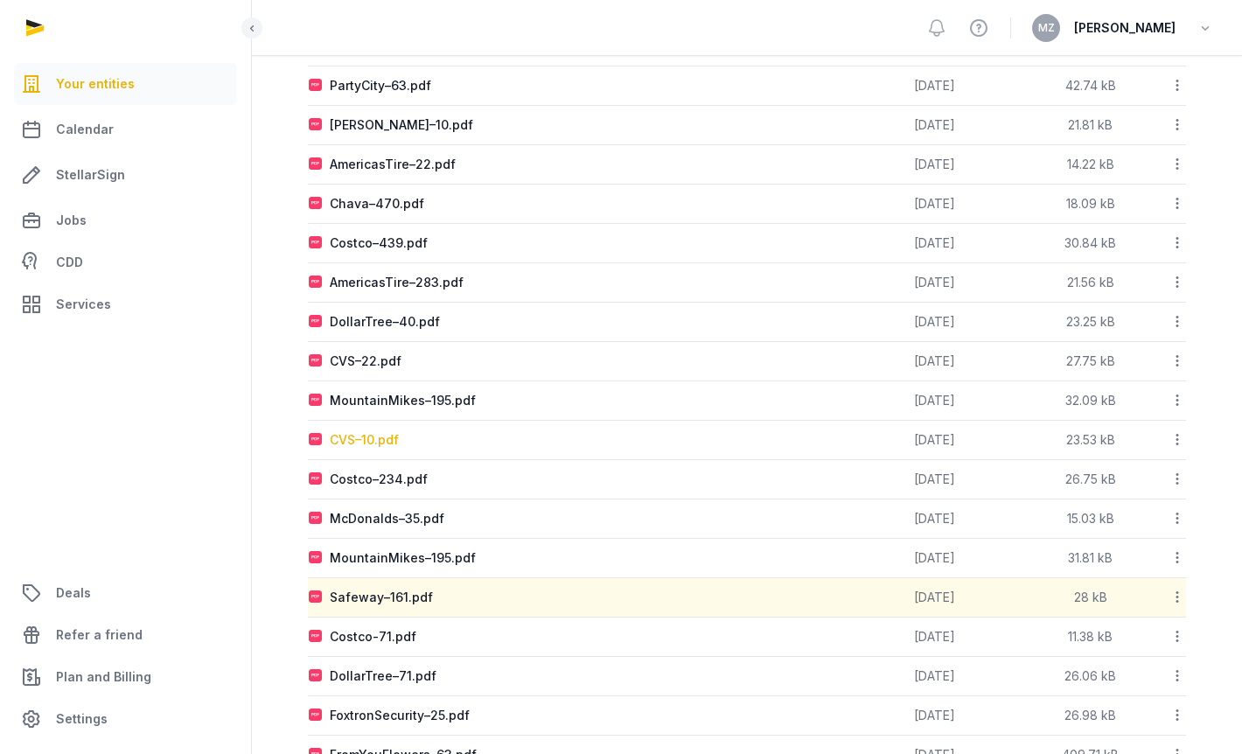
click at [362, 431] on div "CVS–10.pdf" at bounding box center [364, 439] width 69 height 17
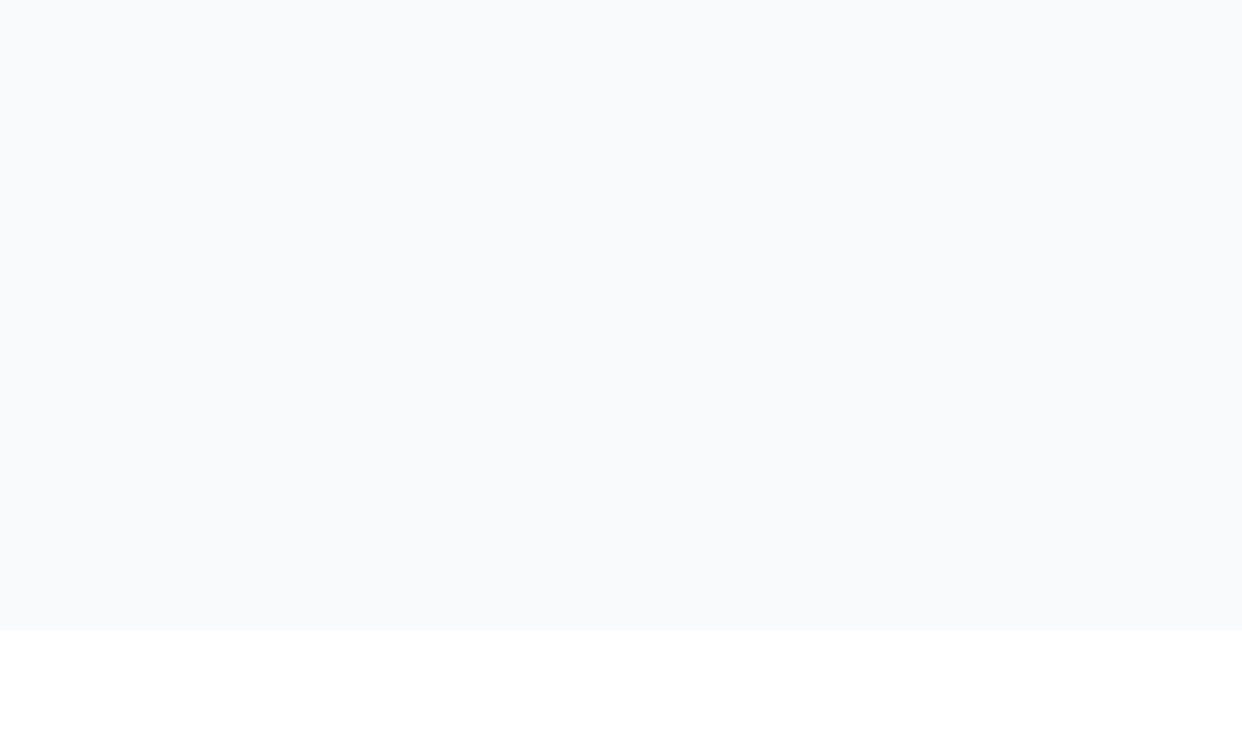
scroll to position [666, 0]
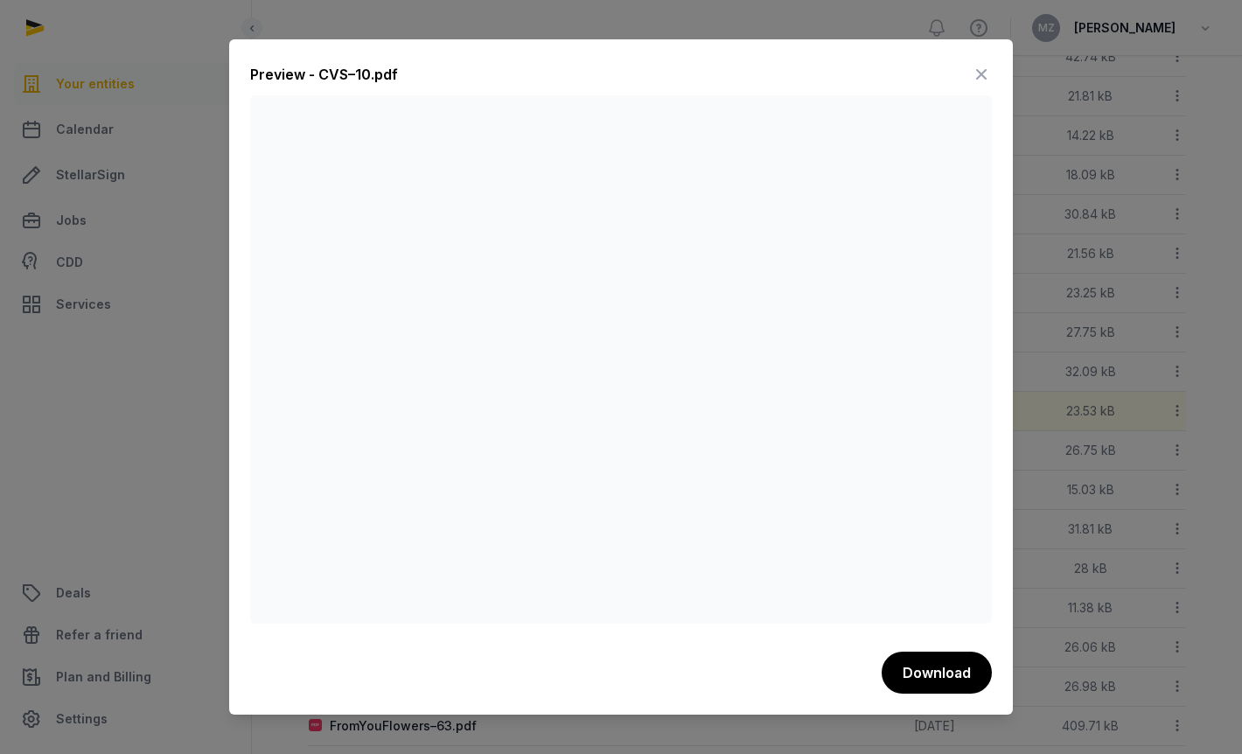
click at [979, 68] on icon at bounding box center [981, 74] width 21 height 28
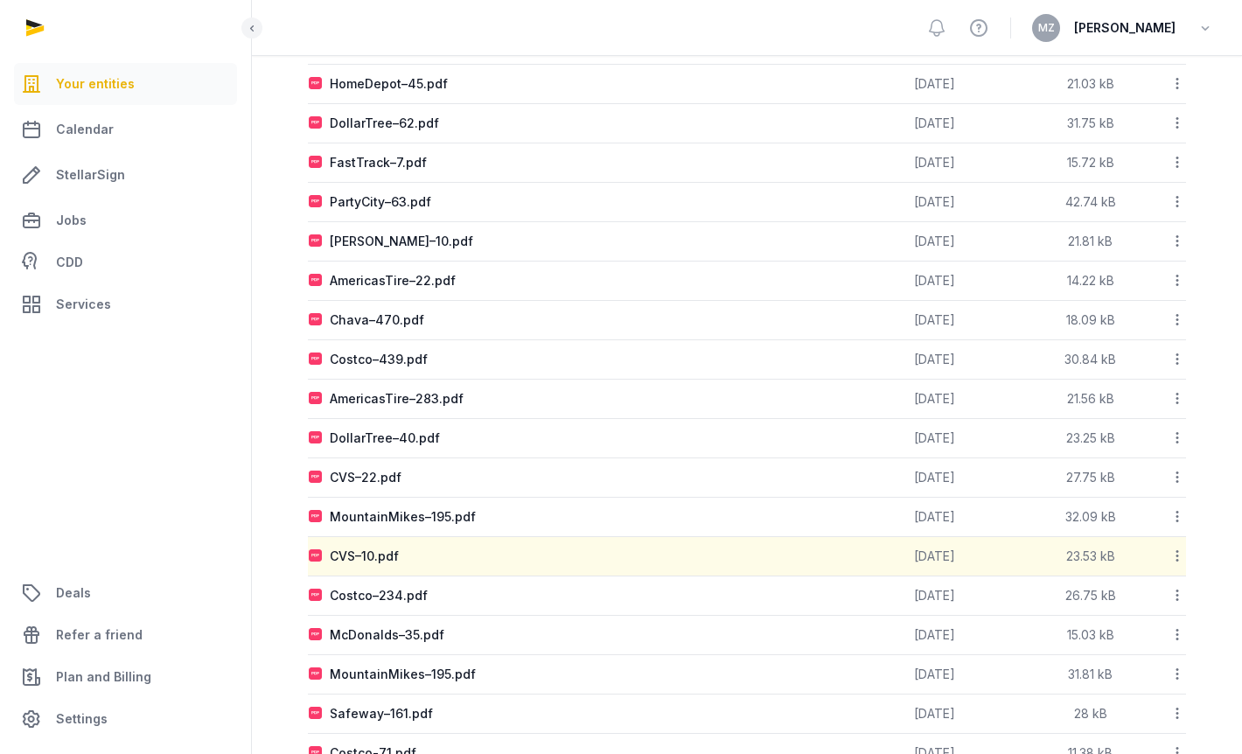
scroll to position [513, 0]
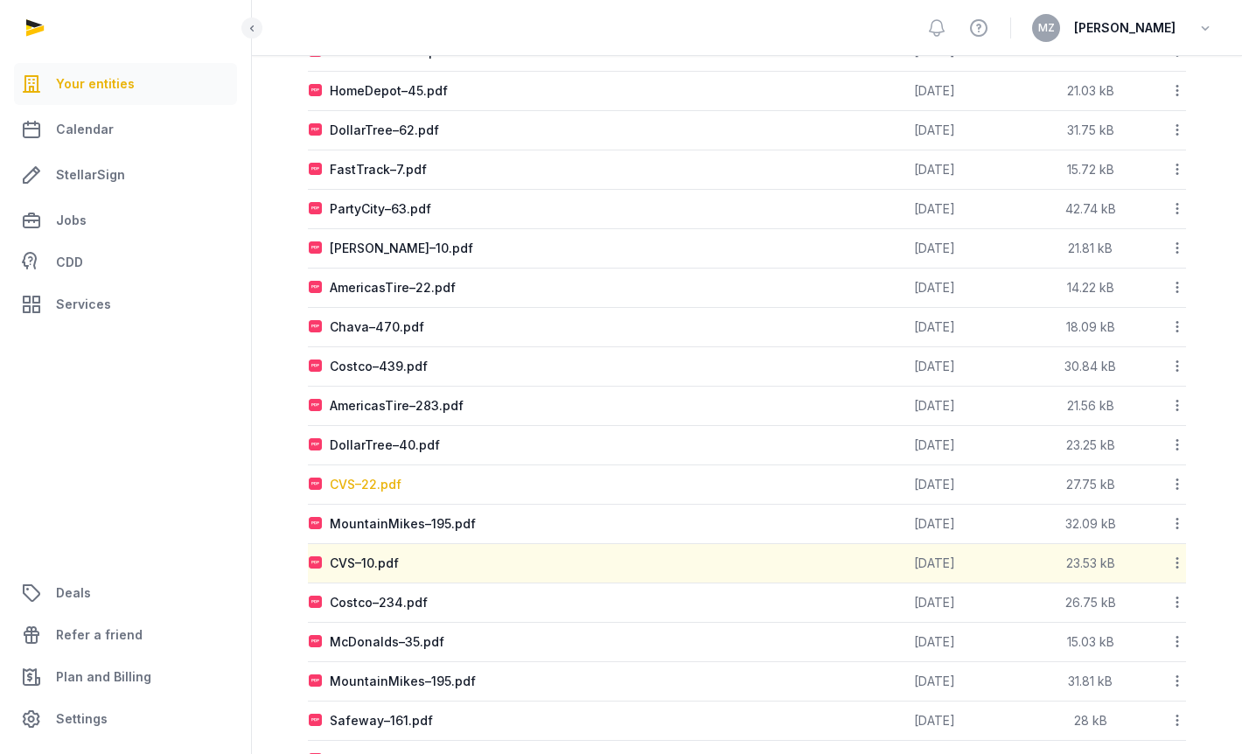
click at [362, 477] on div "CVS–22.pdf" at bounding box center [366, 484] width 72 height 17
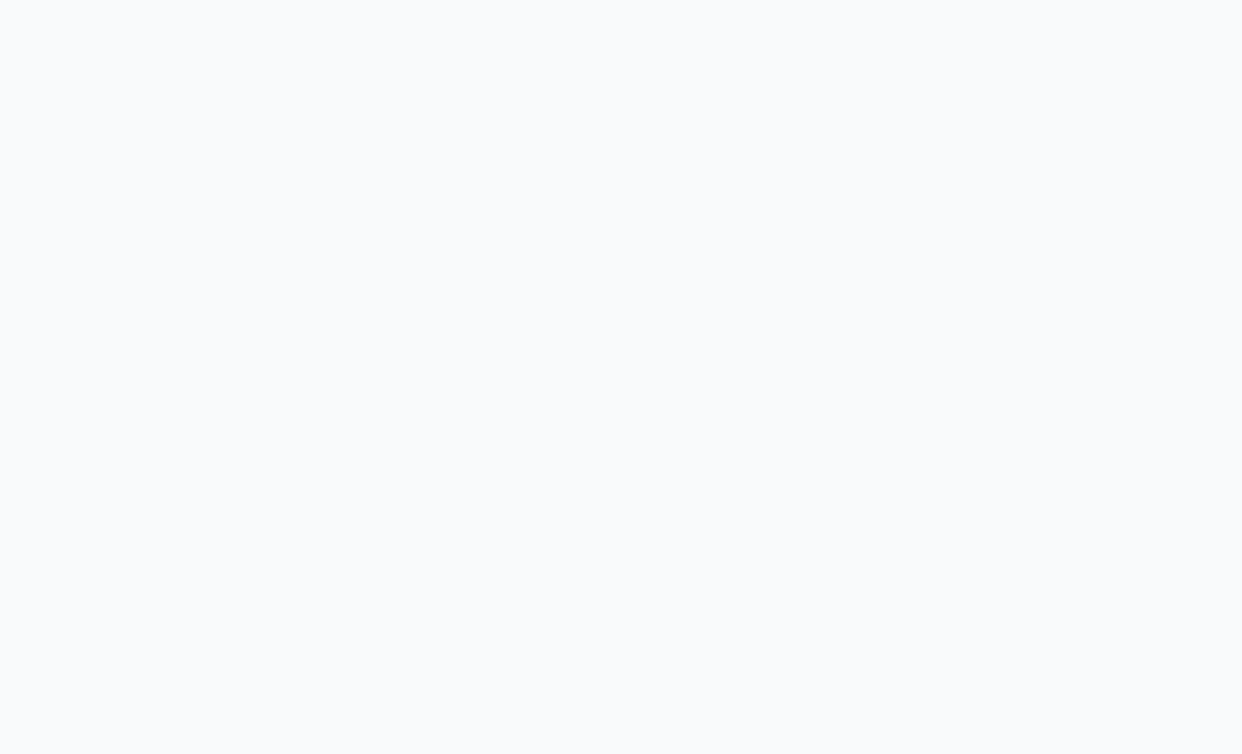
scroll to position [354, 0]
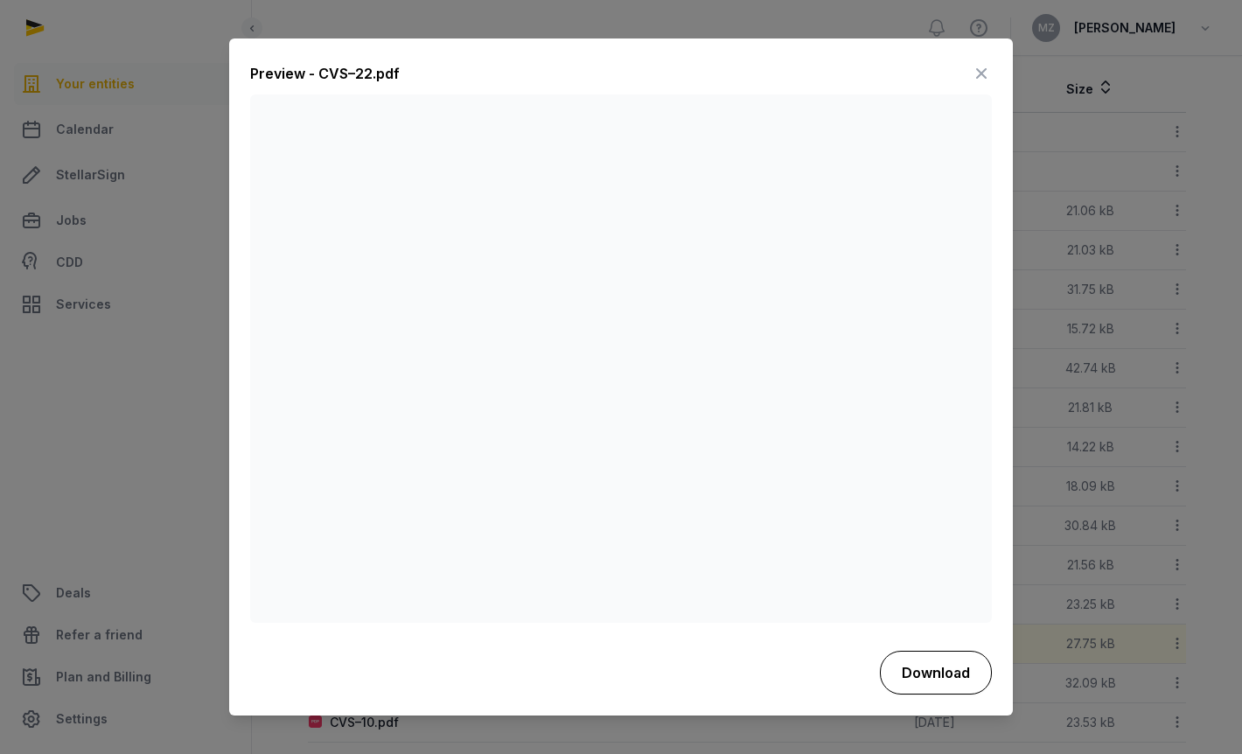
click at [954, 674] on button "Download" at bounding box center [936, 673] width 112 height 44
click at [978, 66] on icon at bounding box center [981, 74] width 21 height 28
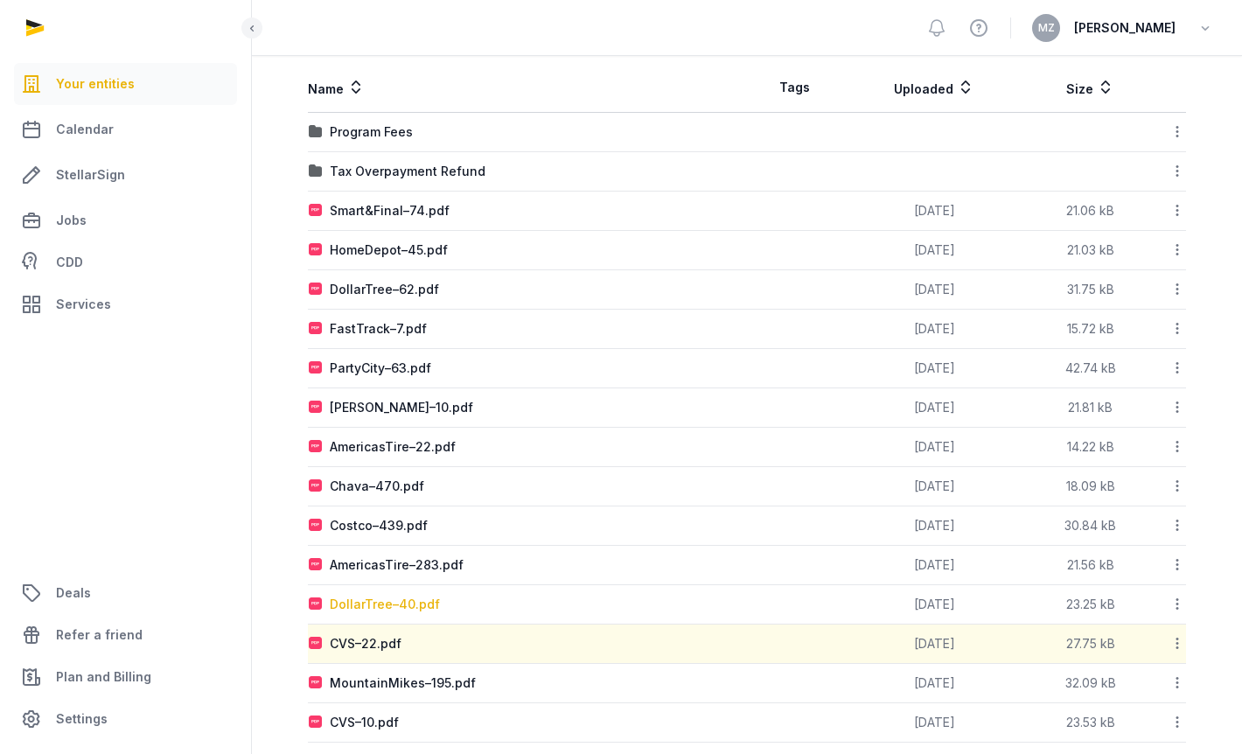
click at [410, 597] on div "DollarTree–40.pdf" at bounding box center [385, 604] width 110 height 17
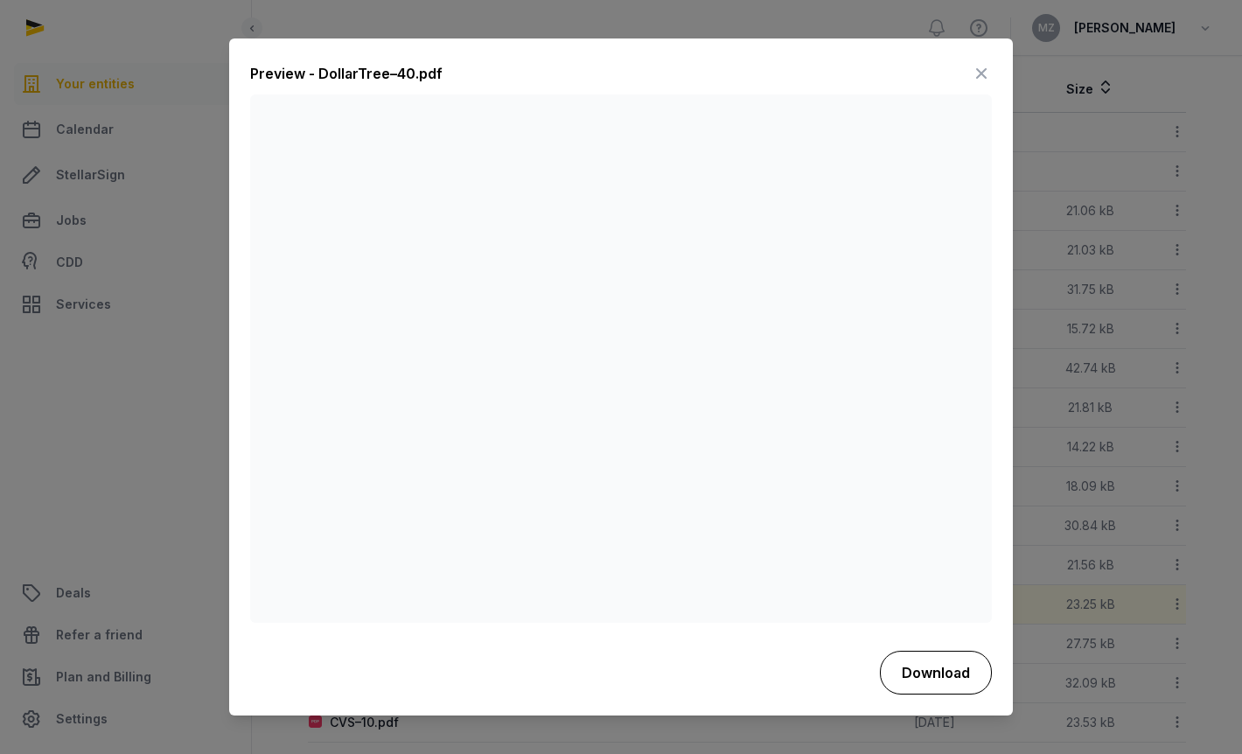
click at [946, 680] on button "Download" at bounding box center [936, 673] width 112 height 44
click at [992, 68] on div "Preview - DollarTree–40.pdf Download" at bounding box center [621, 376] width 784 height 674
click at [986, 73] on icon at bounding box center [981, 74] width 21 height 28
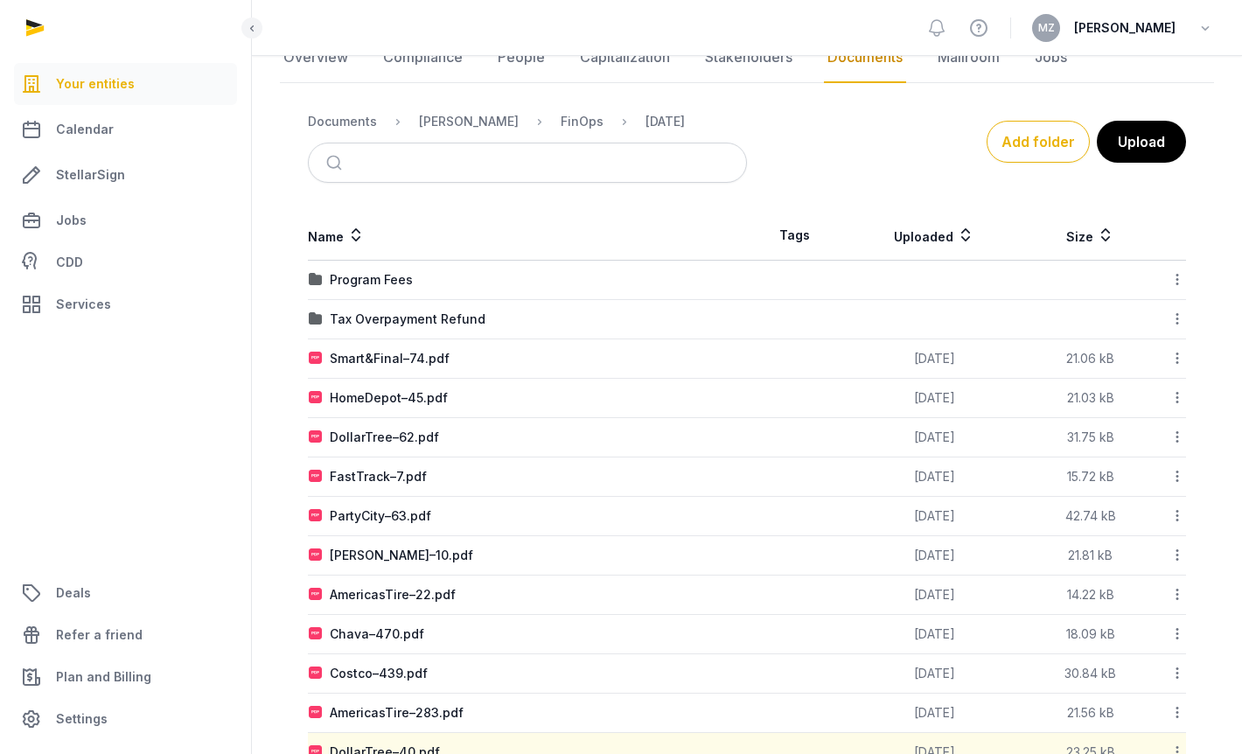
scroll to position [181, 0]
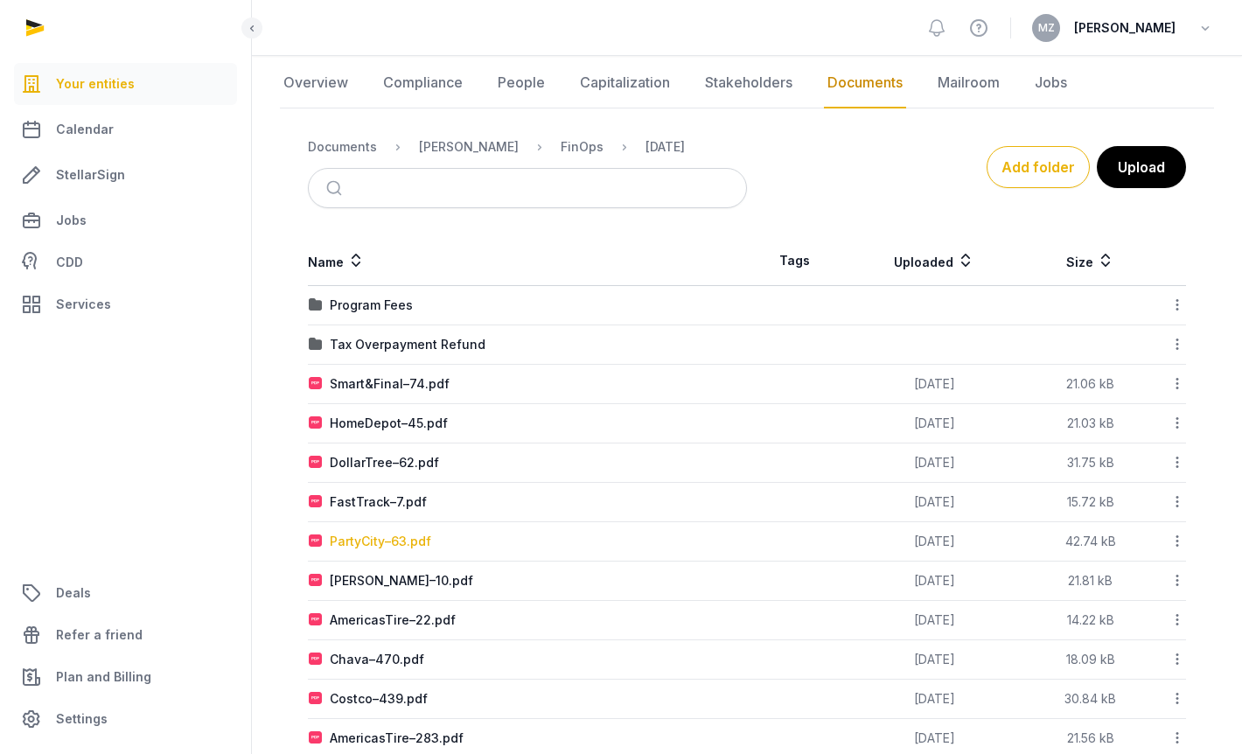
click at [374, 534] on div "PartyCity–63.pdf" at bounding box center [380, 541] width 101 height 17
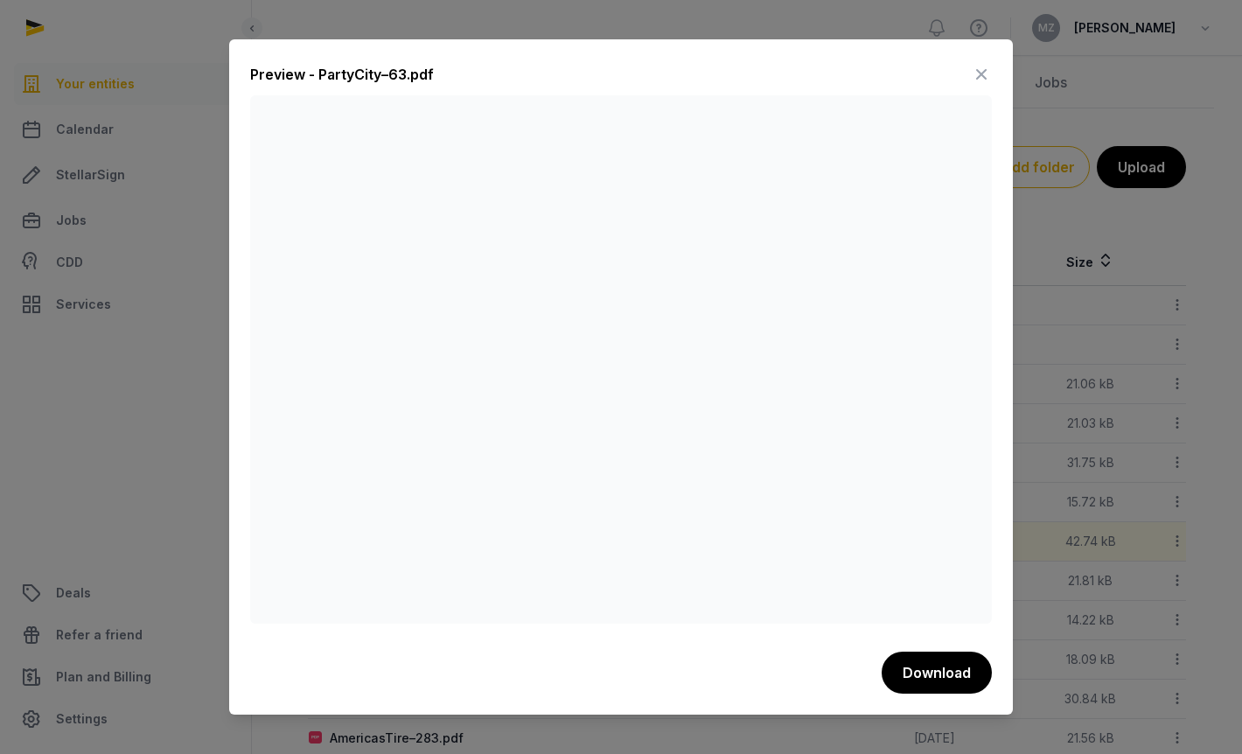
drag, startPoint x: 938, startPoint y: 677, endPoint x: 923, endPoint y: 625, distance: 54.6
click at [938, 677] on button "Download" at bounding box center [937, 673] width 110 height 42
click at [977, 76] on icon at bounding box center [981, 74] width 21 height 28
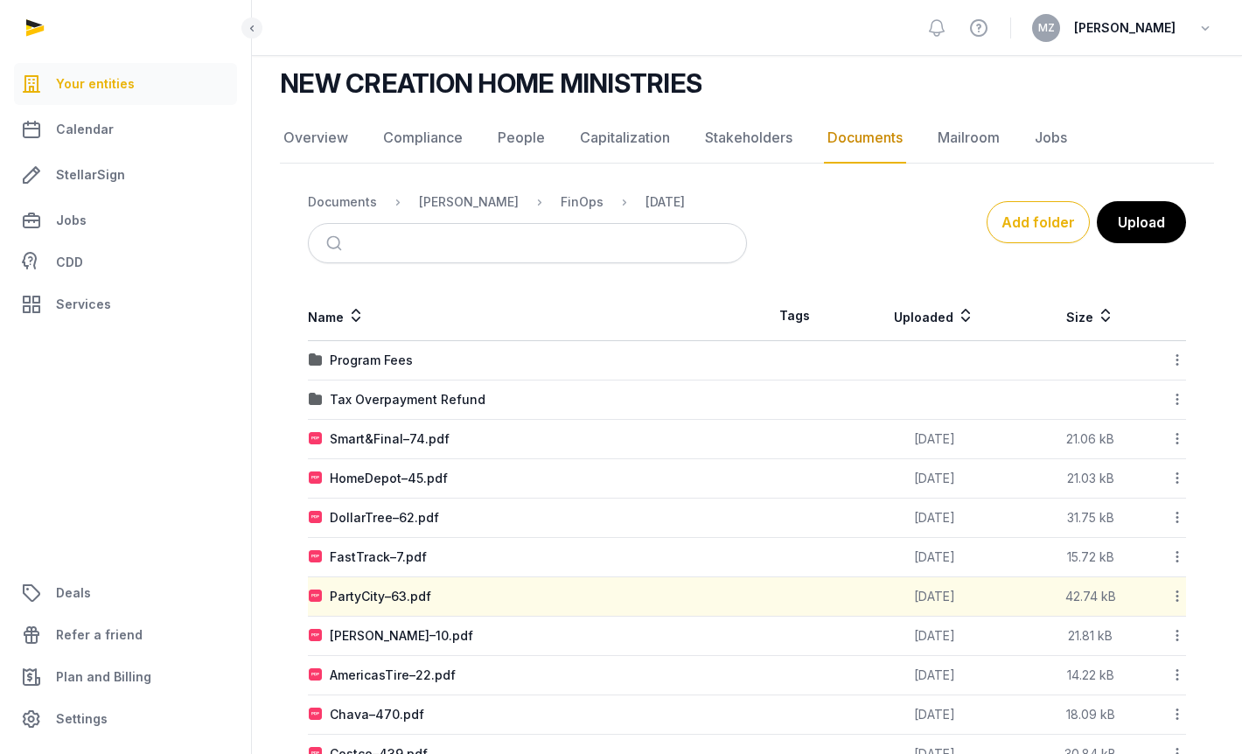
scroll to position [126, 0]
click at [374, 509] on div "DollarTree–62.pdf" at bounding box center [384, 517] width 109 height 17
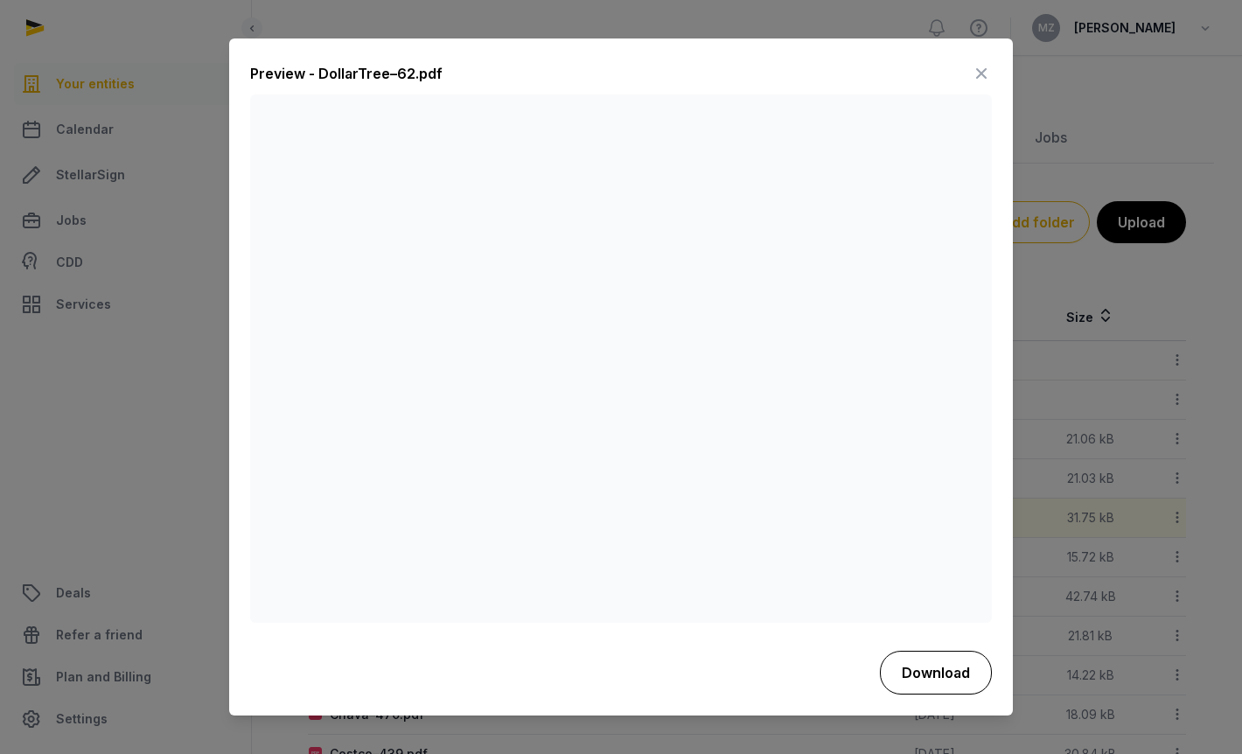
click at [941, 667] on button "Download" at bounding box center [936, 673] width 112 height 44
click at [990, 73] on icon at bounding box center [981, 74] width 21 height 28
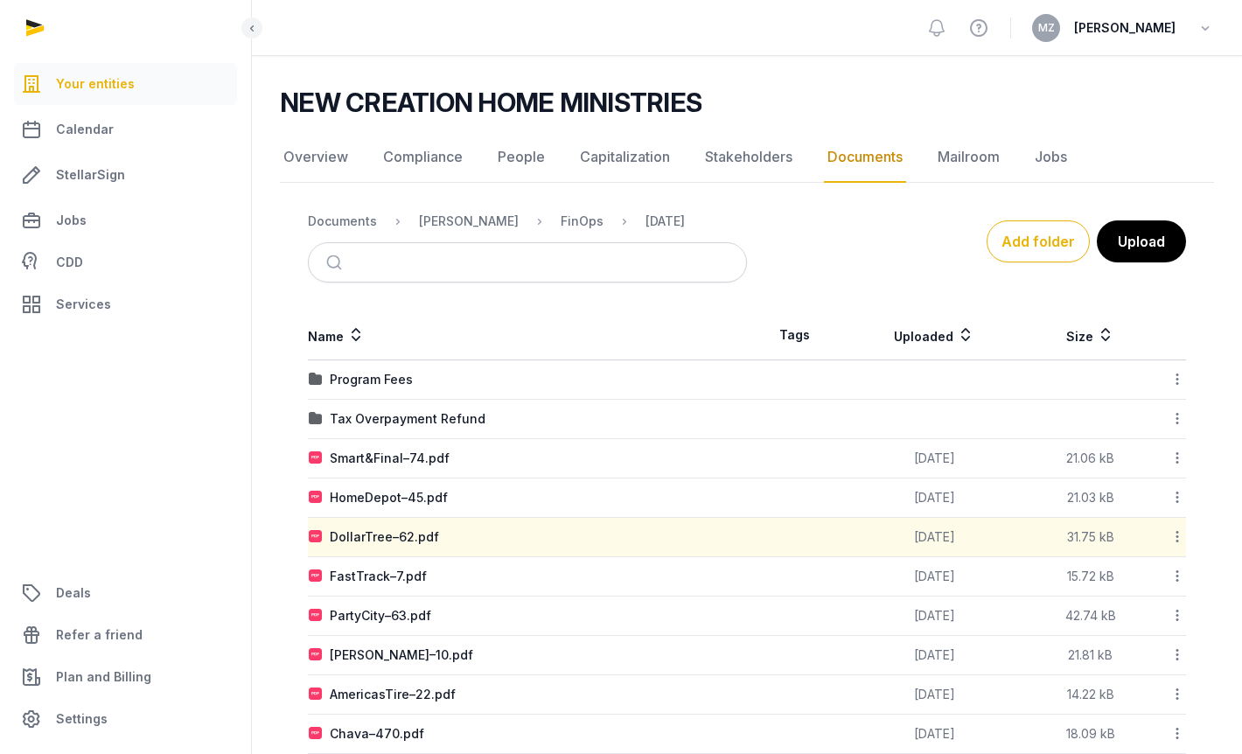
scroll to position [103, 0]
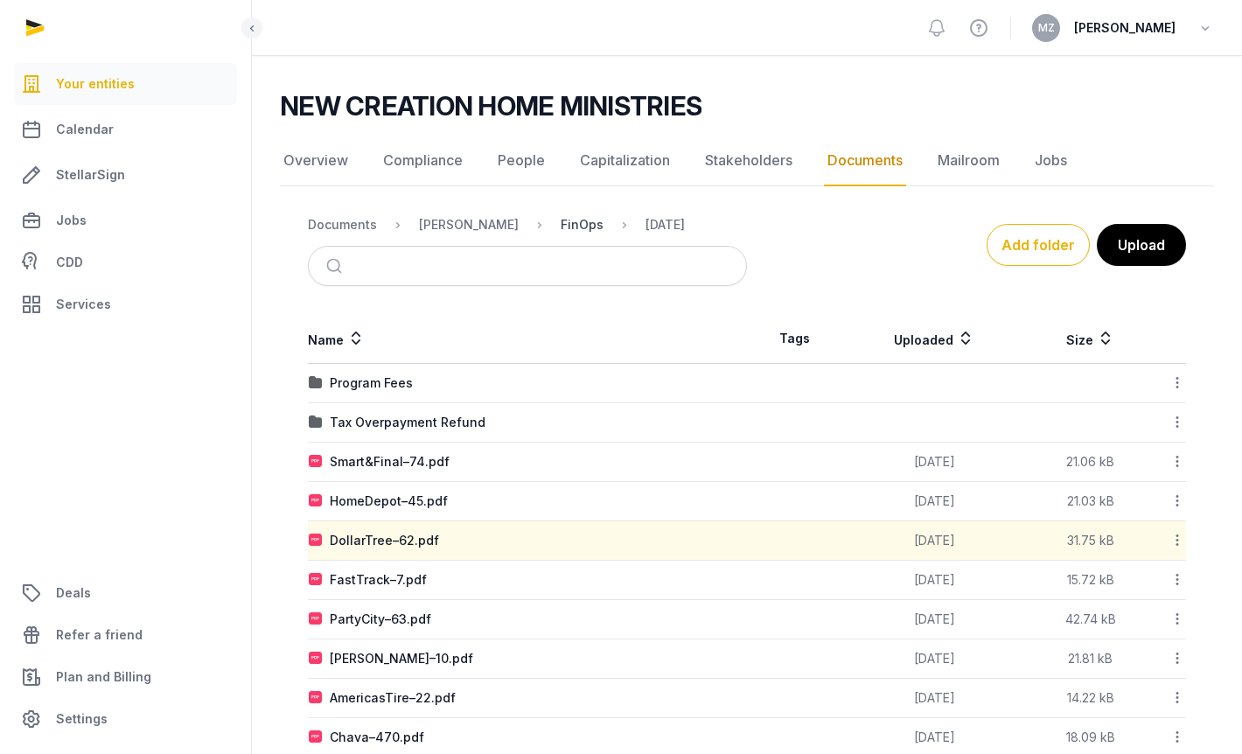
click at [561, 217] on div "FinOps" at bounding box center [582, 224] width 43 height 17
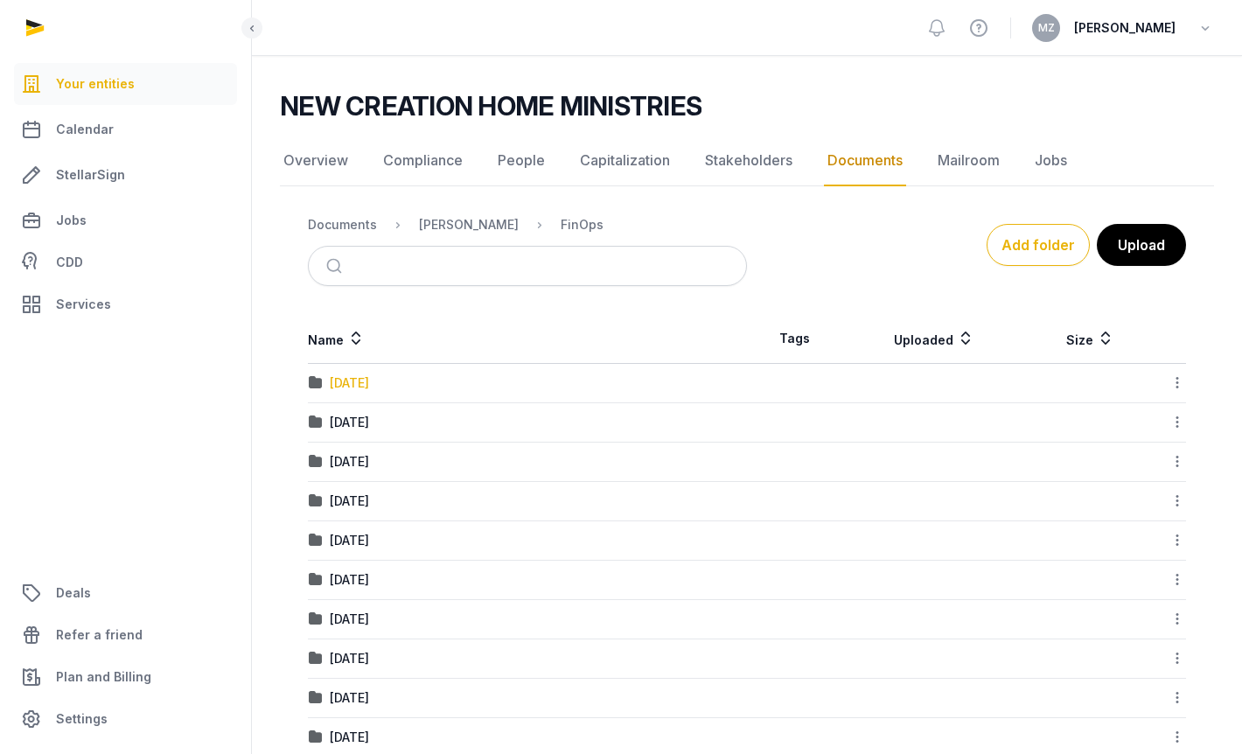
click at [369, 382] on div "[DATE]" at bounding box center [349, 382] width 39 height 17
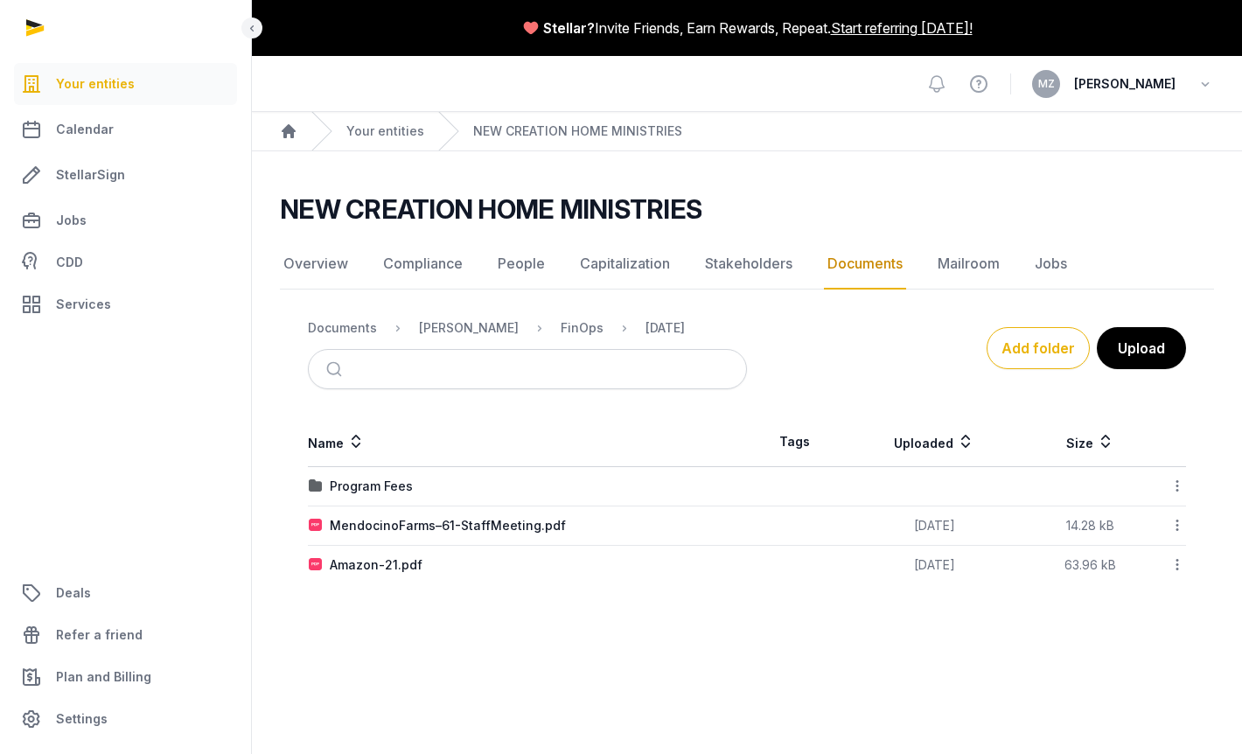
scroll to position [0, 0]
